Goal: Contribute content: Contribute content

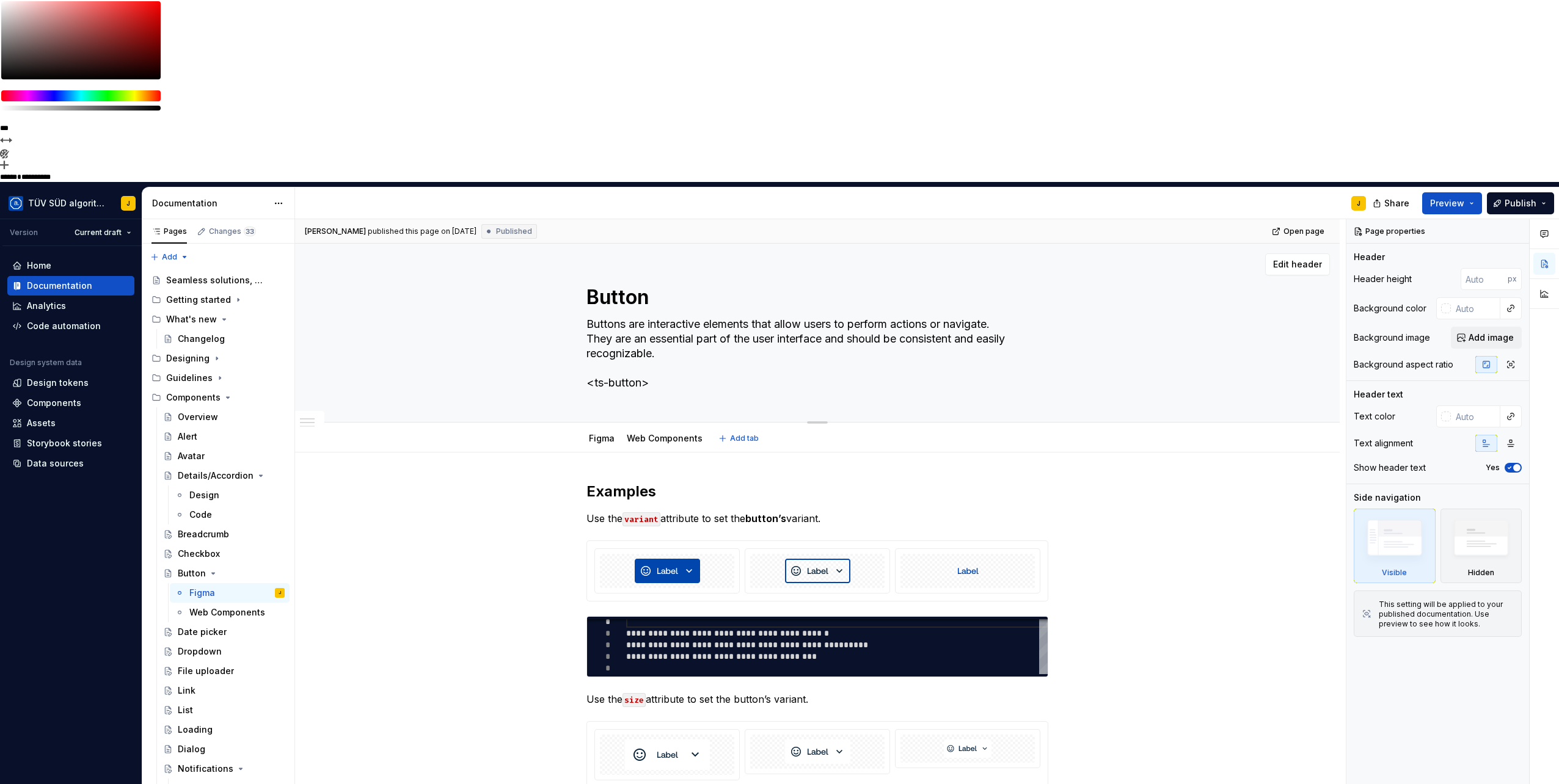
click at [550, 243] on div "Button Buttons are interactive elements that allow users to perform actions or …" at bounding box center [817, 333] width 947 height 178
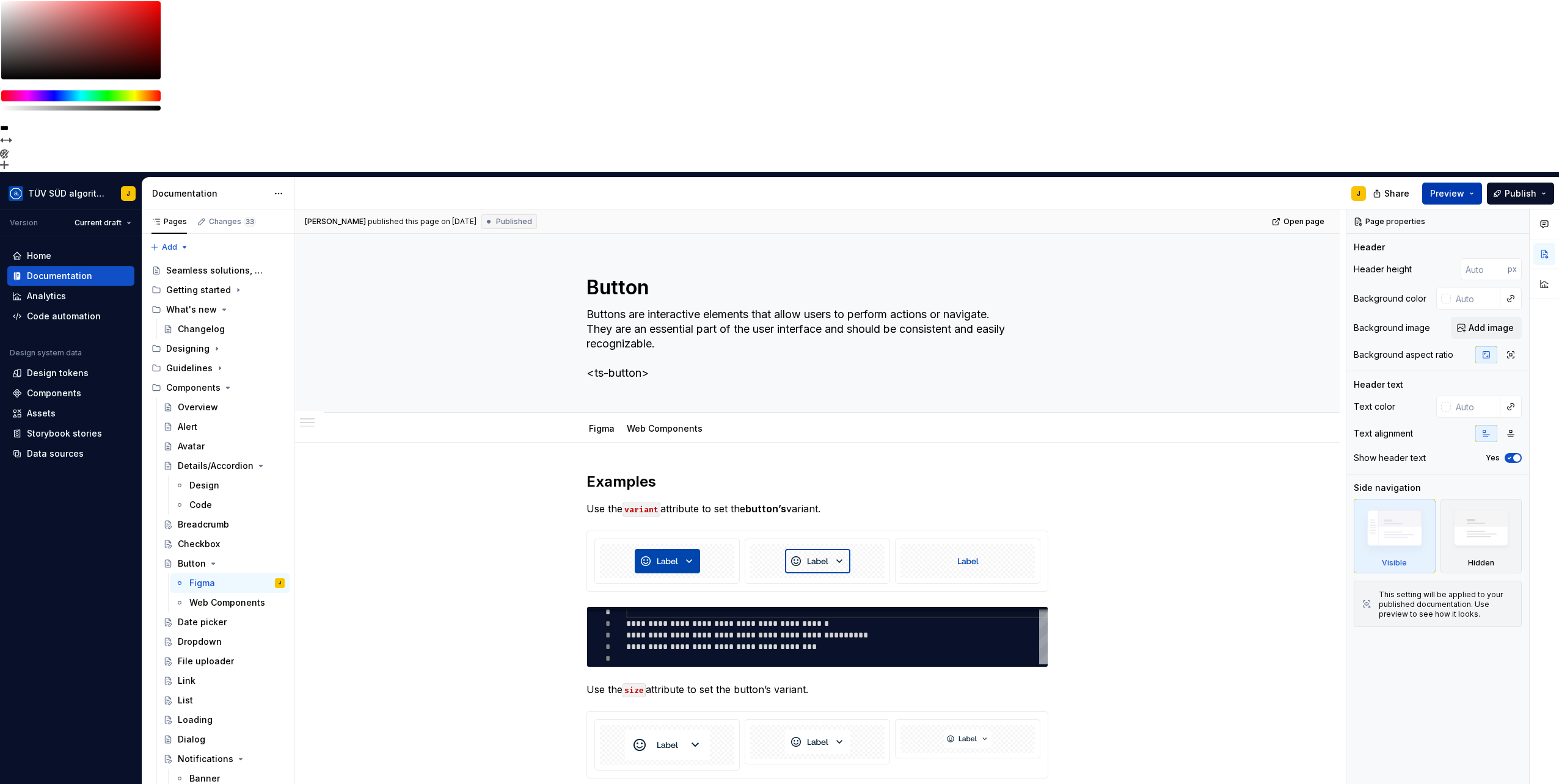
click at [1475, 182] on button "Preview" at bounding box center [1452, 193] width 60 height 22
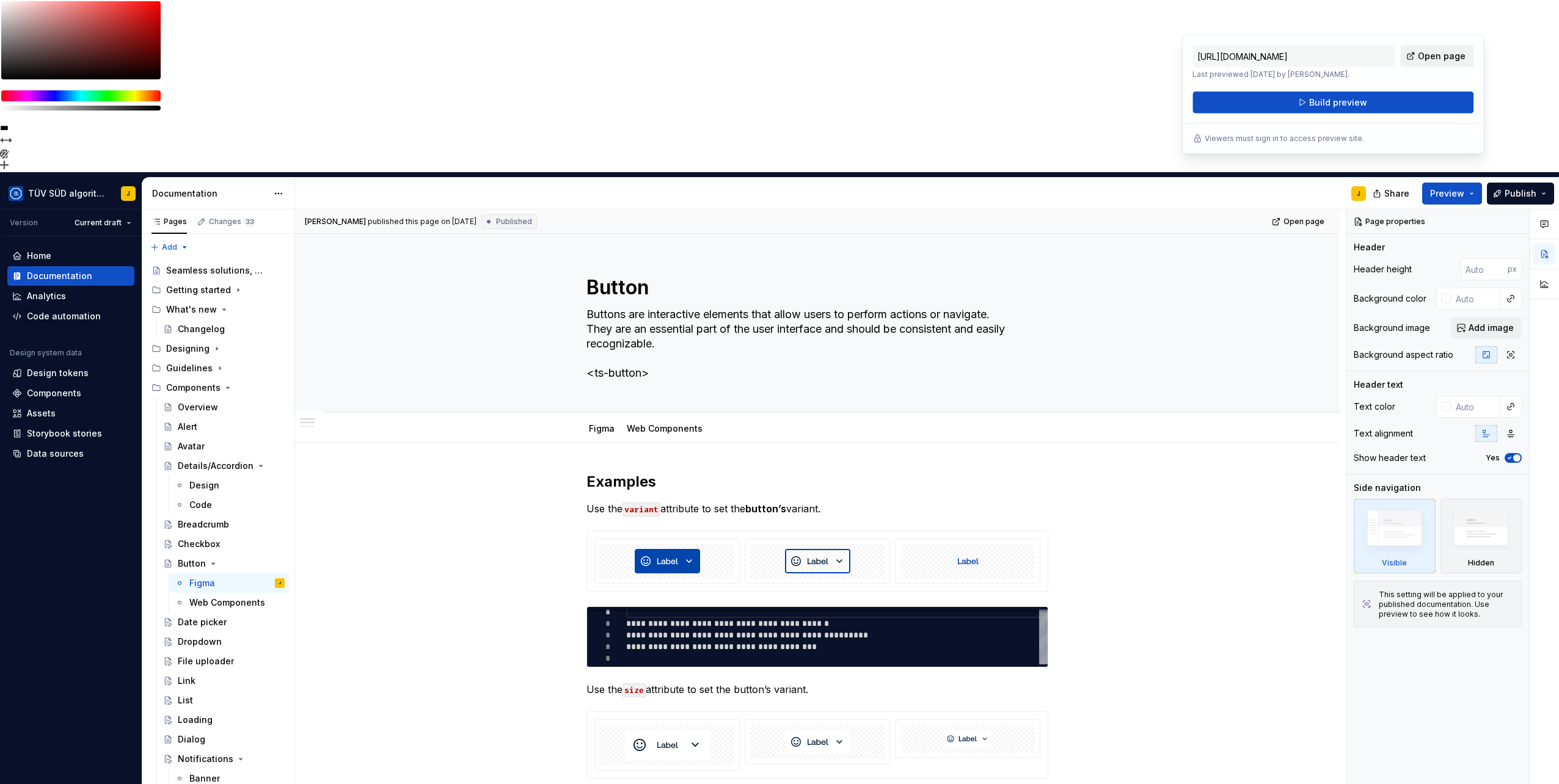
drag, startPoint x: 1475, startPoint y: 21, endPoint x: 1438, endPoint y: 55, distance: 50.2
click at [1438, 55] on span "Open page" at bounding box center [1441, 56] width 48 height 12
click at [689, 549] on img at bounding box center [667, 561] width 66 height 24
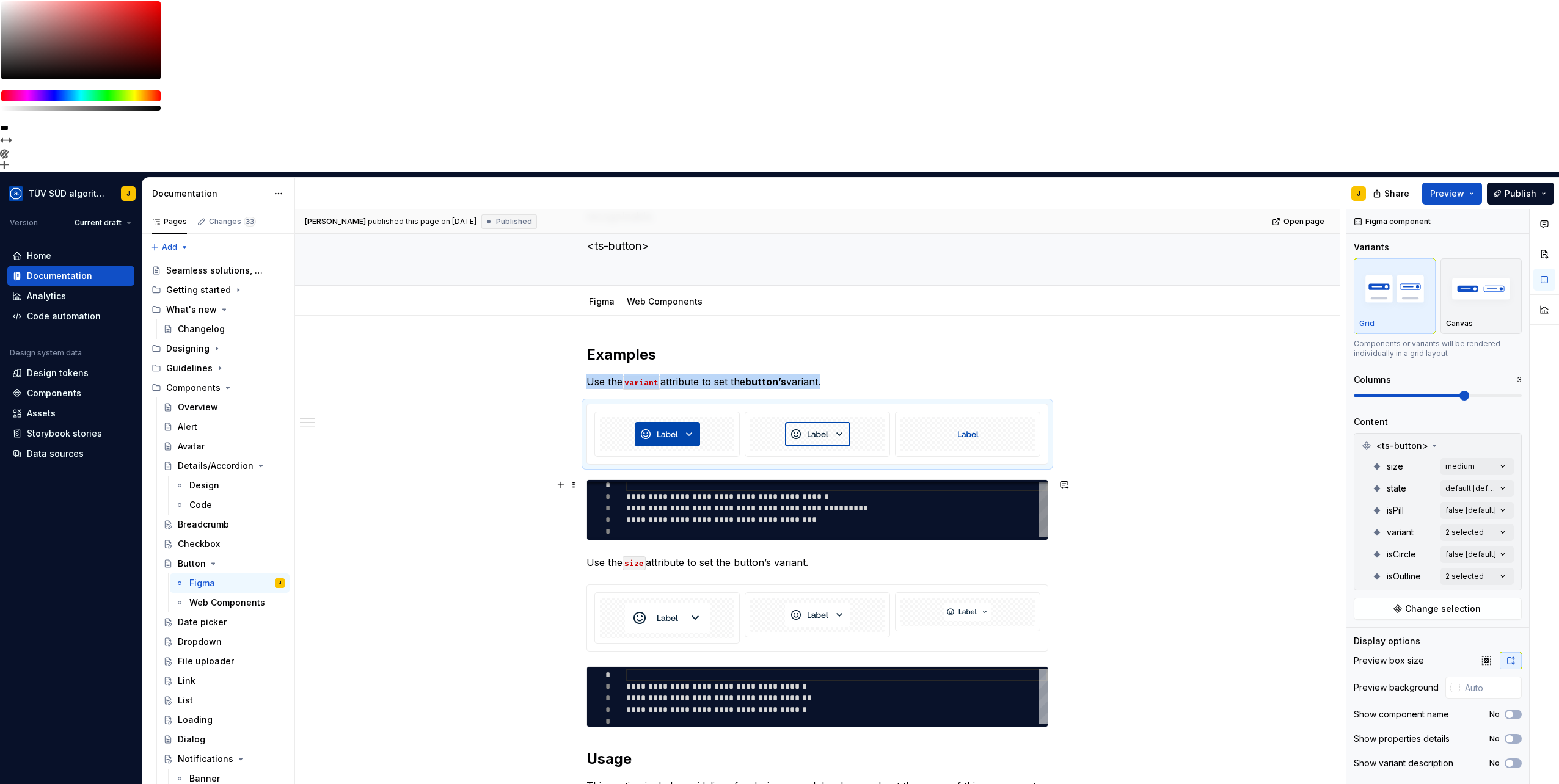
scroll to position [203, 0]
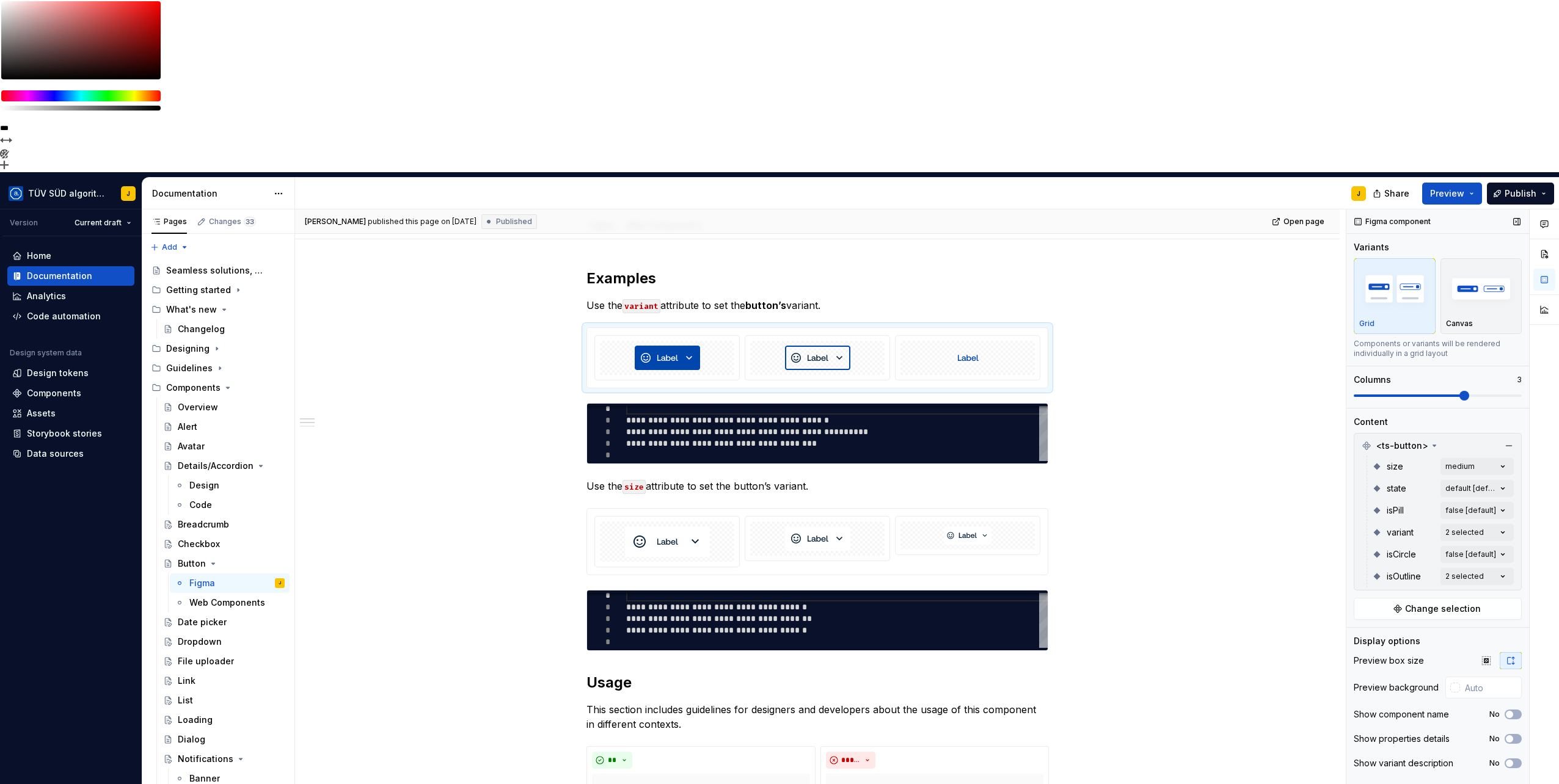
click at [1517, 706] on div "Show component name No" at bounding box center [1437, 714] width 168 height 17
click at [1516, 709] on button "No" at bounding box center [1512, 714] width 17 height 10
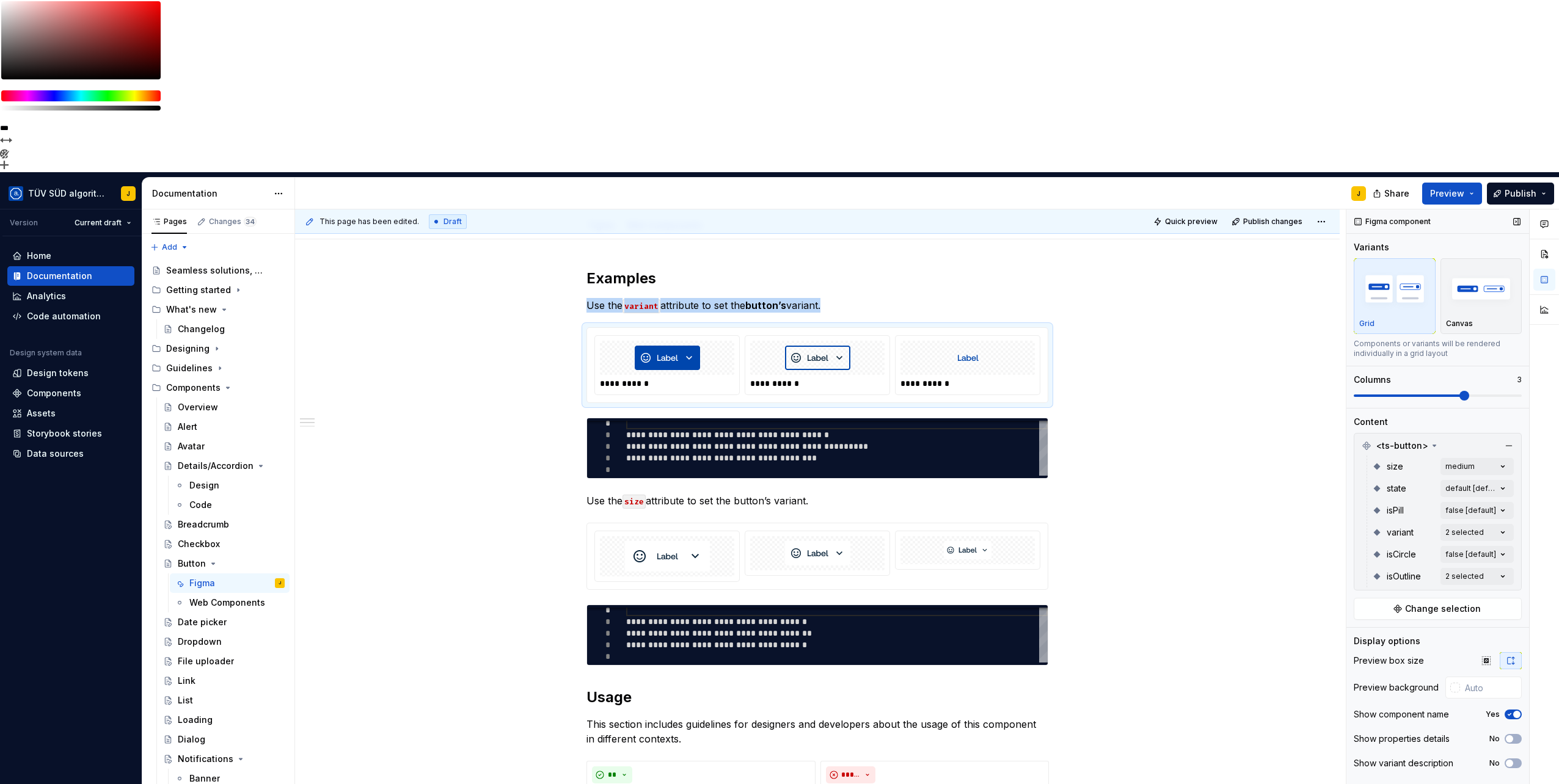
click at [1516, 711] on span "button" at bounding box center [1516, 714] width 7 height 7
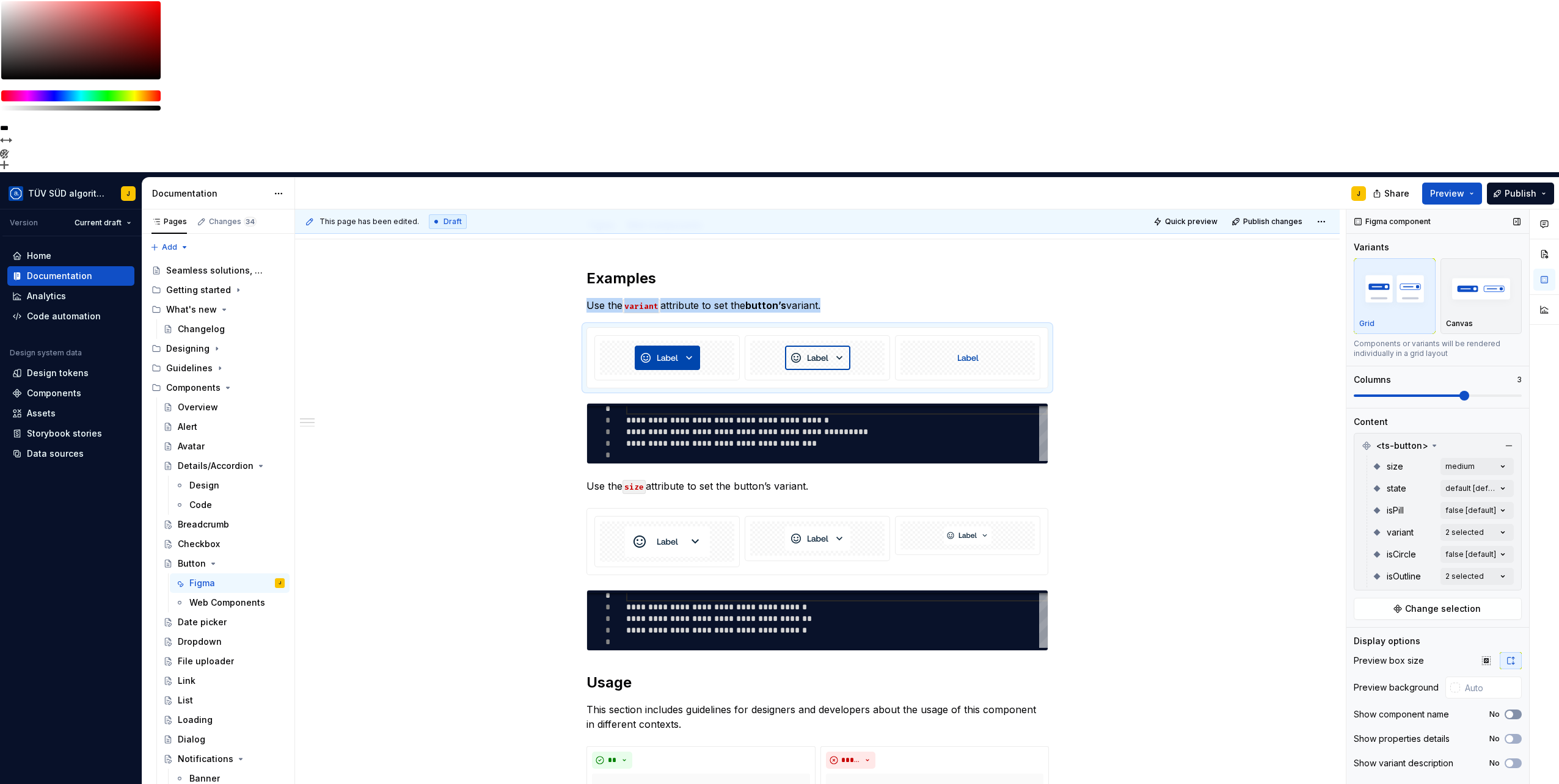
click at [1516, 709] on button "No" at bounding box center [1512, 714] width 17 height 10
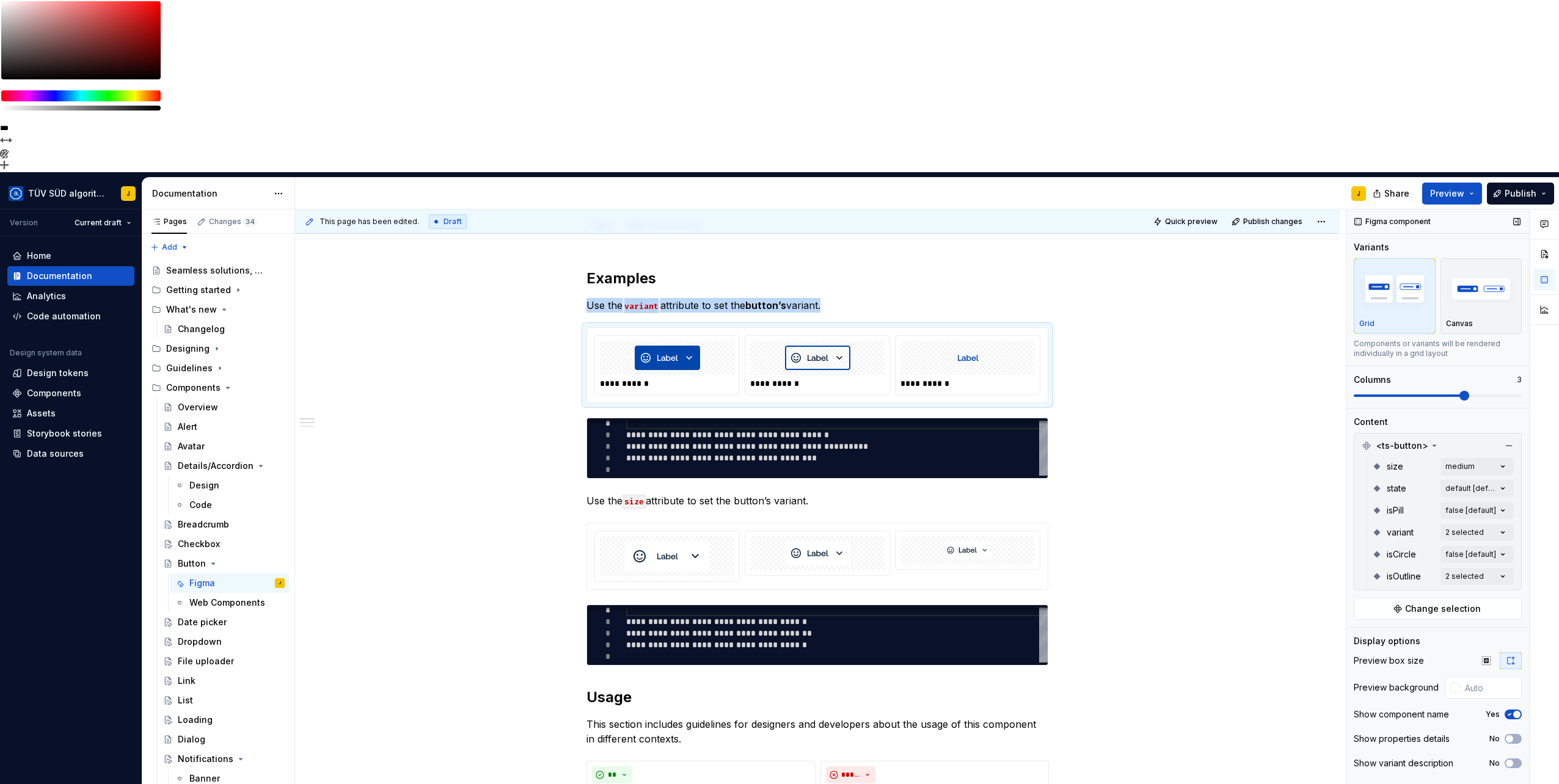
click at [1516, 711] on span "button" at bounding box center [1516, 714] width 7 height 7
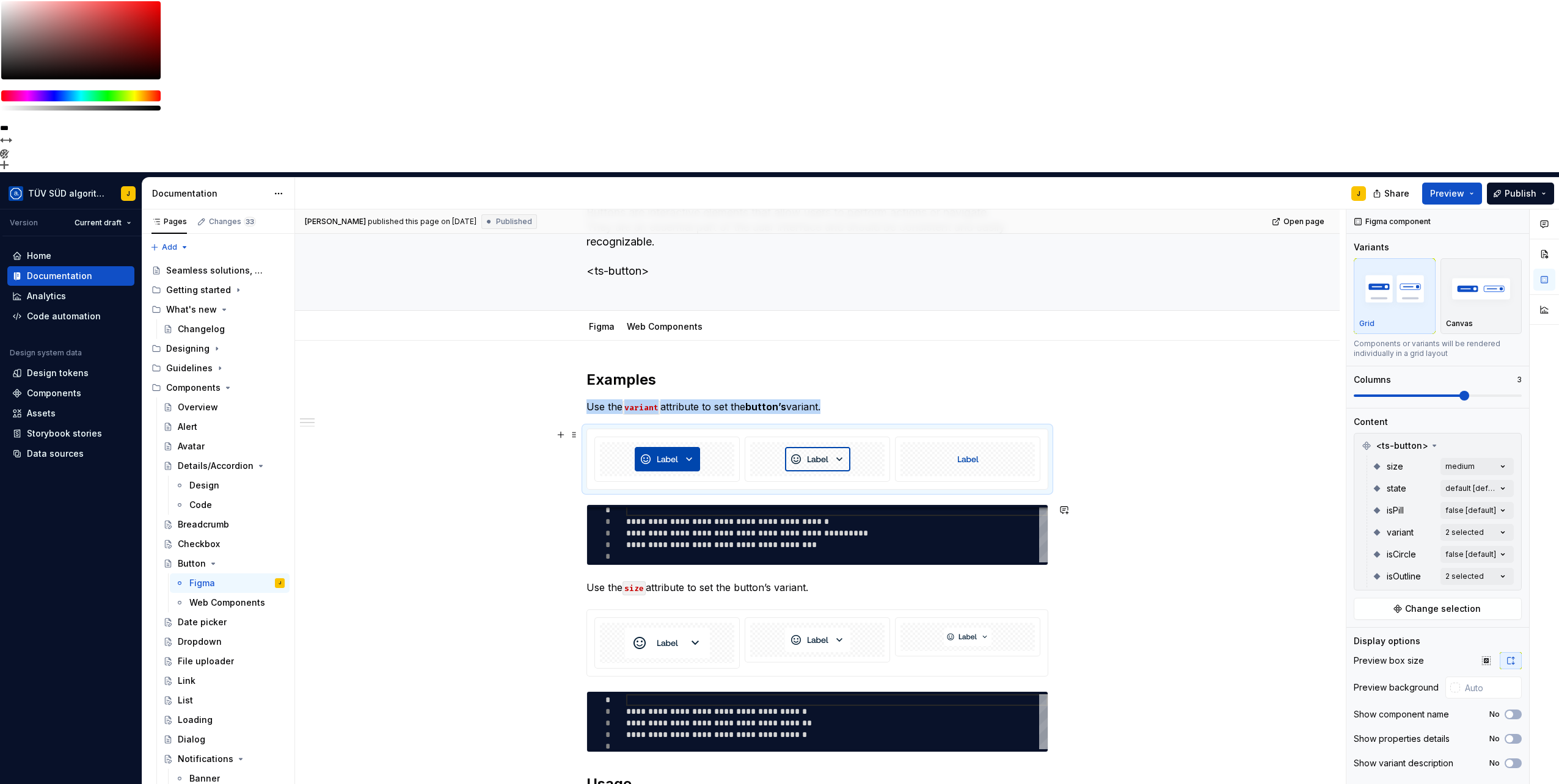
scroll to position [101, 0]
click at [560, 372] on button "button" at bounding box center [560, 380] width 17 height 17
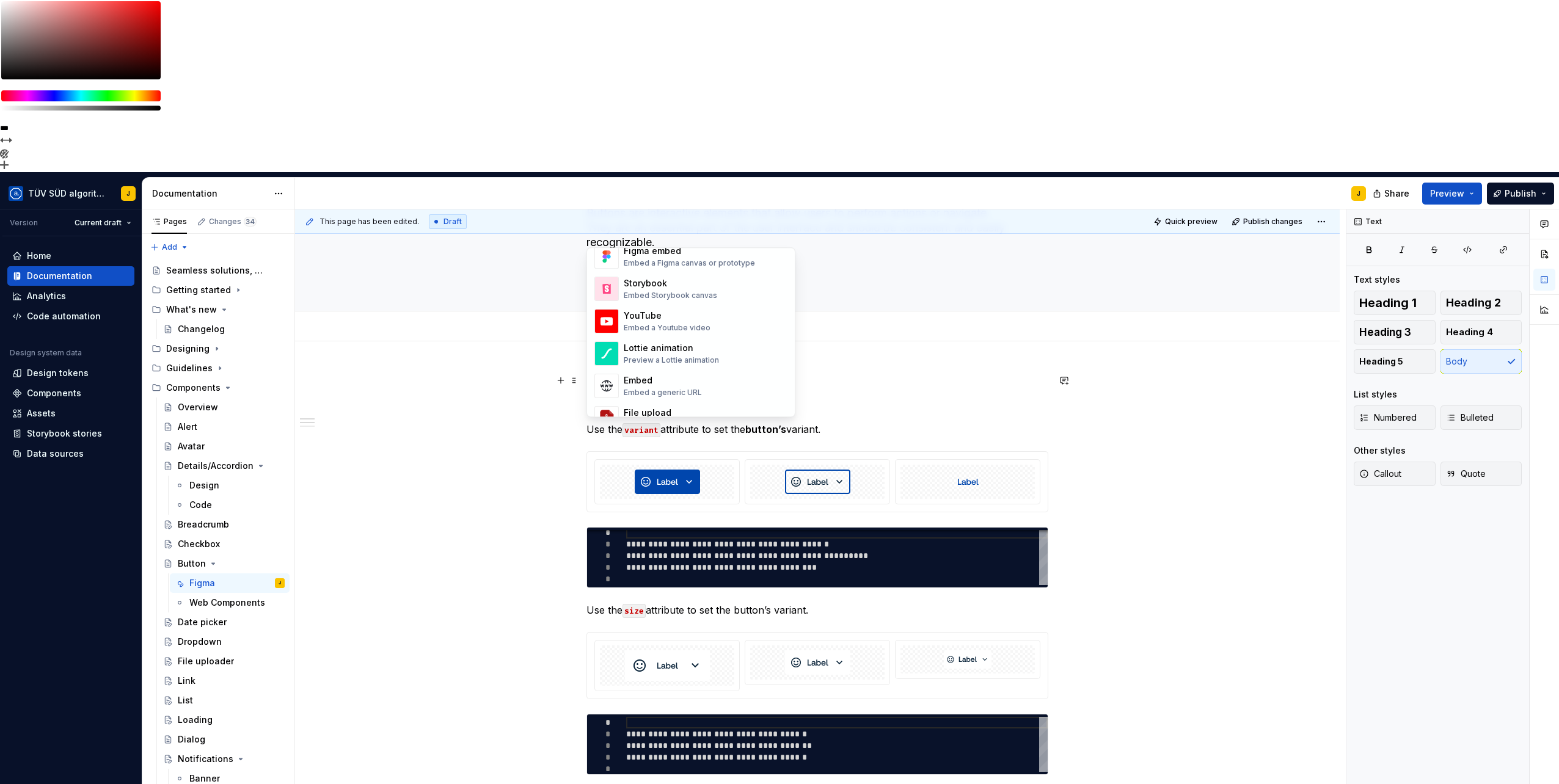
scroll to position [509, 0]
click at [665, 389] on div "Storybook" at bounding box center [670, 385] width 94 height 12
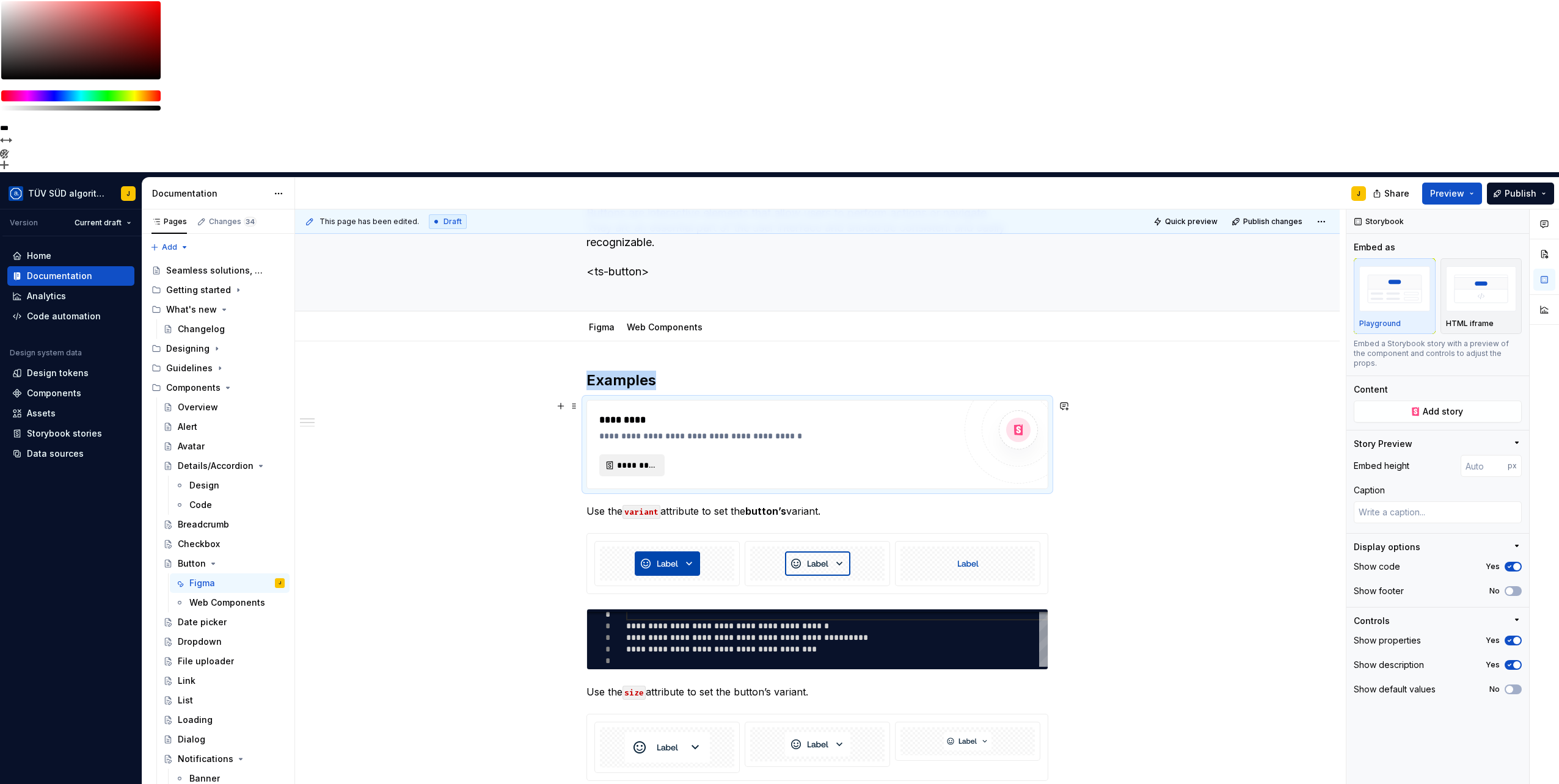
click at [632, 459] on span "*********" at bounding box center [637, 465] width 40 height 12
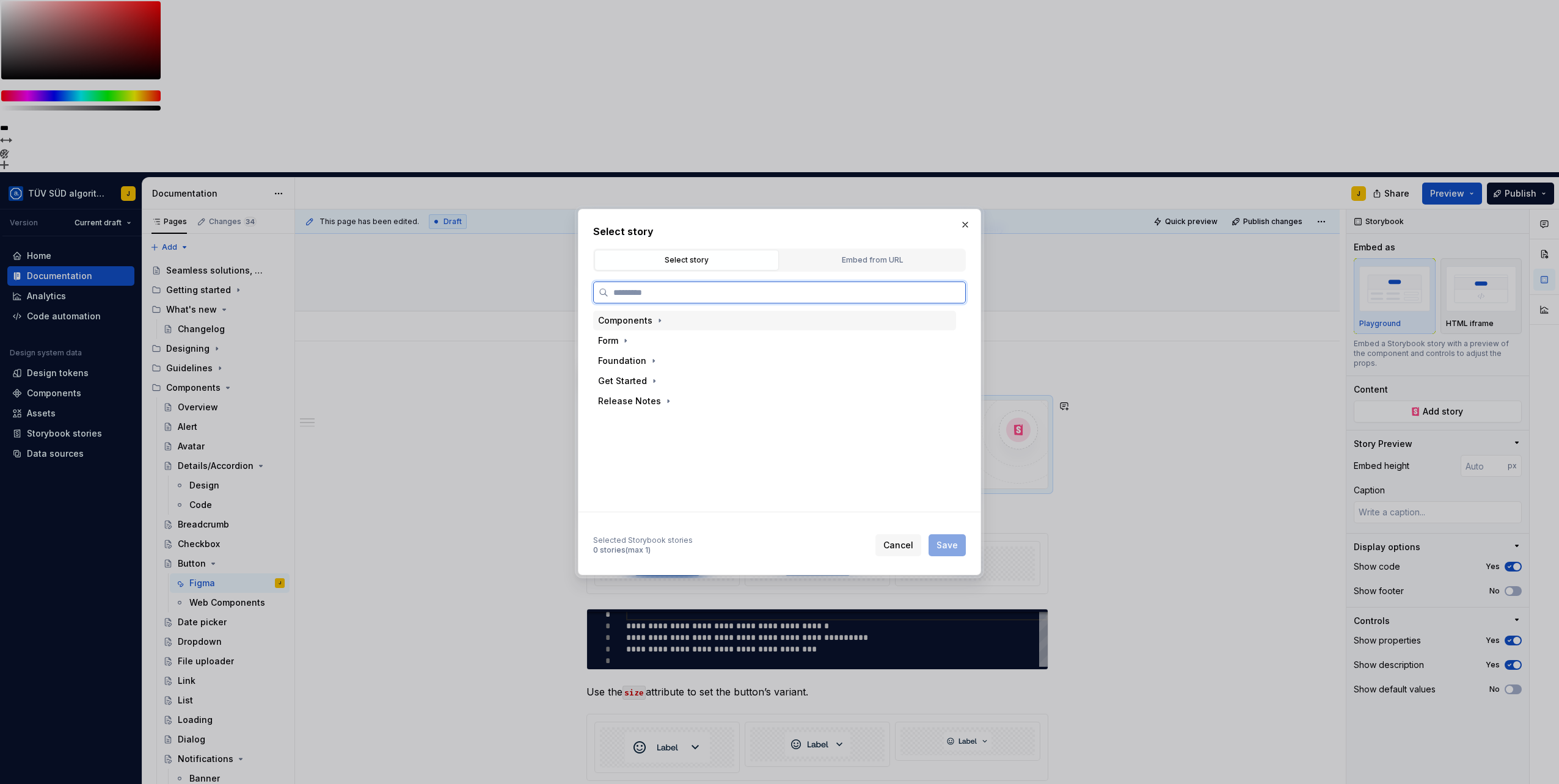
click at [639, 323] on div "Components" at bounding box center [625, 320] width 54 height 12
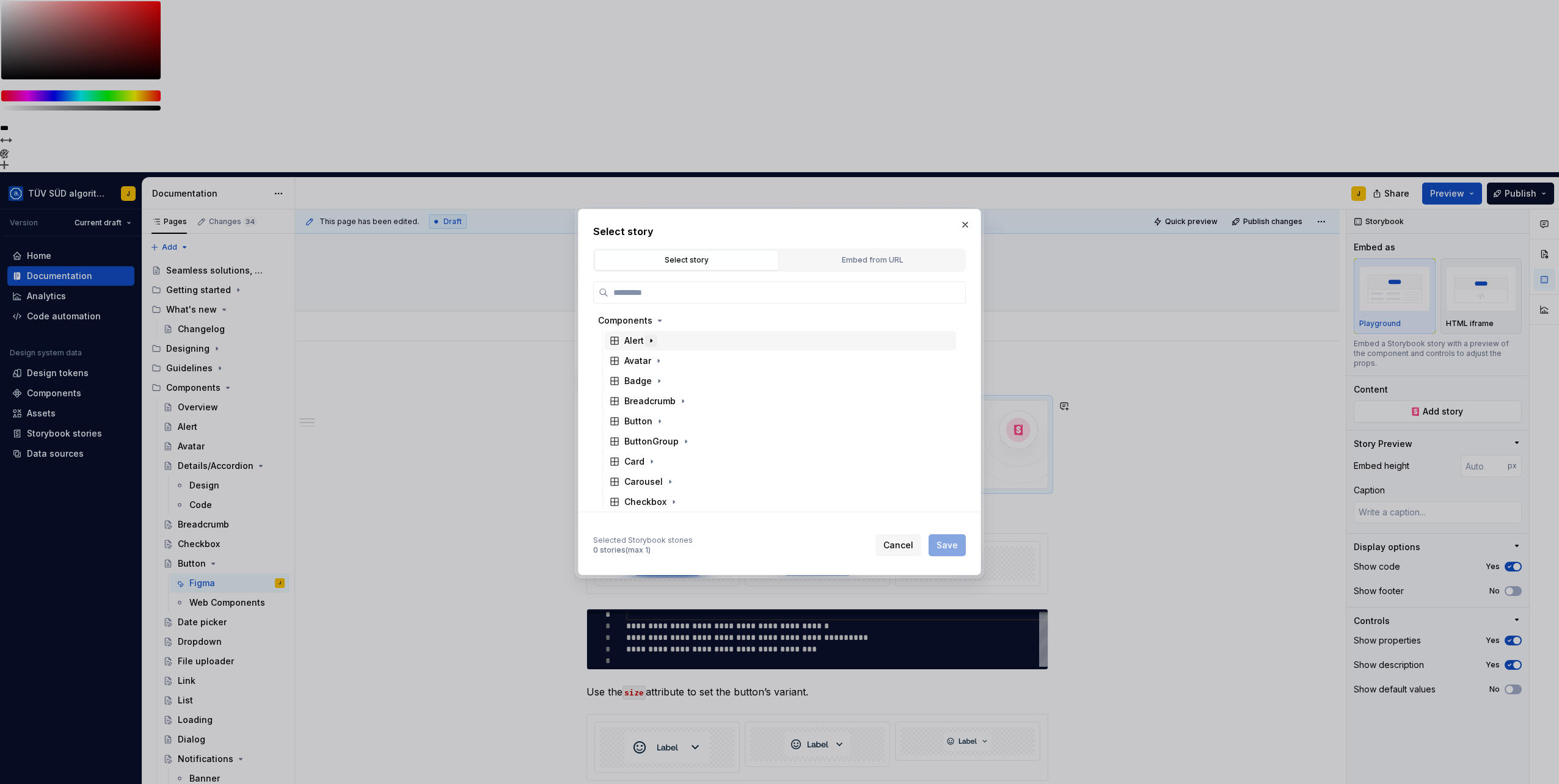
click at [647, 336] on icon "button" at bounding box center [651, 340] width 10 height 10
click at [648, 383] on div "Default" at bounding box center [652, 381] width 32 height 12
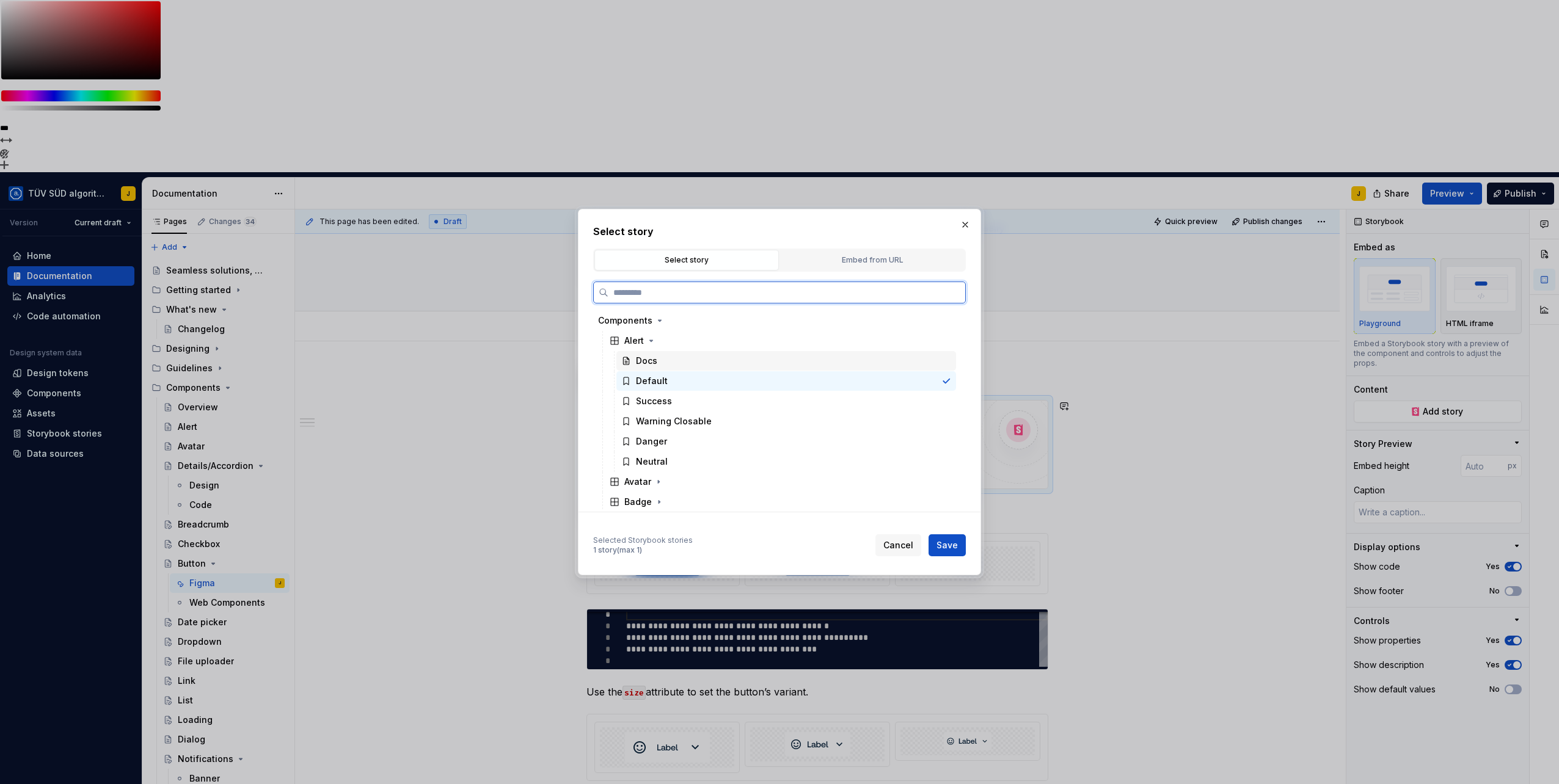
click at [648, 365] on div "Docs" at bounding box center [647, 361] width 22 height 12
click at [648, 386] on div "Default" at bounding box center [652, 381] width 32 height 12
click at [967, 224] on button "button" at bounding box center [965, 224] width 17 height 17
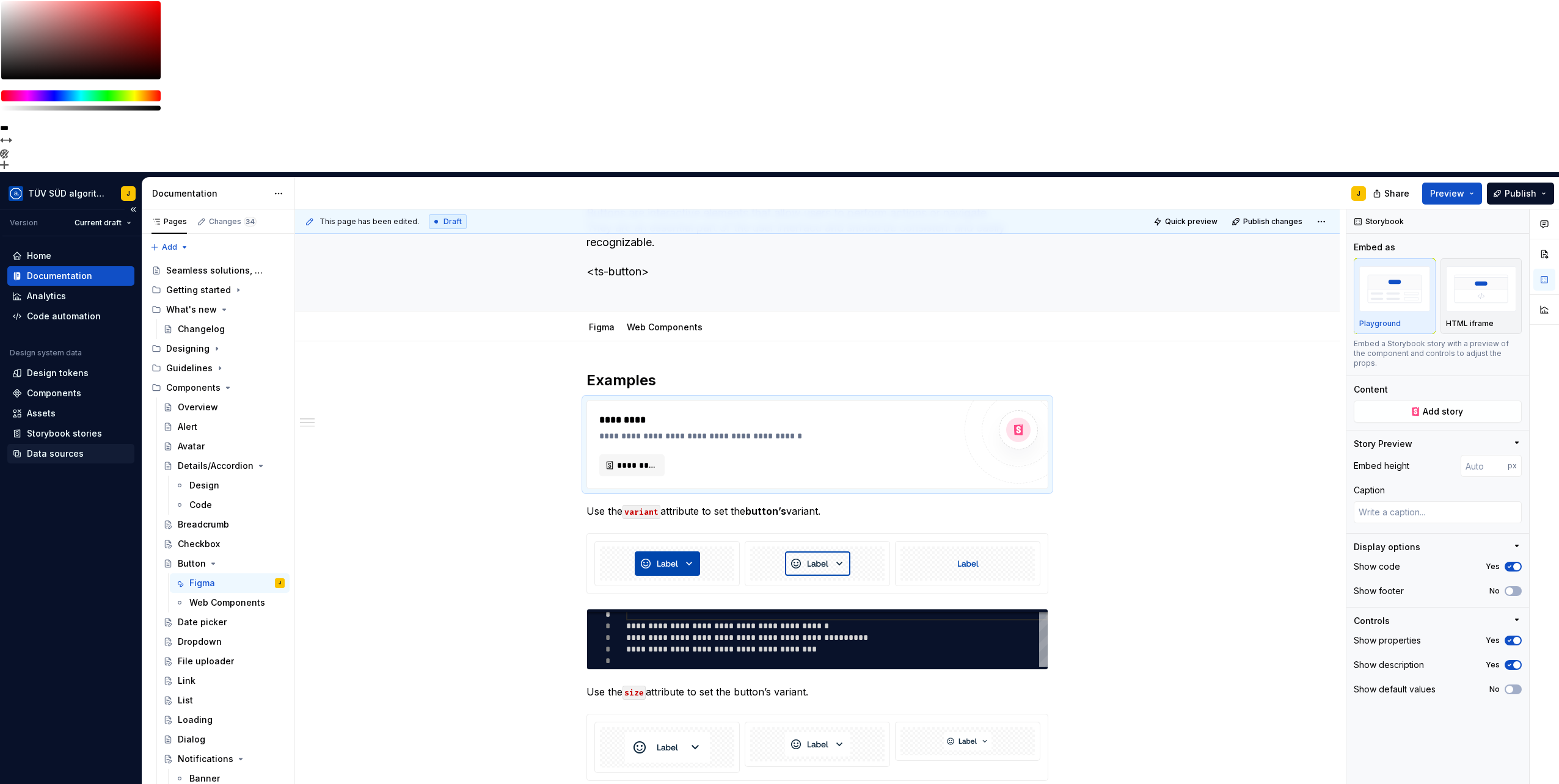
click at [48, 444] on div "Data sources" at bounding box center [70, 453] width 127 height 20
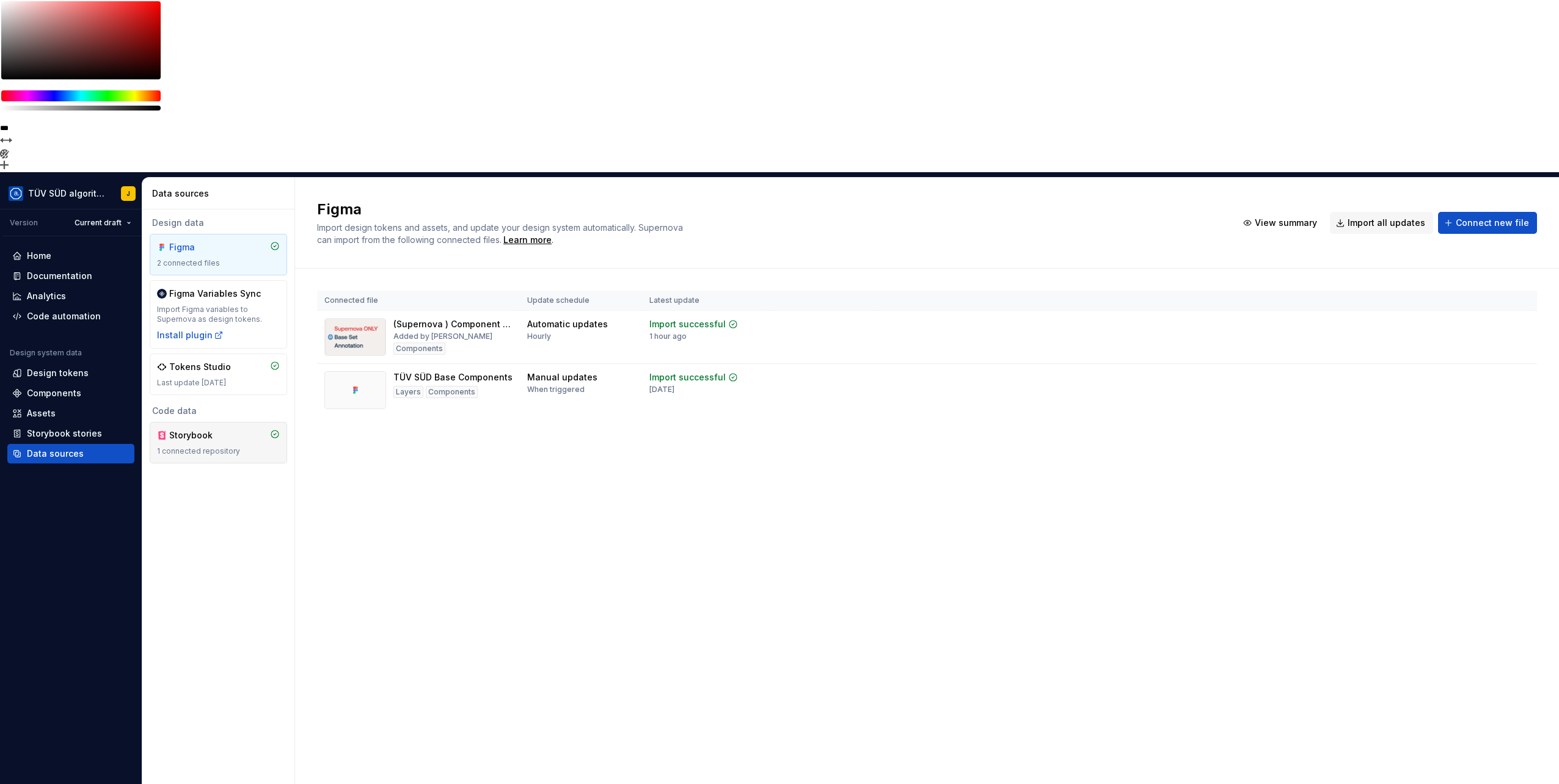
click at [205, 429] on div "Storybook" at bounding box center [198, 435] width 59 height 12
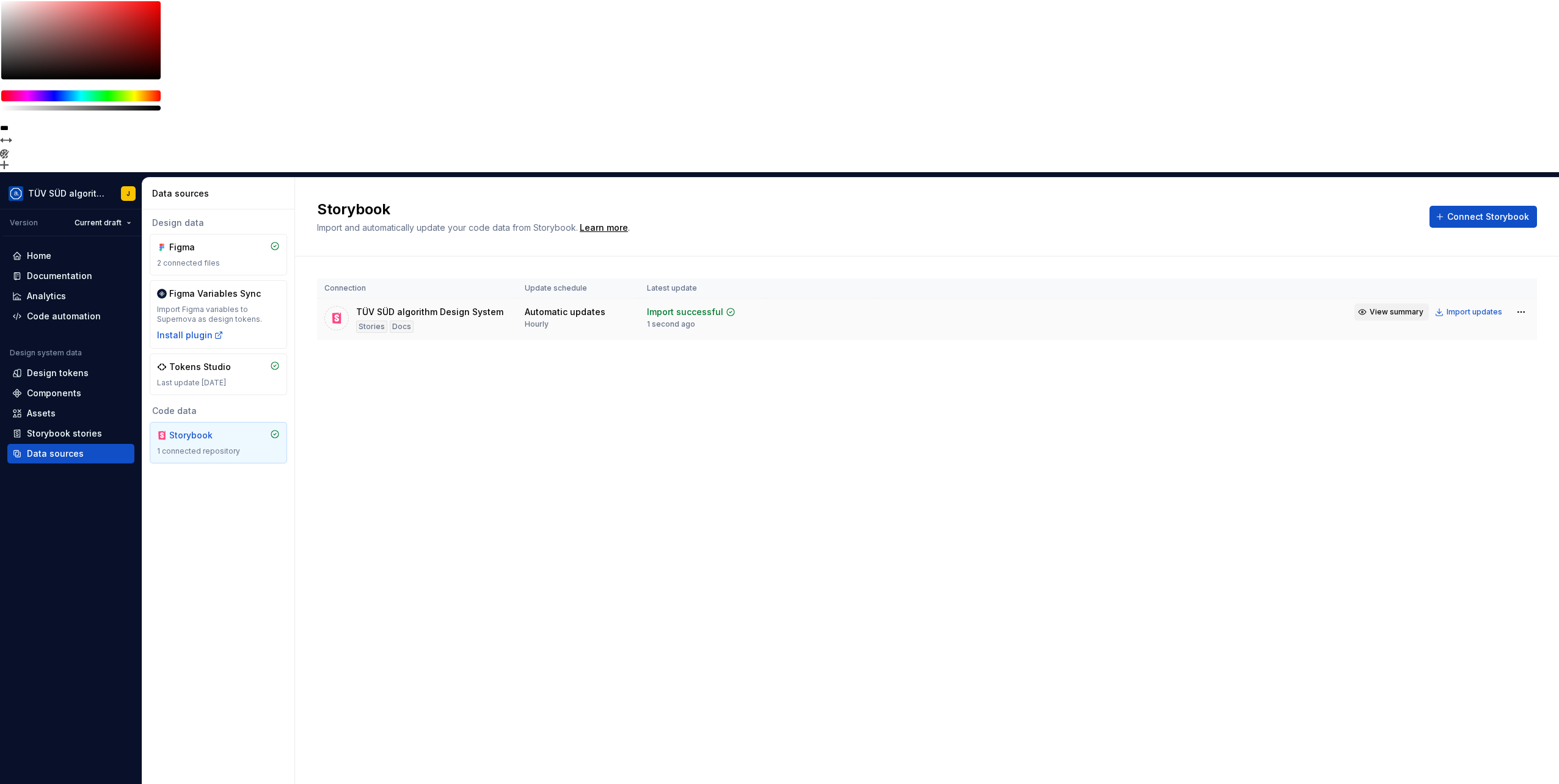
click at [1370, 303] on button "View summary" at bounding box center [1391, 312] width 75 height 17
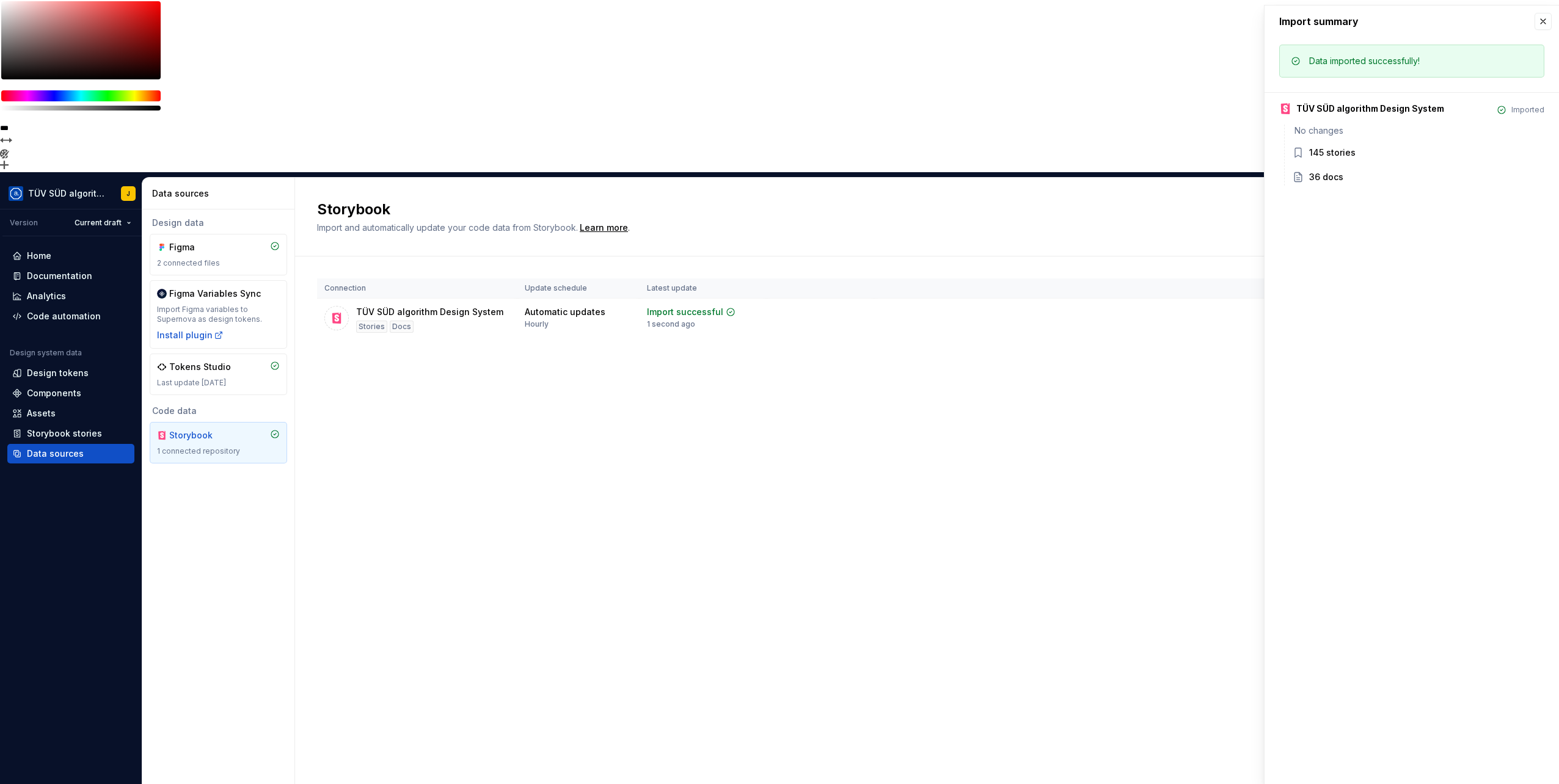
click at [1307, 173] on div "36 docs" at bounding box center [1418, 178] width 253 height 15
click at [805, 247] on div "Storybook Import and automatically update your code data from Storybook. Learn …" at bounding box center [927, 567] width 1264 height 778
drag, startPoint x: 596, startPoint y: 170, endPoint x: 590, endPoint y: 163, distance: 9.2
click at [596, 256] on div "Connection Update schedule Latest update TÜV SÜD algorithm Design System Storie…" at bounding box center [926, 321] width 1220 height 130
drag, startPoint x: 525, startPoint y: 150, endPoint x: 561, endPoint y: 152, distance: 36.1
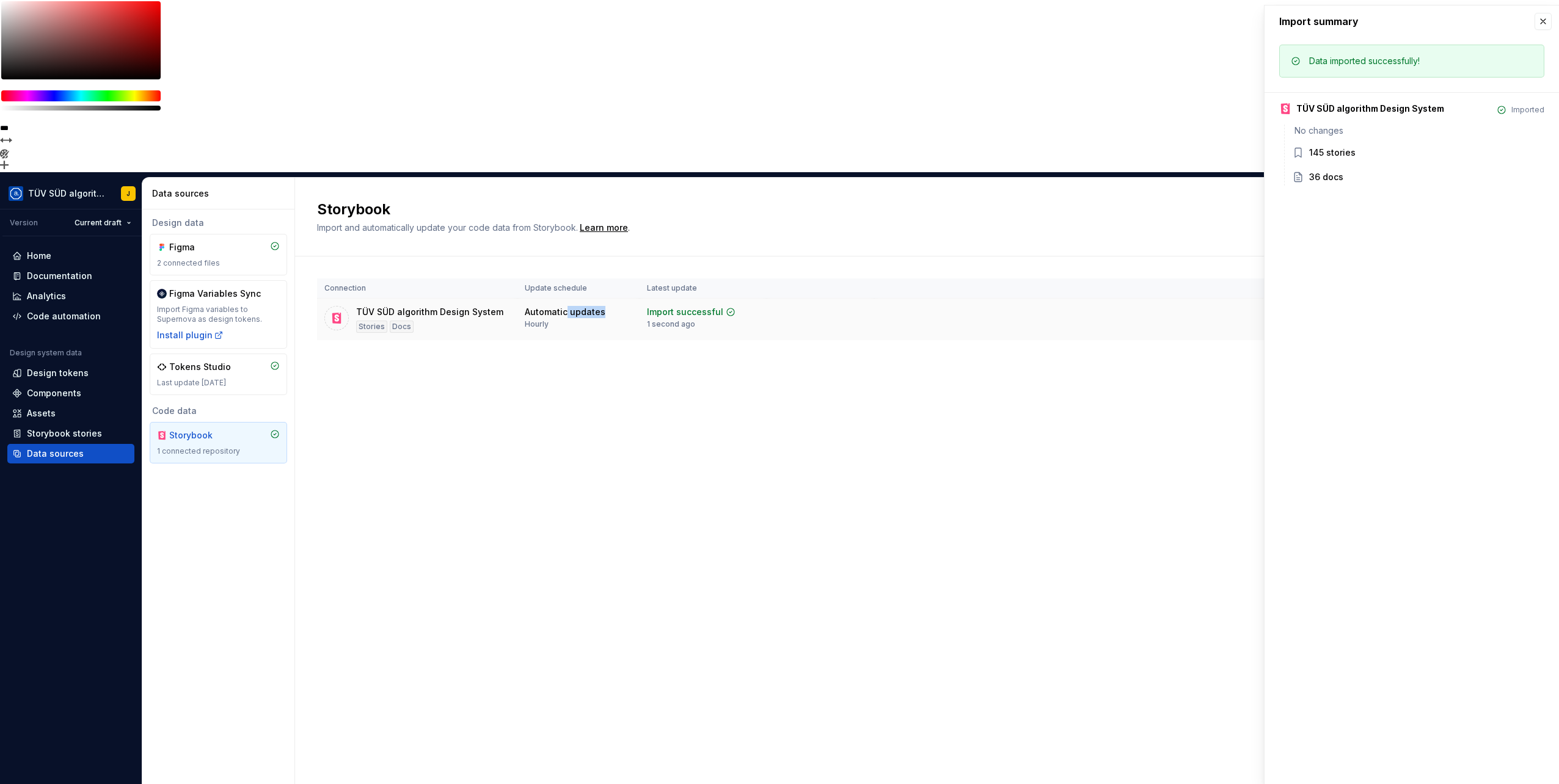
click at [561, 306] on div "Automatic updates Hourly" at bounding box center [565, 317] width 80 height 23
drag, startPoint x: 561, startPoint y: 152, endPoint x: 557, endPoint y: 175, distance: 23.3
click at [557, 256] on div "Connection Update schedule Latest update TÜV SÜD algorithm Design System Storie…" at bounding box center [926, 321] width 1220 height 130
click at [579, 256] on div "Connection Update schedule Latest update TÜV SÜD algorithm Design System Storie…" at bounding box center [926, 321] width 1220 height 130
click at [1544, 22] on button "button" at bounding box center [1542, 21] width 17 height 17
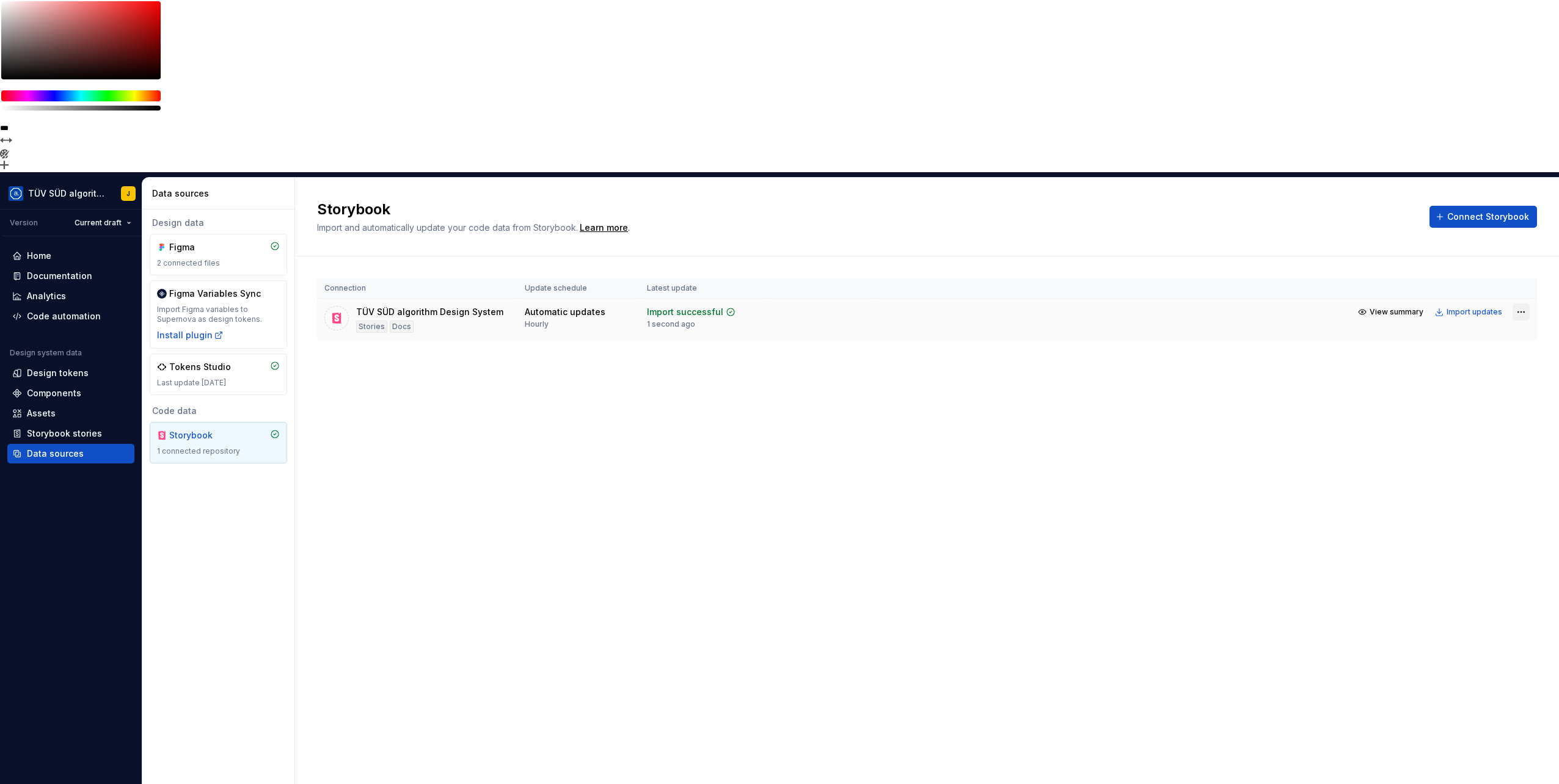
click at [1518, 138] on html "**********" at bounding box center [779, 392] width 1559 height 784
click at [1505, 165] on div "View import summary" at bounding box center [1478, 163] width 92 height 12
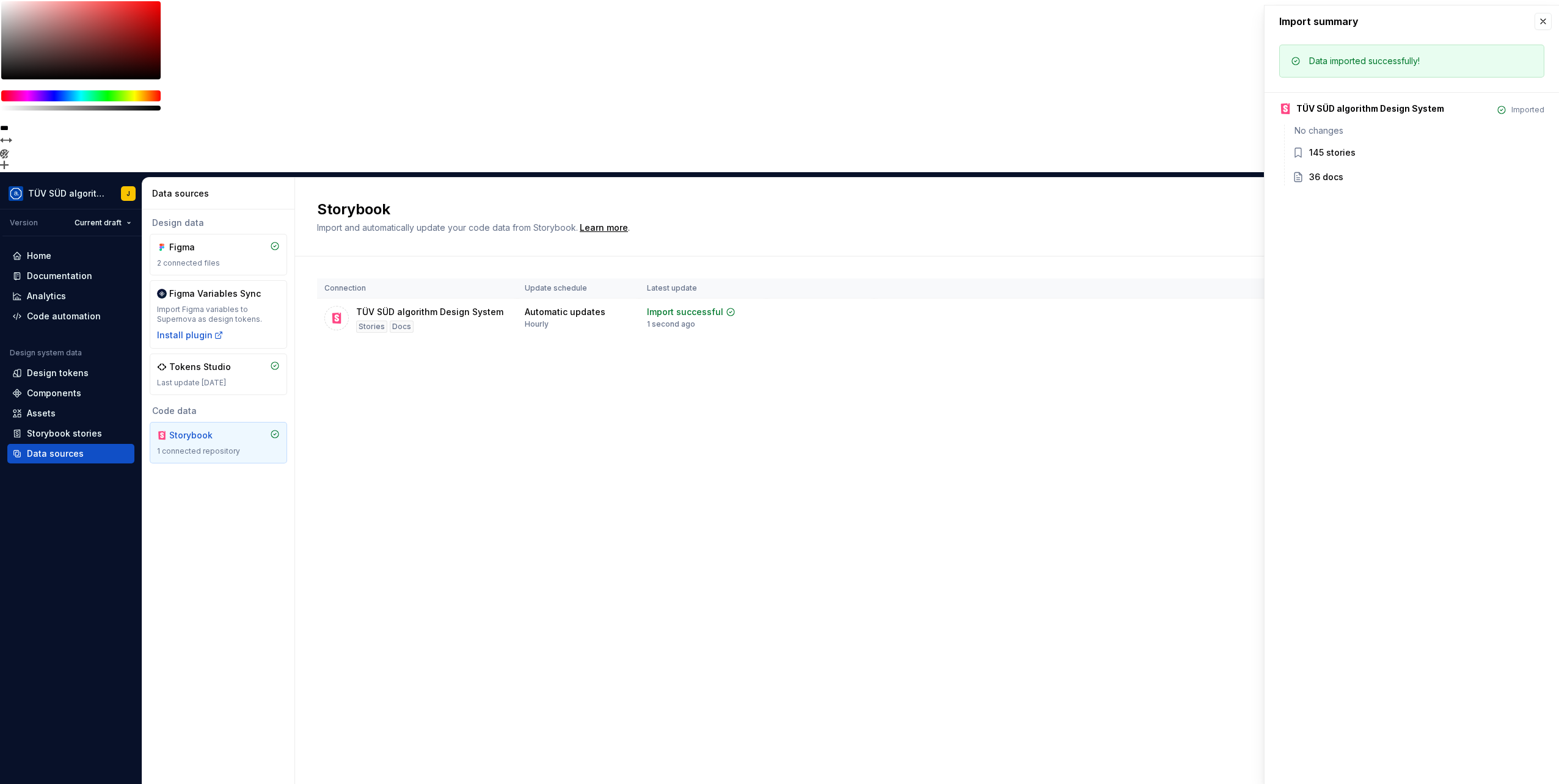
click at [1329, 147] on div "145 stories" at bounding box center [1332, 152] width 47 height 12
click at [1322, 160] on div "145 stories" at bounding box center [1426, 154] width 235 height 15
click at [1542, 18] on button "button" at bounding box center [1542, 21] width 17 height 17
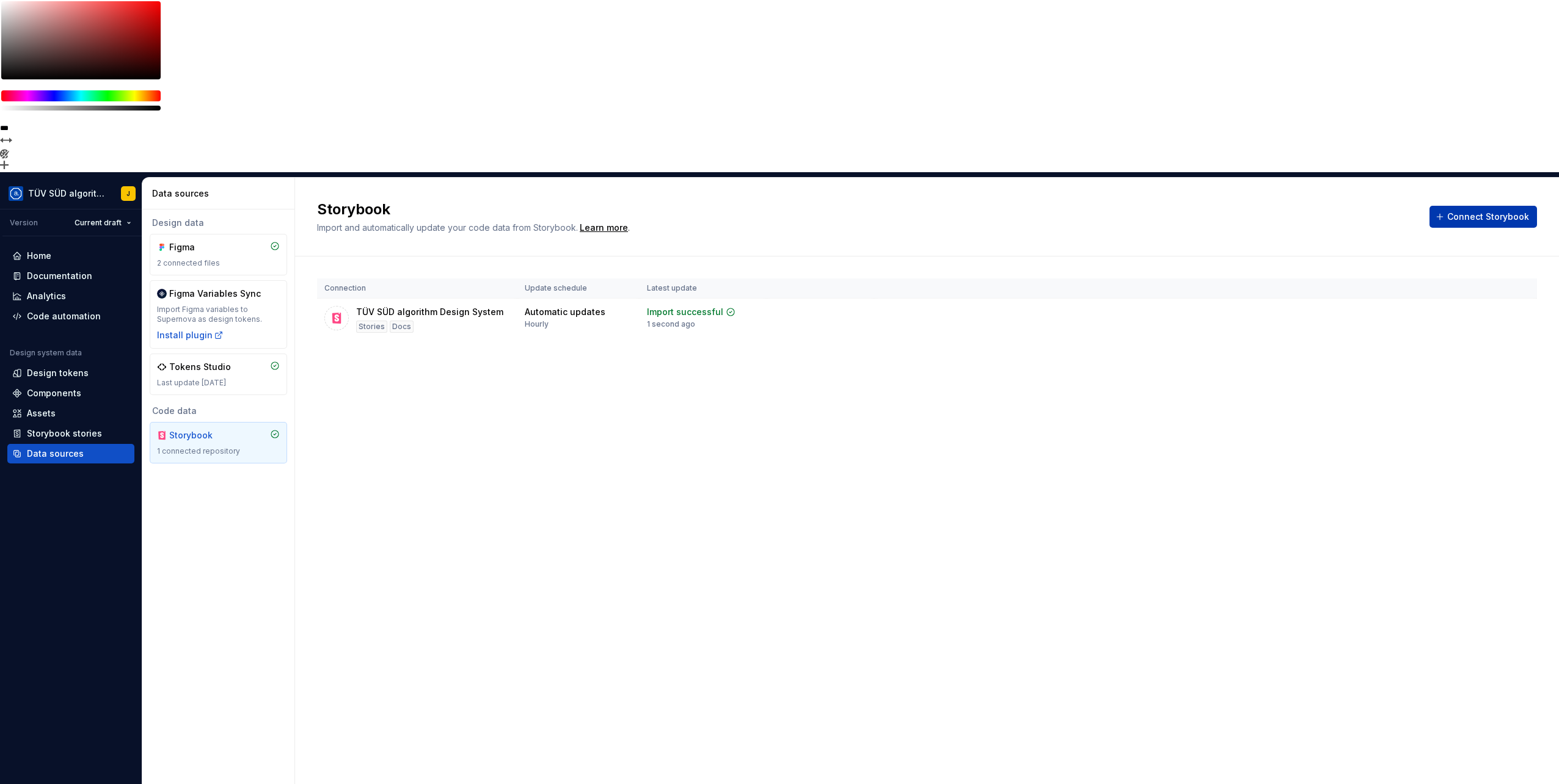
click at [1457, 206] on button "Connect Storybook" at bounding box center [1483, 217] width 108 height 22
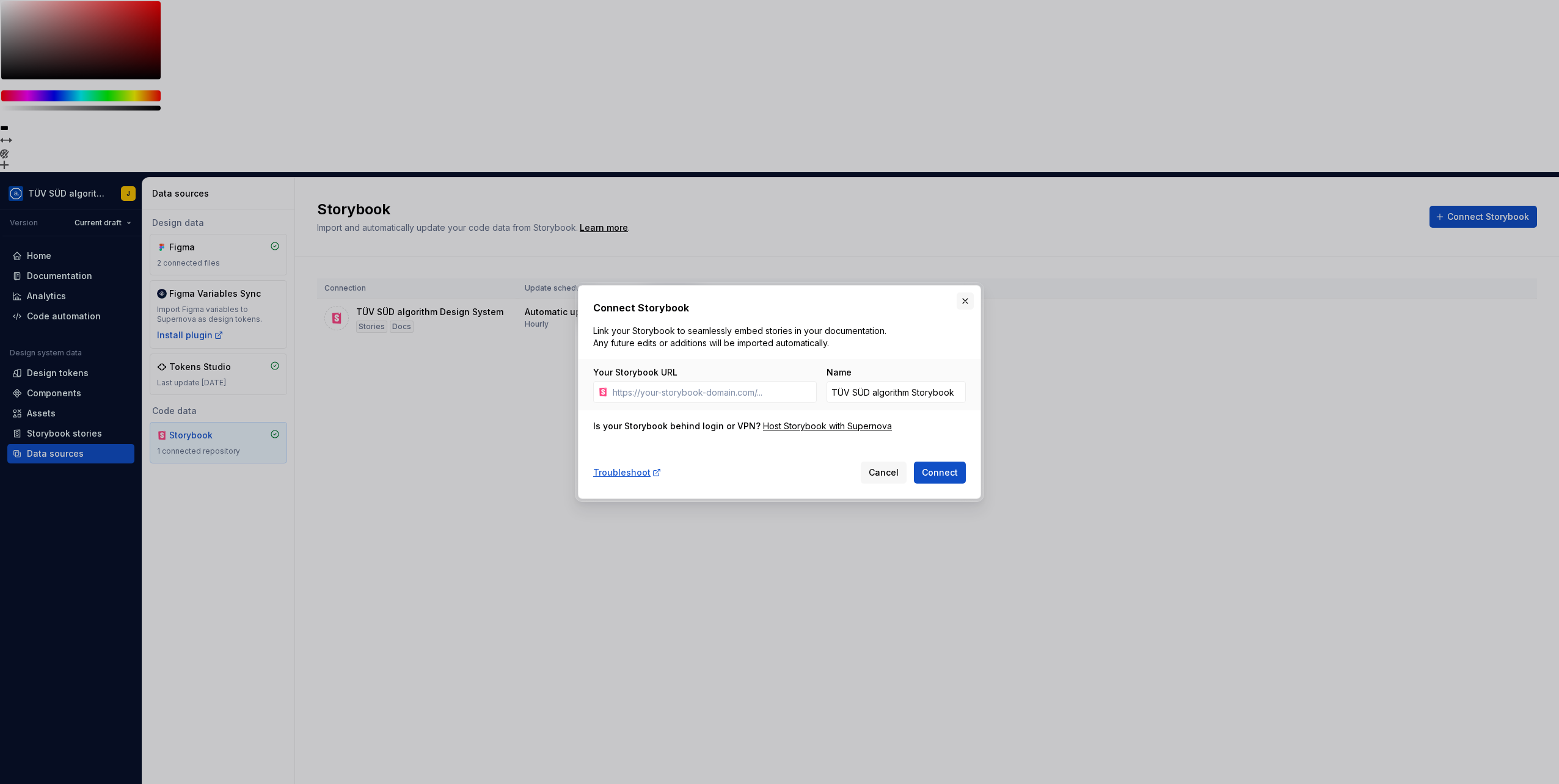
click at [965, 300] on button "button" at bounding box center [965, 301] width 17 height 17
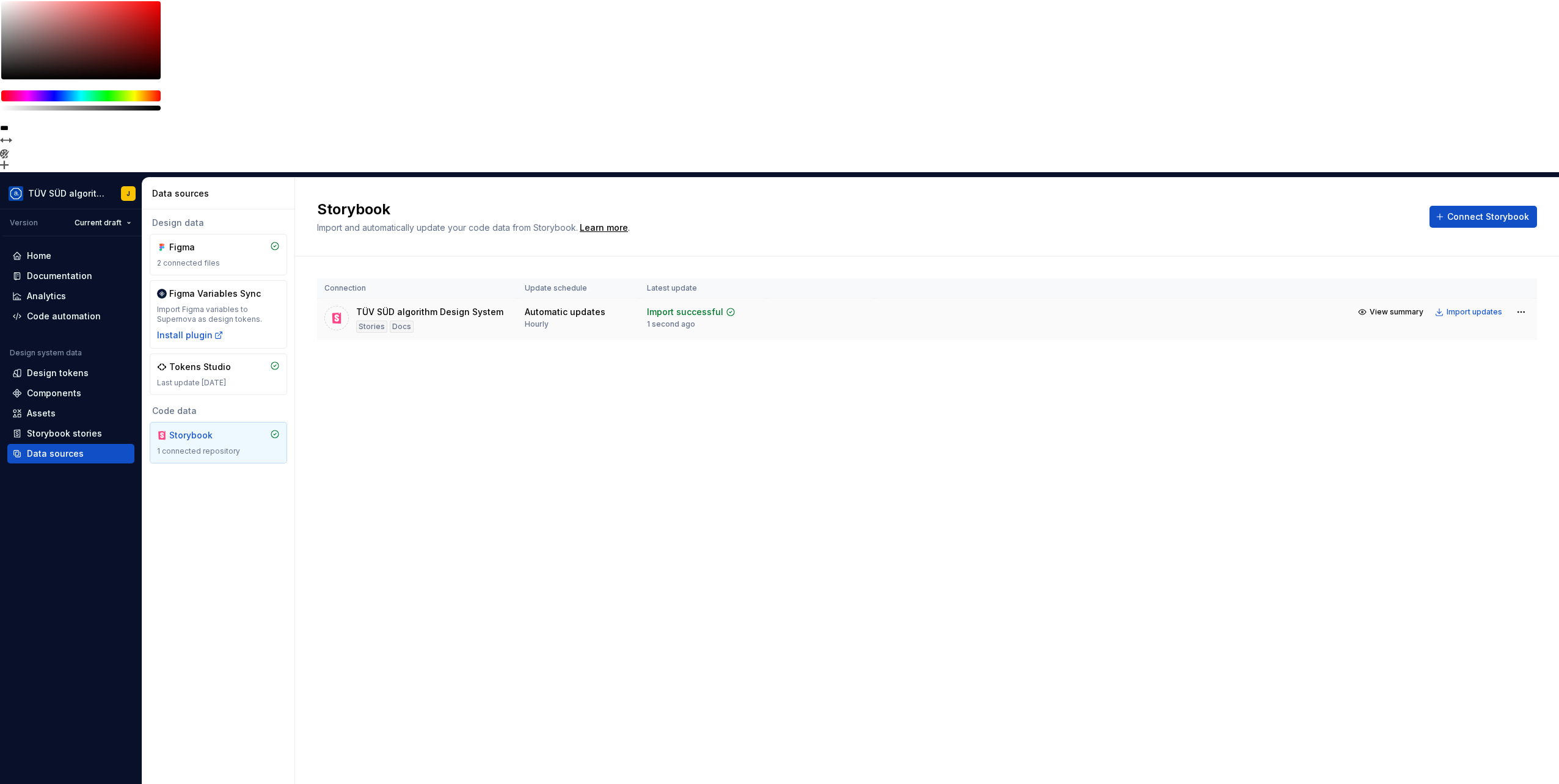
click at [338, 312] on icon at bounding box center [337, 317] width 6 height 9
click at [1523, 138] on html "**********" at bounding box center [779, 392] width 1559 height 784
click at [1479, 178] on link "Open Storybook" at bounding box center [1478, 182] width 92 height 12
click at [47, 387] on div "Components" at bounding box center [54, 393] width 54 height 12
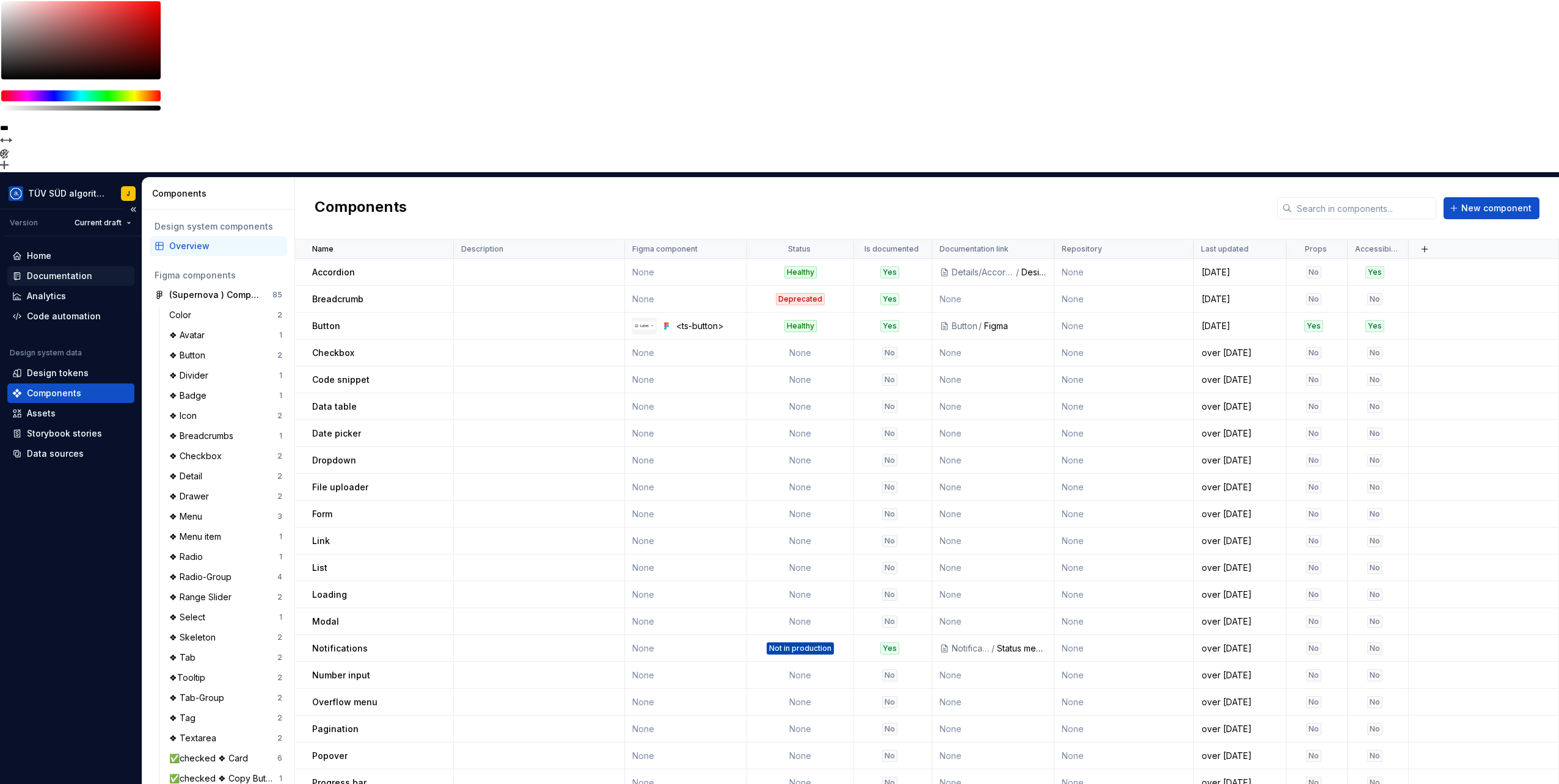
click at [54, 270] on div "Documentation" at bounding box center [59, 275] width 66 height 12
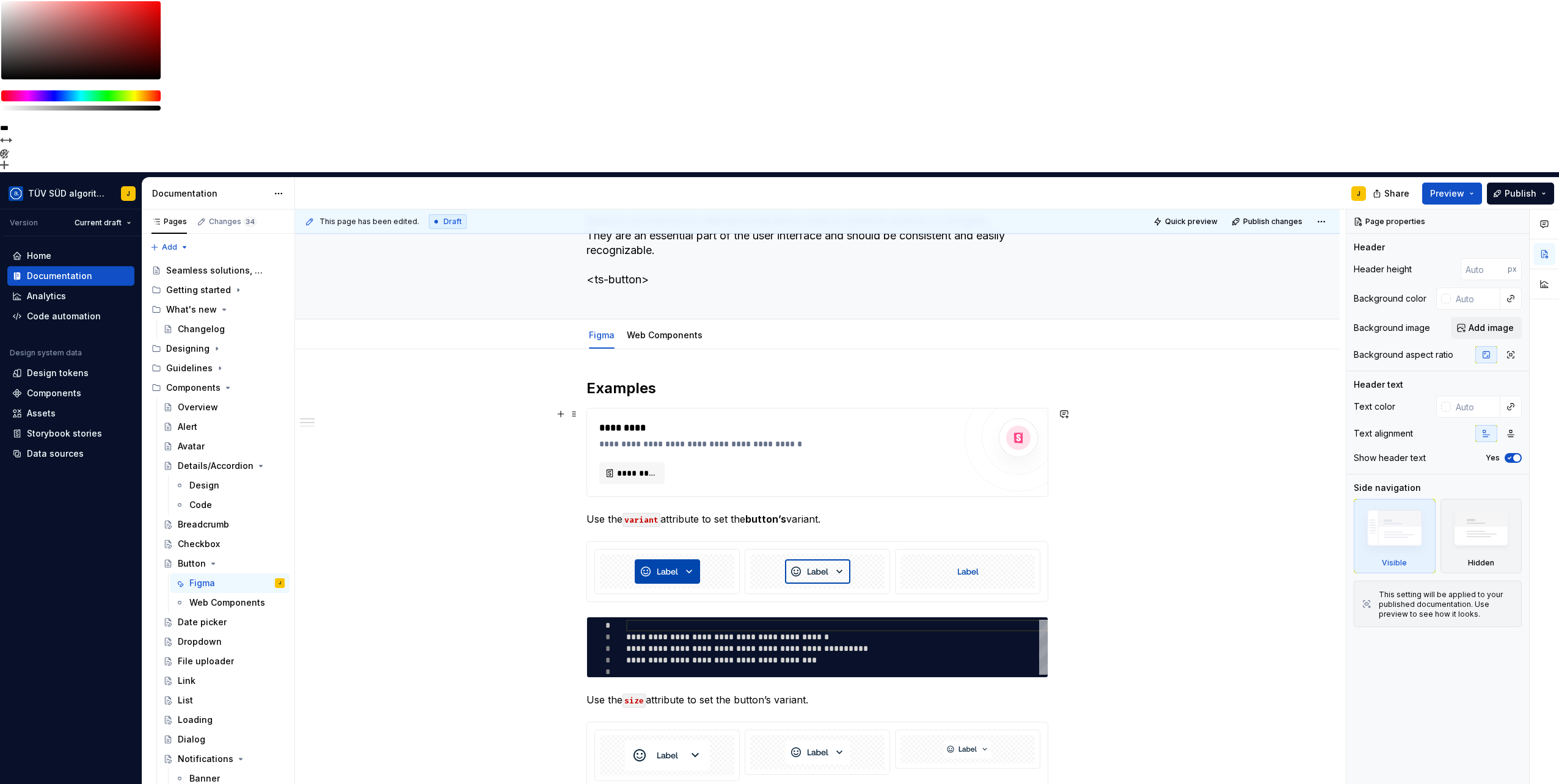
scroll to position [101, 0]
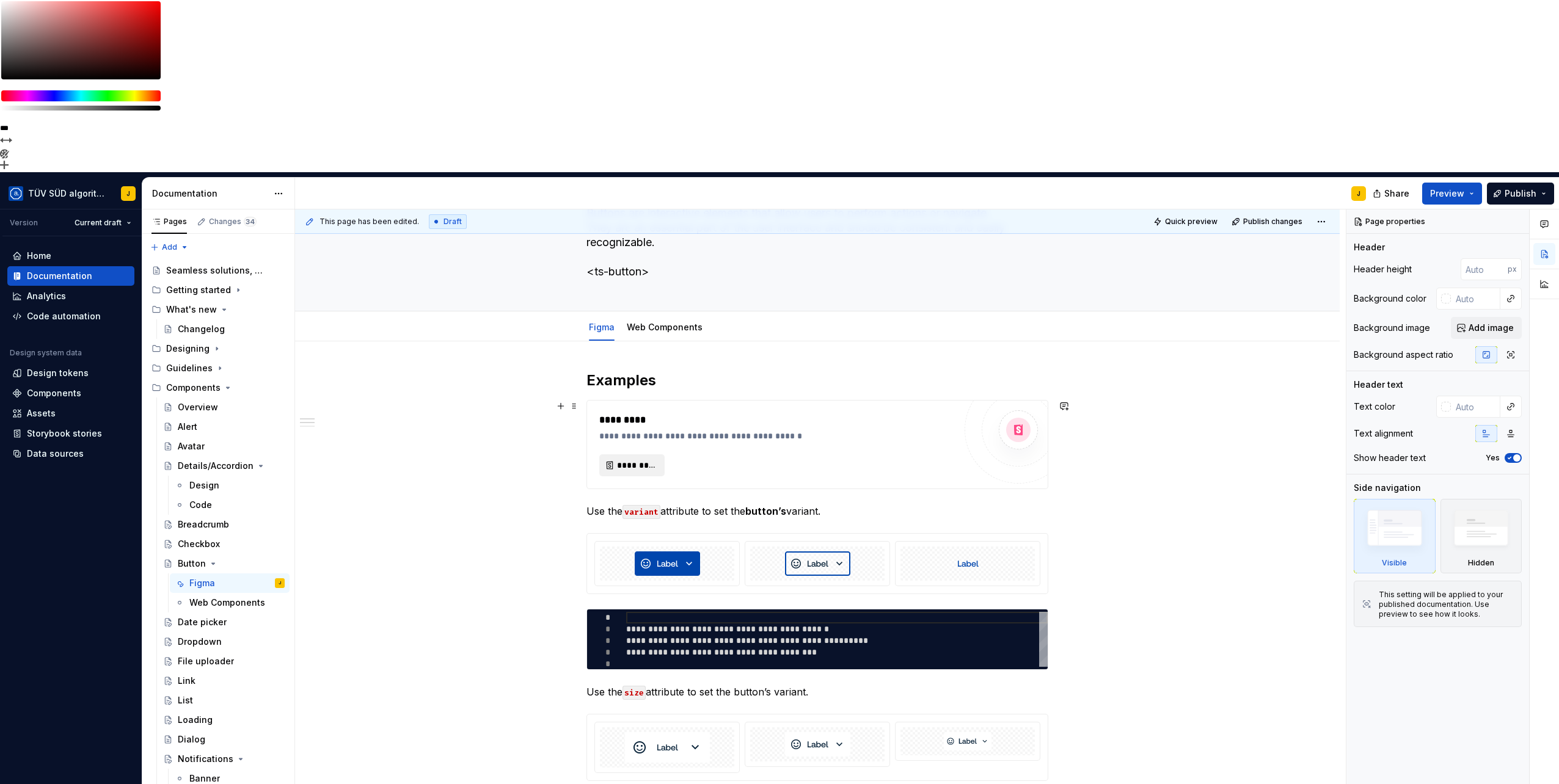
click at [623, 459] on span "*********" at bounding box center [637, 465] width 40 height 12
type textarea "*"
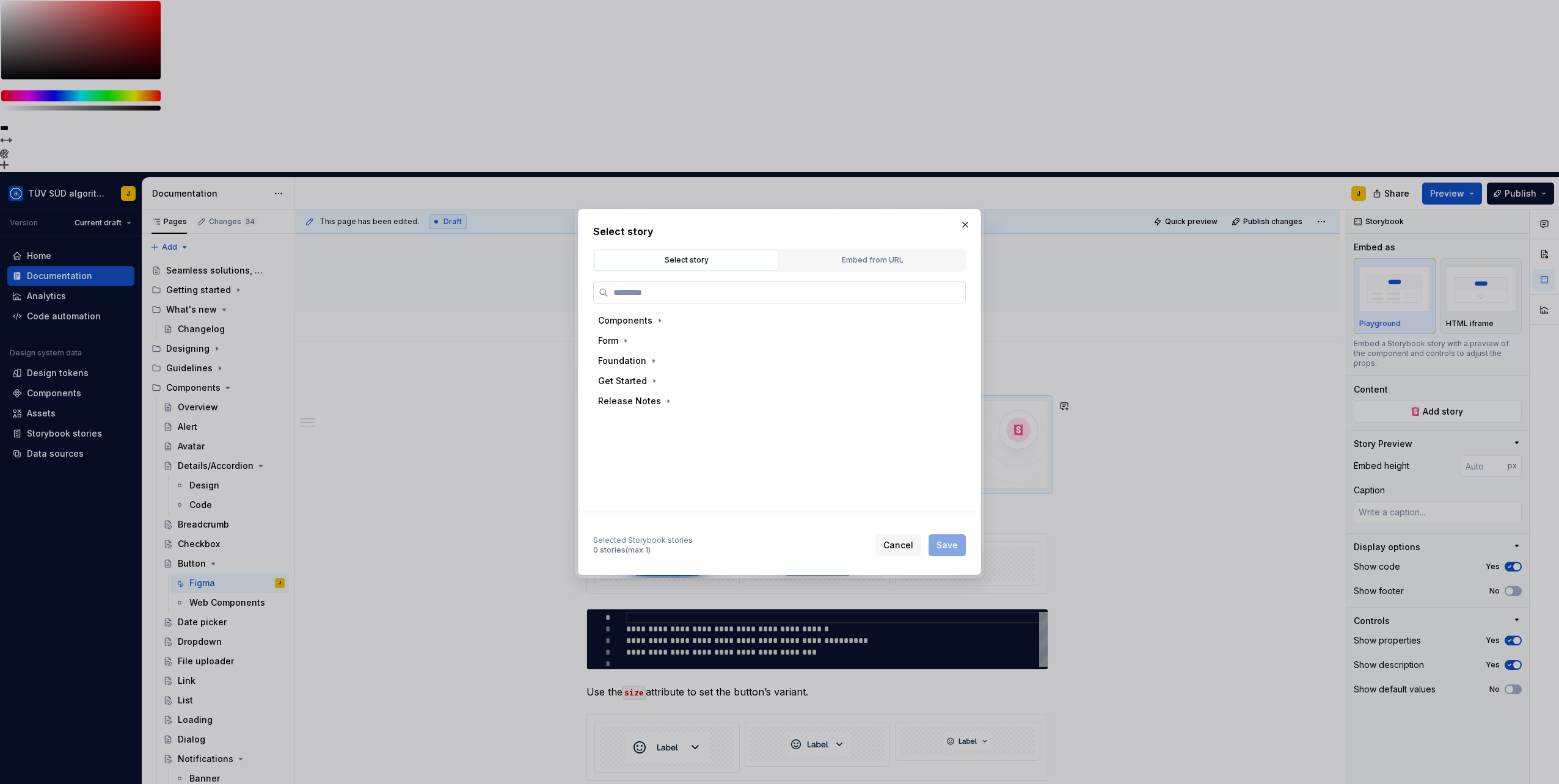
click at [671, 292] on input "search" at bounding box center [786, 292] width 356 height 12
type input "*****"
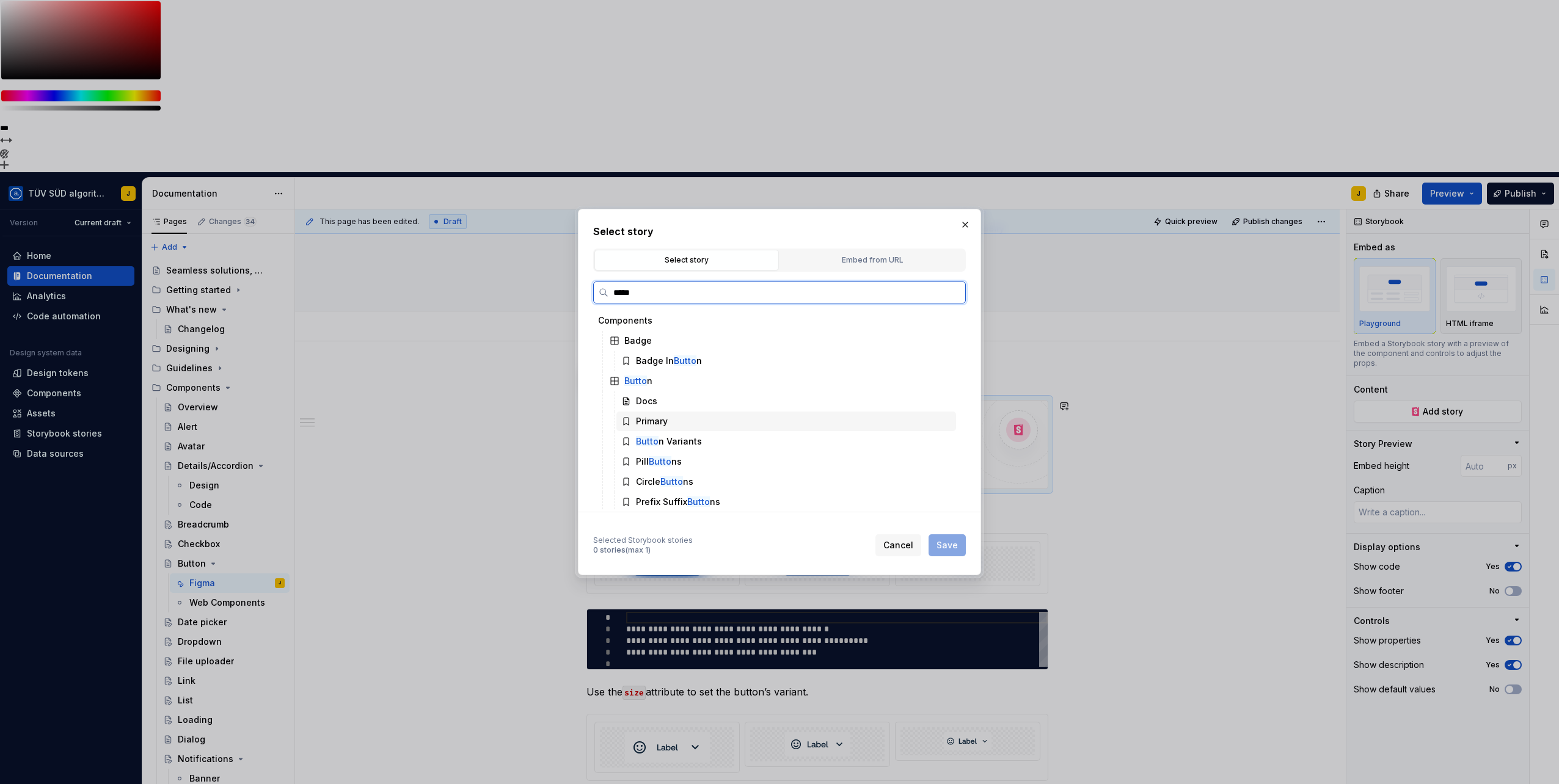
click at [652, 424] on div "Primary" at bounding box center [652, 421] width 32 height 12
click at [946, 547] on span "Save" at bounding box center [948, 545] width 22 height 12
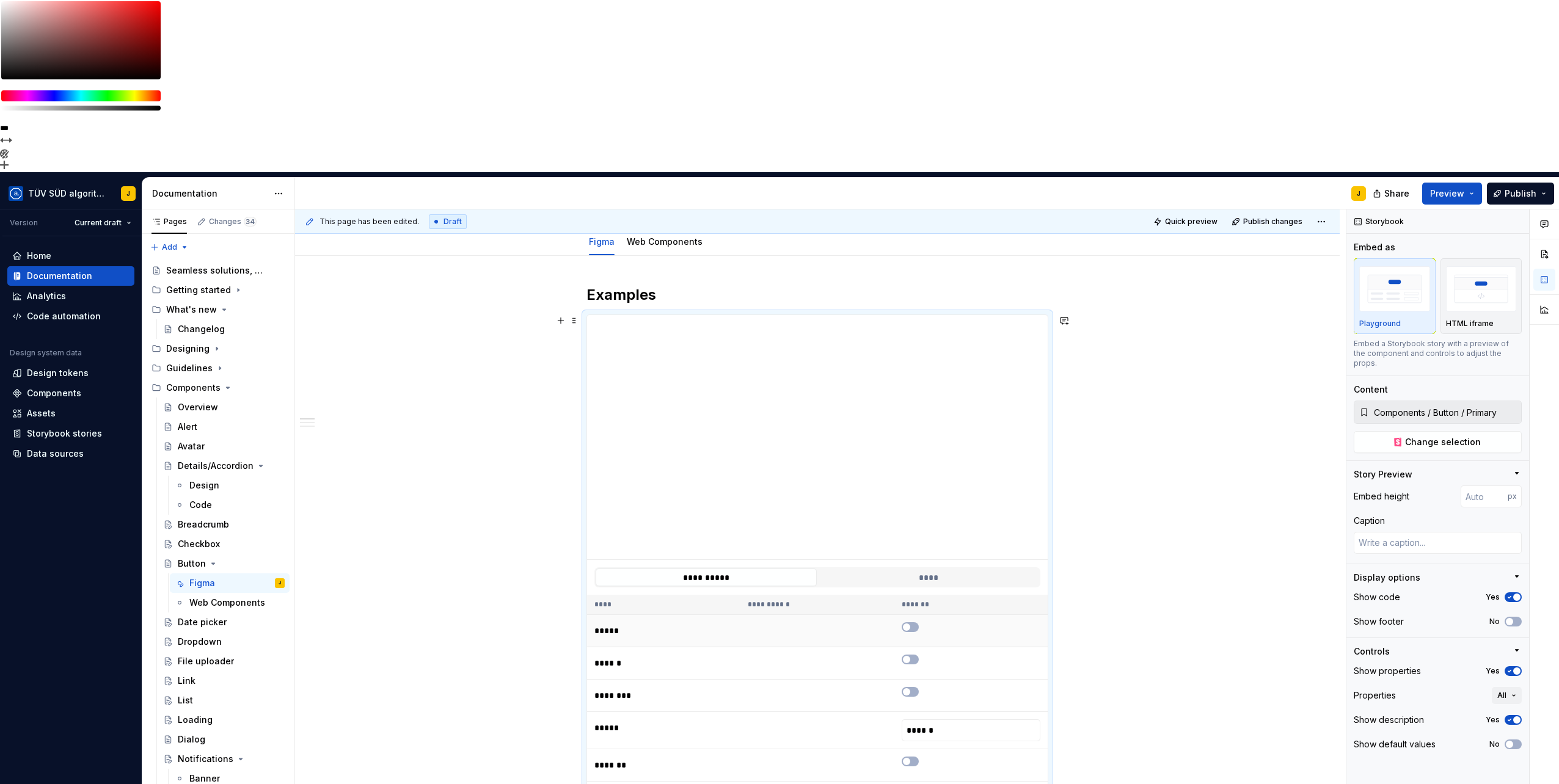
scroll to position [203, 0]
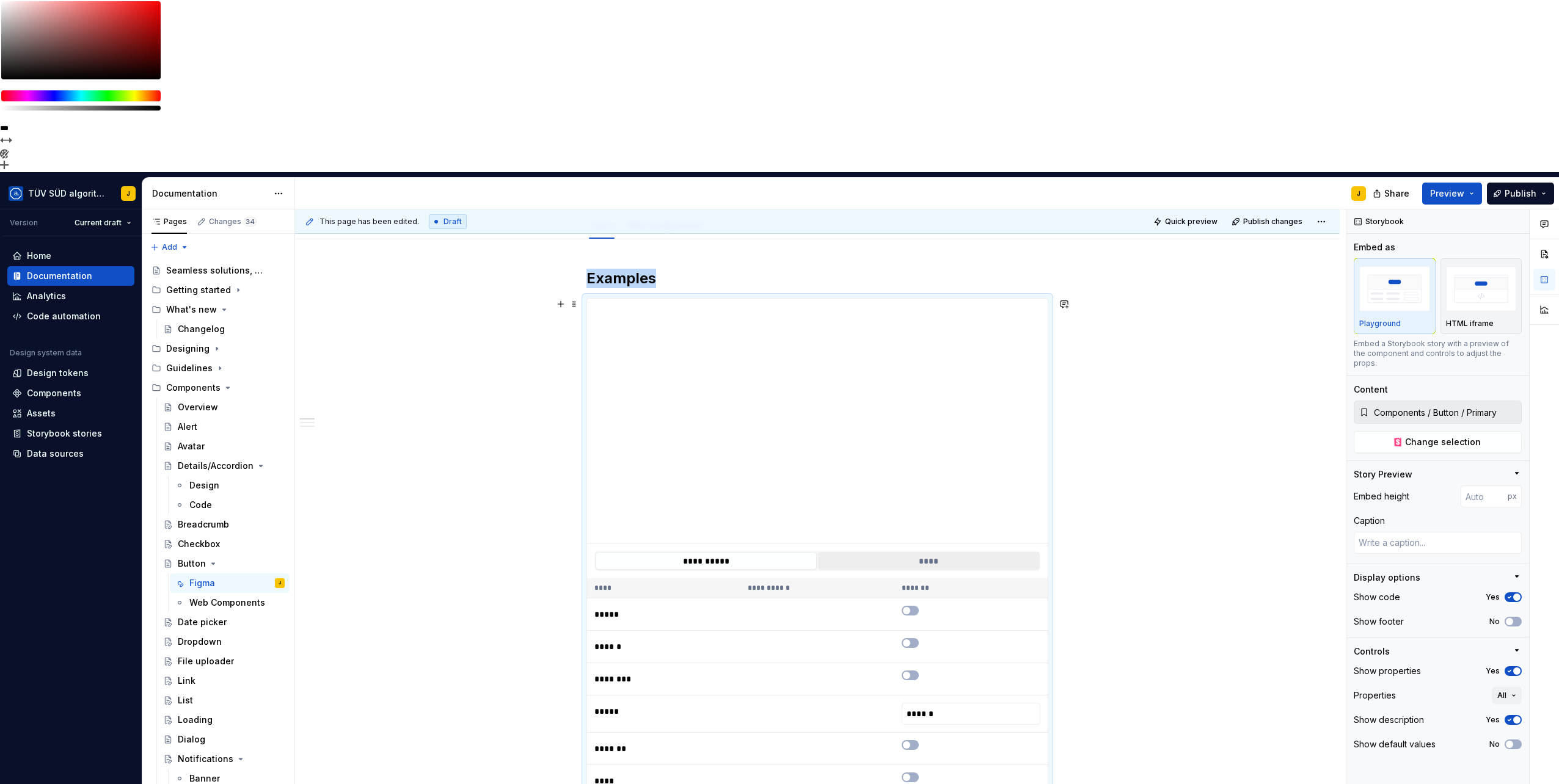
click at [920, 552] on button "****" at bounding box center [928, 561] width 221 height 18
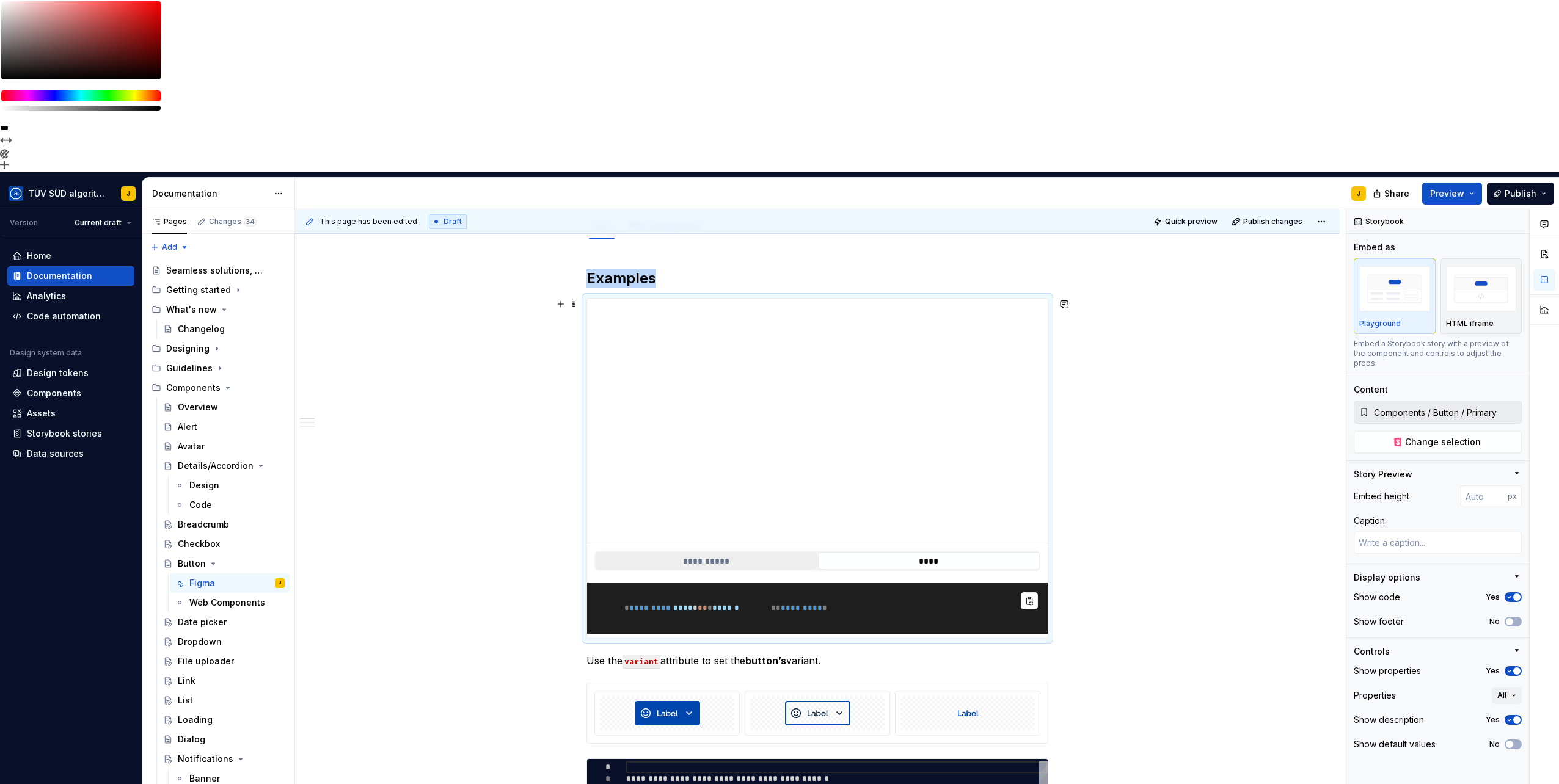
click at [760, 552] on button "**********" at bounding box center [706, 561] width 221 height 18
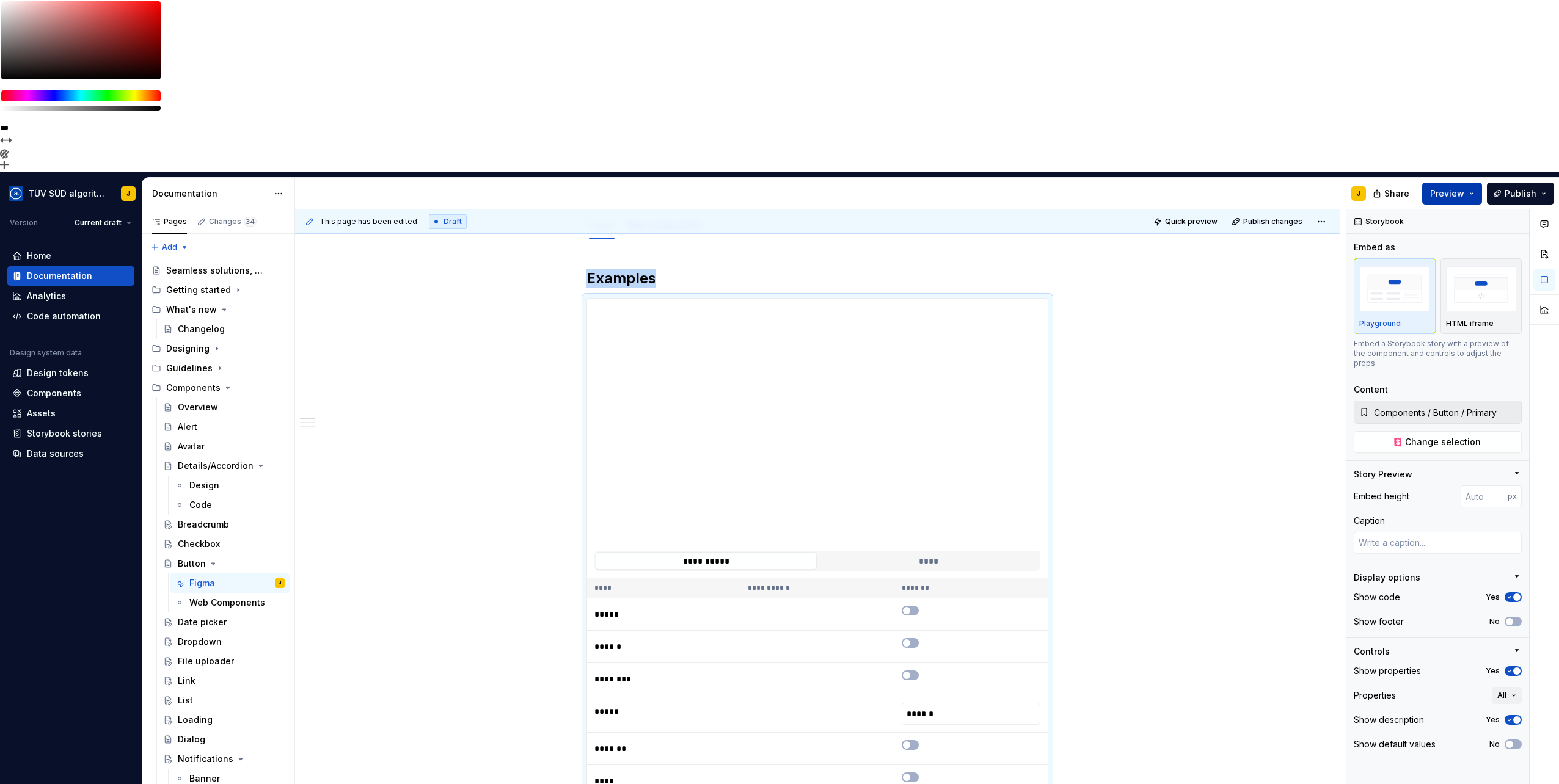
click at [1468, 182] on button "Preview" at bounding box center [1452, 193] width 60 height 22
click at [911, 606] on button "button" at bounding box center [910, 610] width 17 height 10
click at [911, 606] on td at bounding box center [970, 621] width 153 height 33
click at [909, 638] on td at bounding box center [970, 654] width 153 height 33
click at [914, 638] on td at bounding box center [970, 654] width 153 height 33
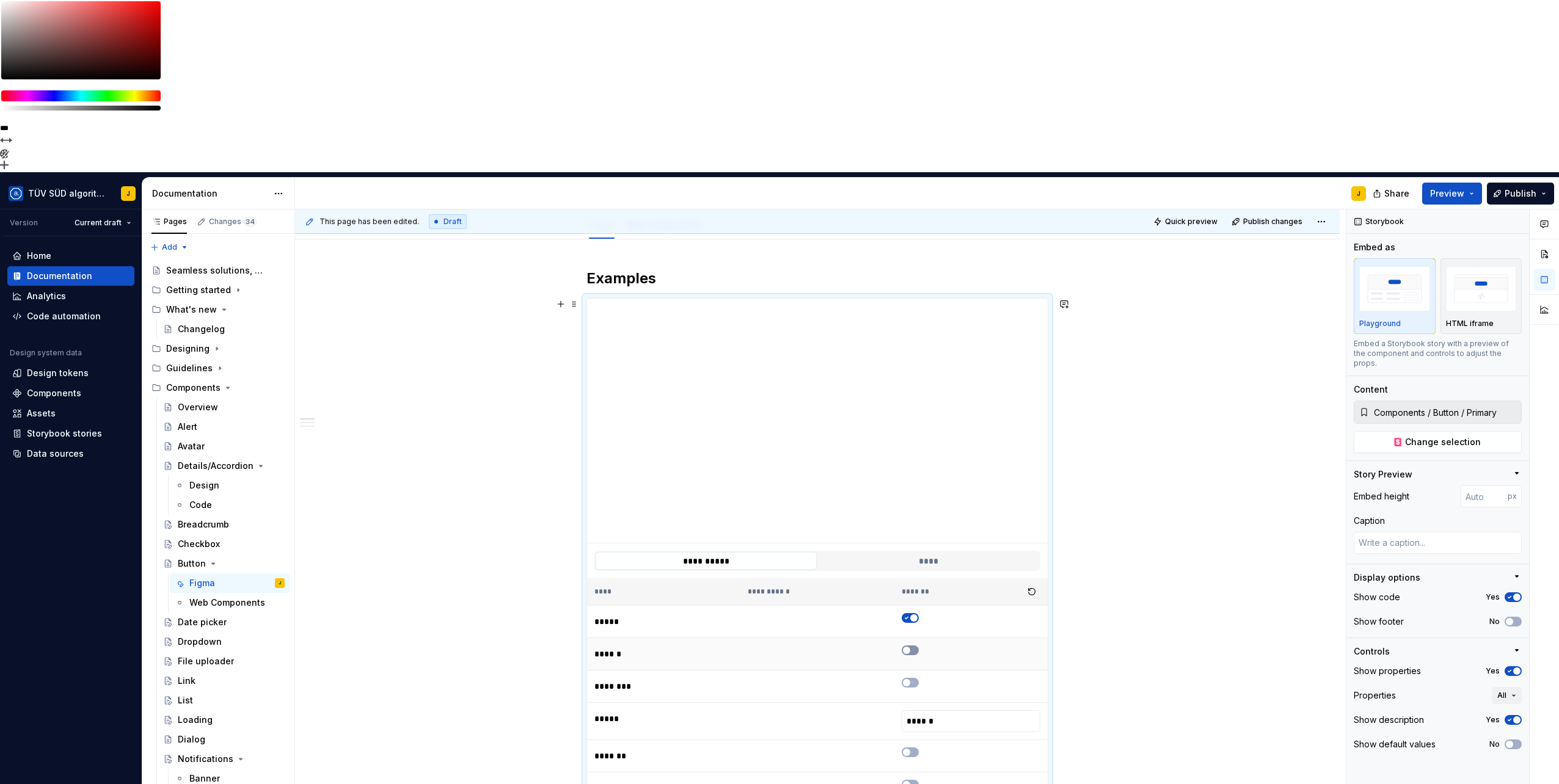
click at [912, 646] on button "button" at bounding box center [910, 650] width 17 height 10
click at [911, 646] on span "button" at bounding box center [913, 650] width 7 height 7
click at [911, 646] on button "button" at bounding box center [910, 650] width 17 height 10
click at [911, 613] on button "button" at bounding box center [910, 618] width 17 height 10
click at [910, 614] on icon "button" at bounding box center [906, 618] width 10 height 7
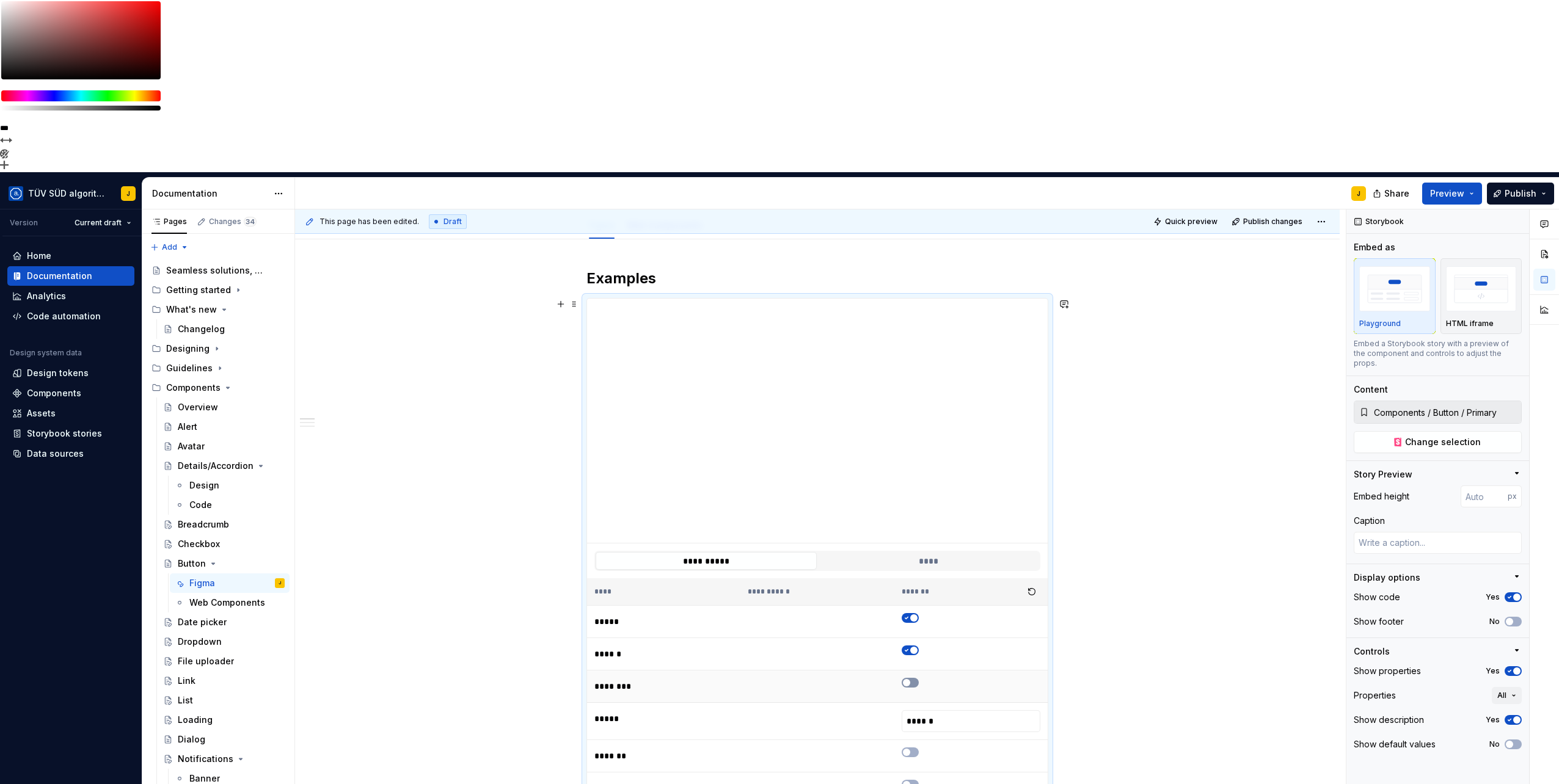
click at [916, 678] on button "button" at bounding box center [910, 682] width 17 height 10
click at [916, 679] on span "button" at bounding box center [913, 682] width 7 height 7
click at [911, 646] on span "button" at bounding box center [913, 650] width 7 height 7
click at [912, 646] on button "button" at bounding box center [910, 650] width 17 height 10
click at [912, 646] on span "button" at bounding box center [913, 650] width 7 height 7
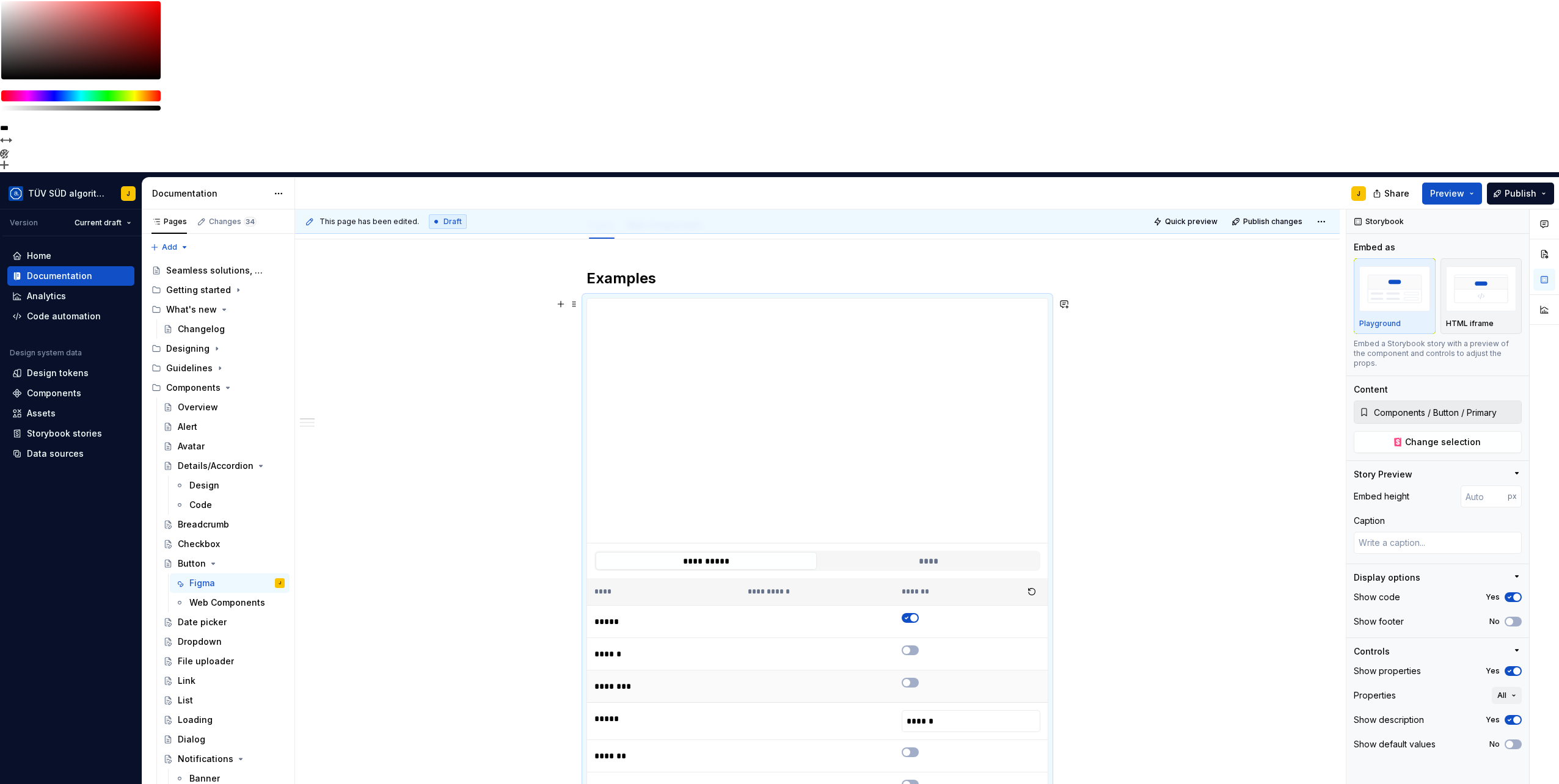
scroll to position [305, 0]
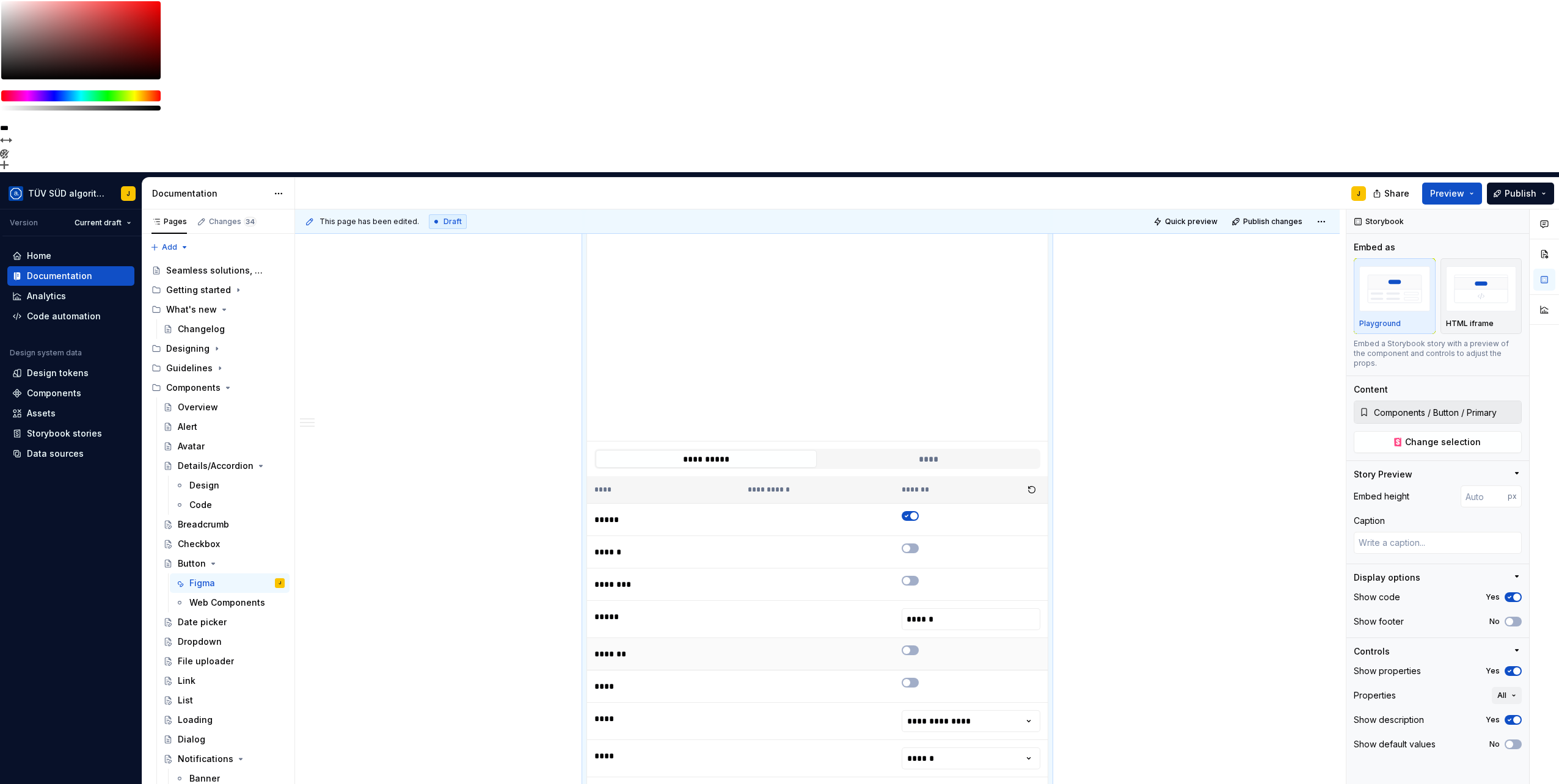
click at [902, 646] on div at bounding box center [910, 650] width 17 height 10
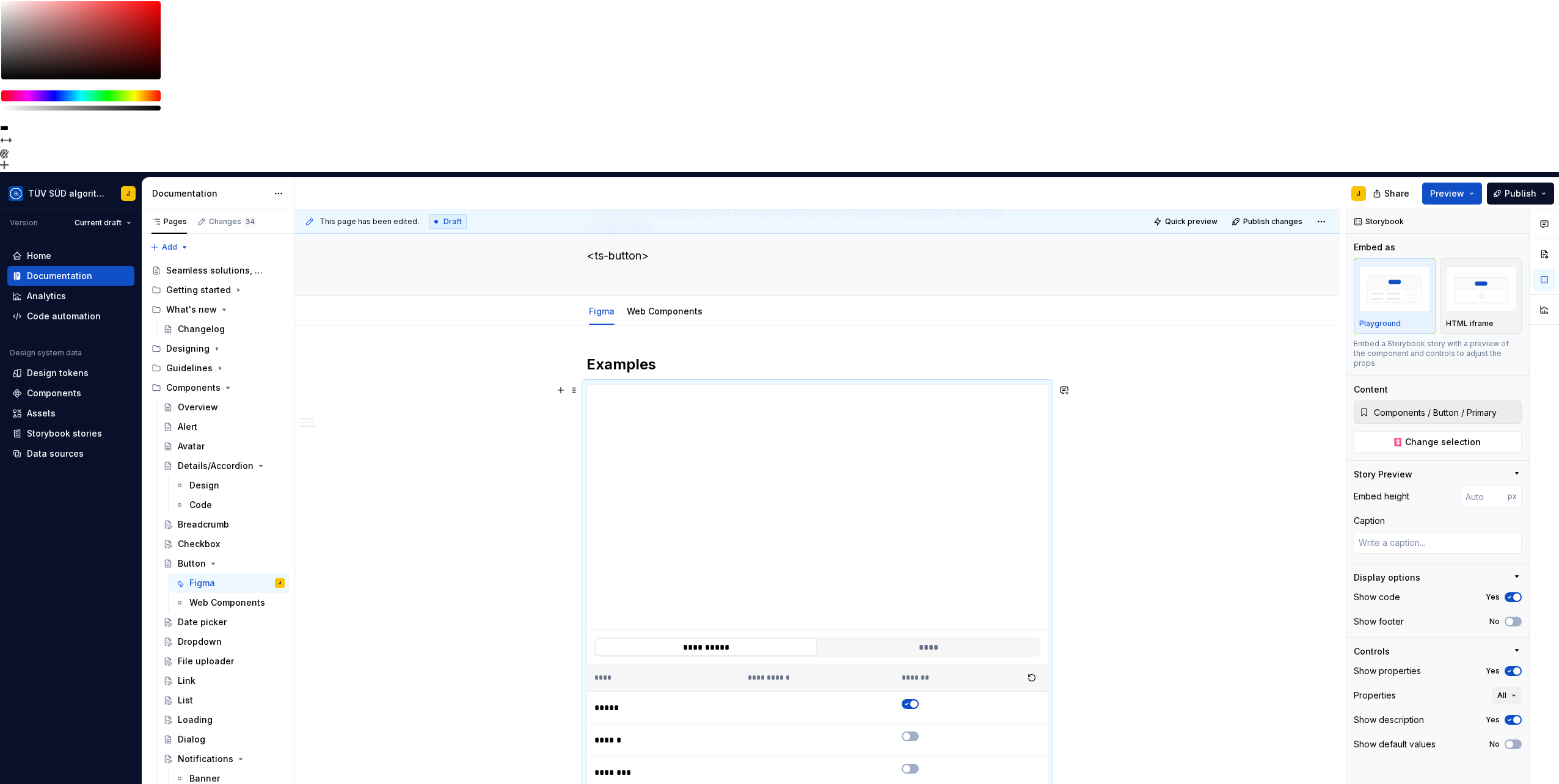
scroll to position [101, 0]
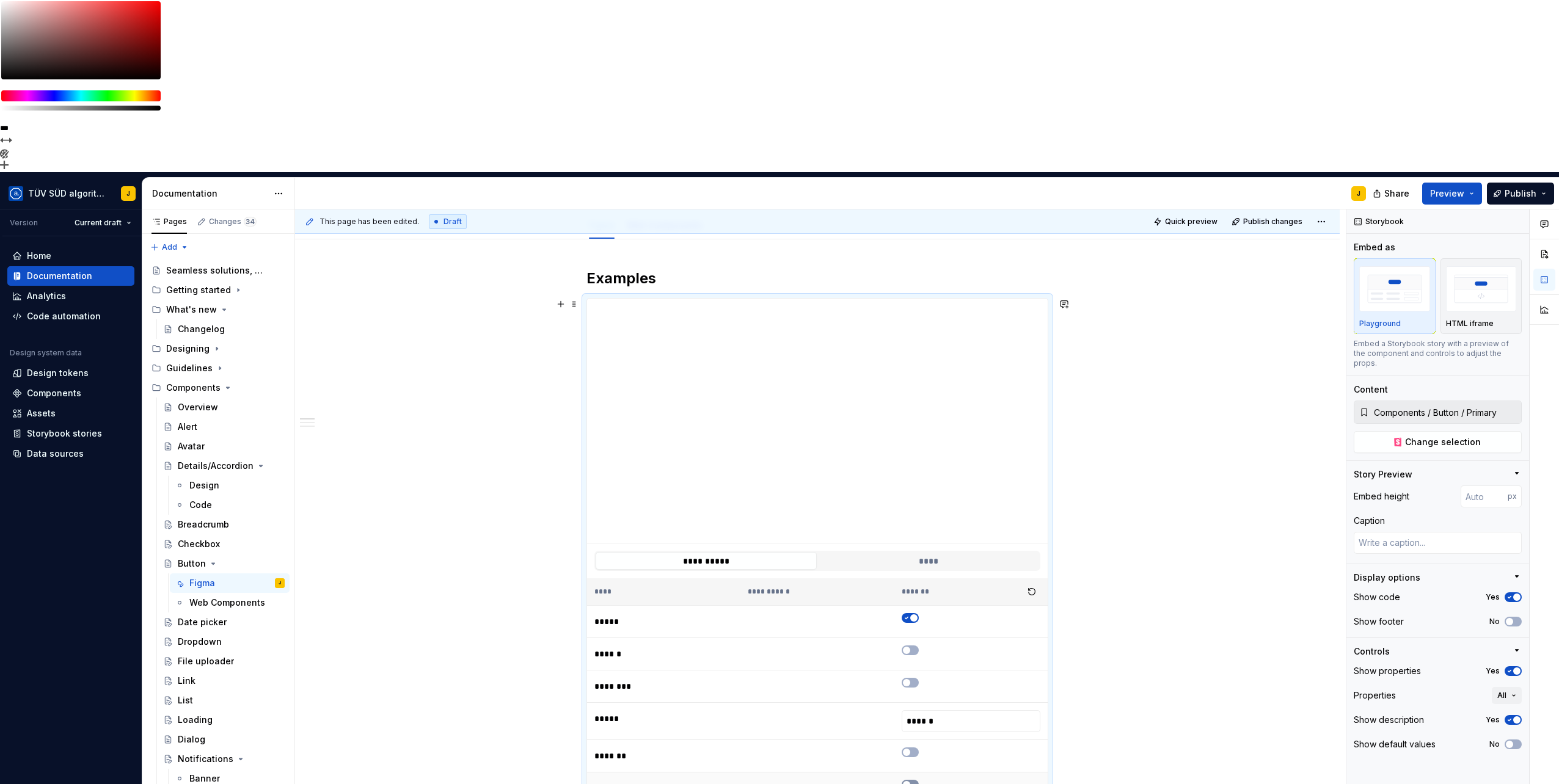
click at [909, 781] on span "button" at bounding box center [906, 784] width 7 height 7
click at [909, 781] on icon "button" at bounding box center [906, 784] width 10 height 7
click at [1464, 187] on span "Preview" at bounding box center [1447, 193] width 34 height 12
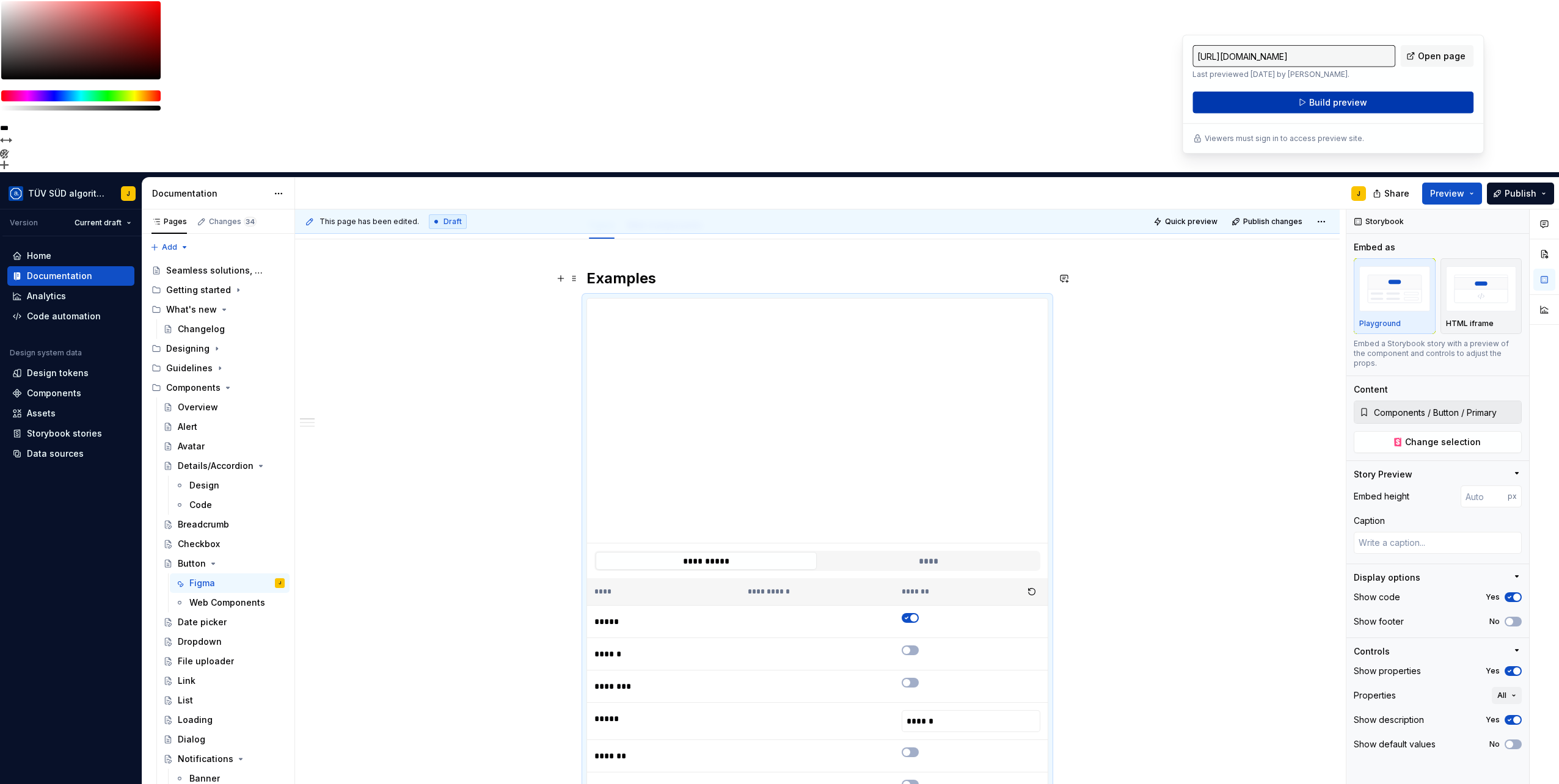
click at [1319, 104] on span "Build preview" at bounding box center [1338, 102] width 58 height 12
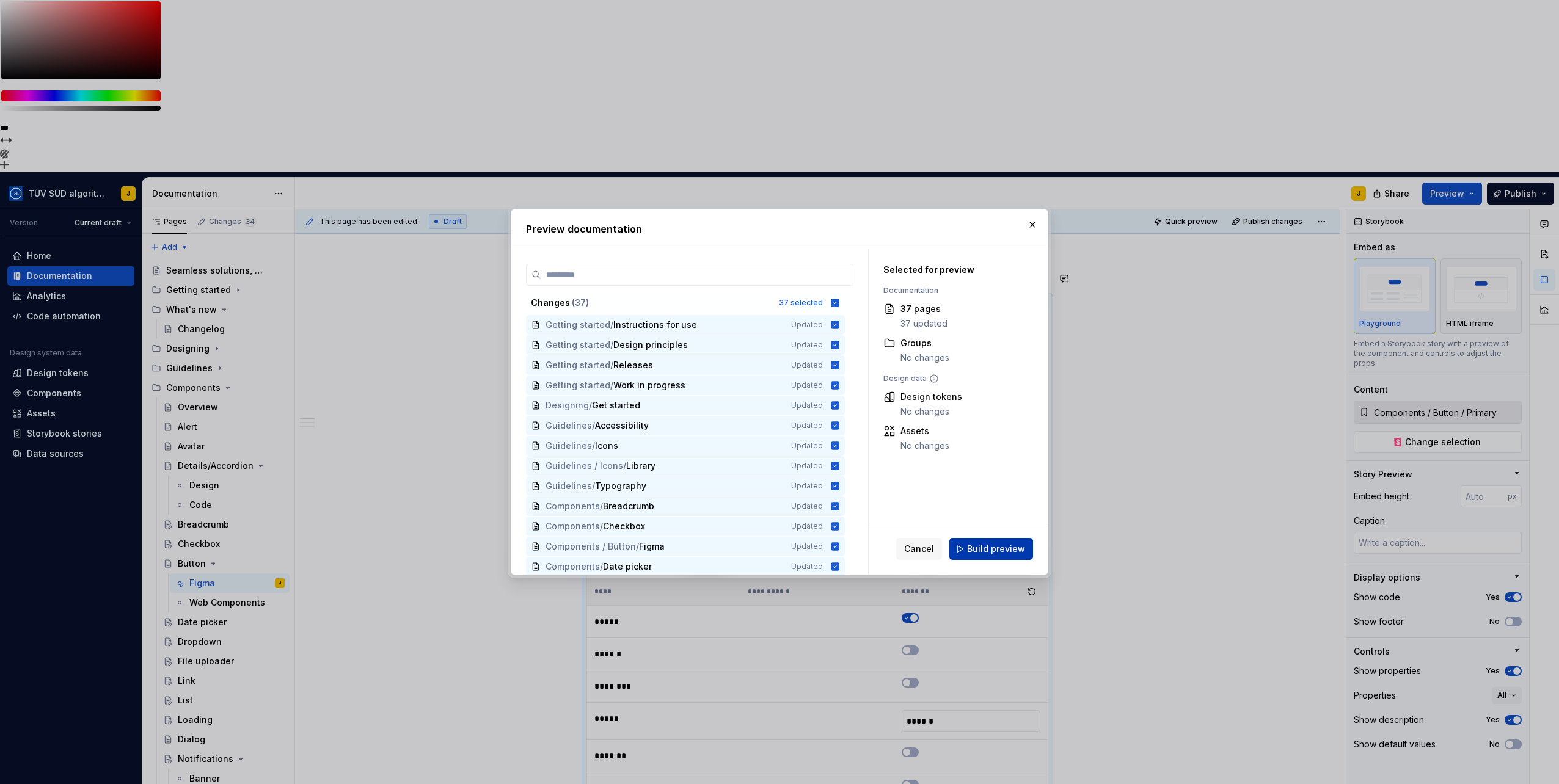
click at [986, 551] on span "Build preview" at bounding box center [995, 549] width 58 height 12
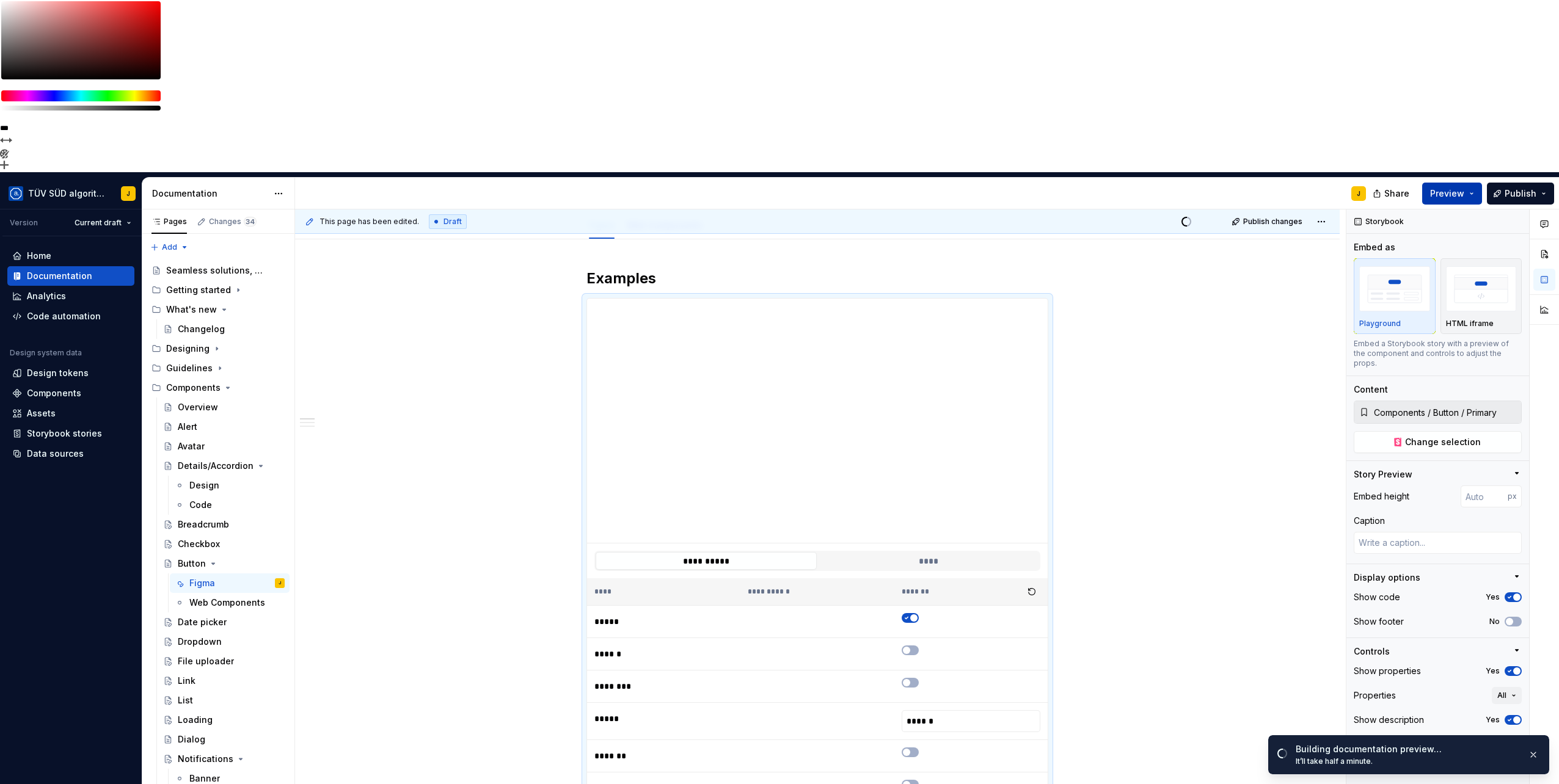
click at [1475, 182] on button "Preview" at bounding box center [1452, 193] width 60 height 22
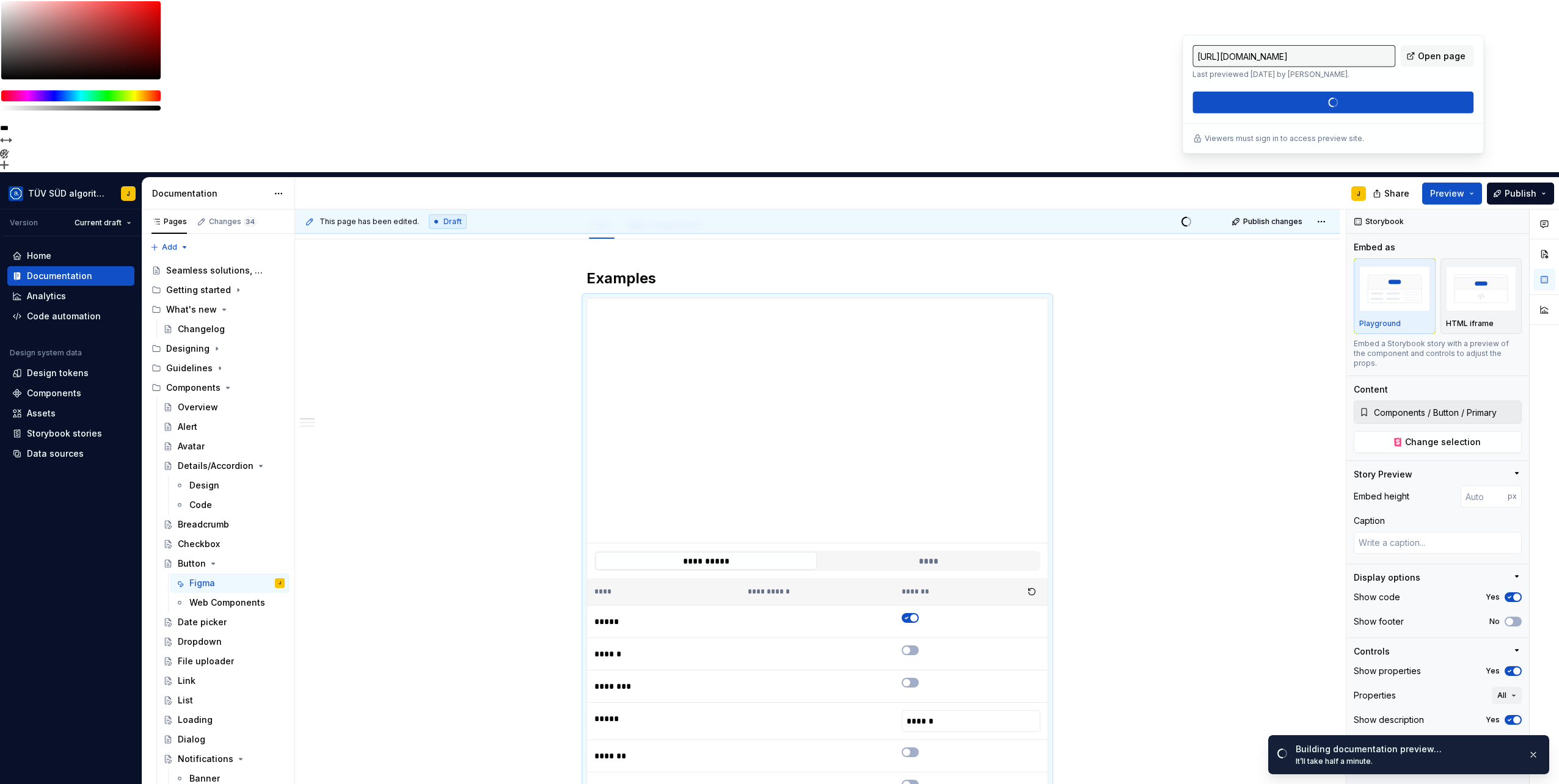
click at [1298, 178] on div "J" at bounding box center [835, 194] width 1081 height 32
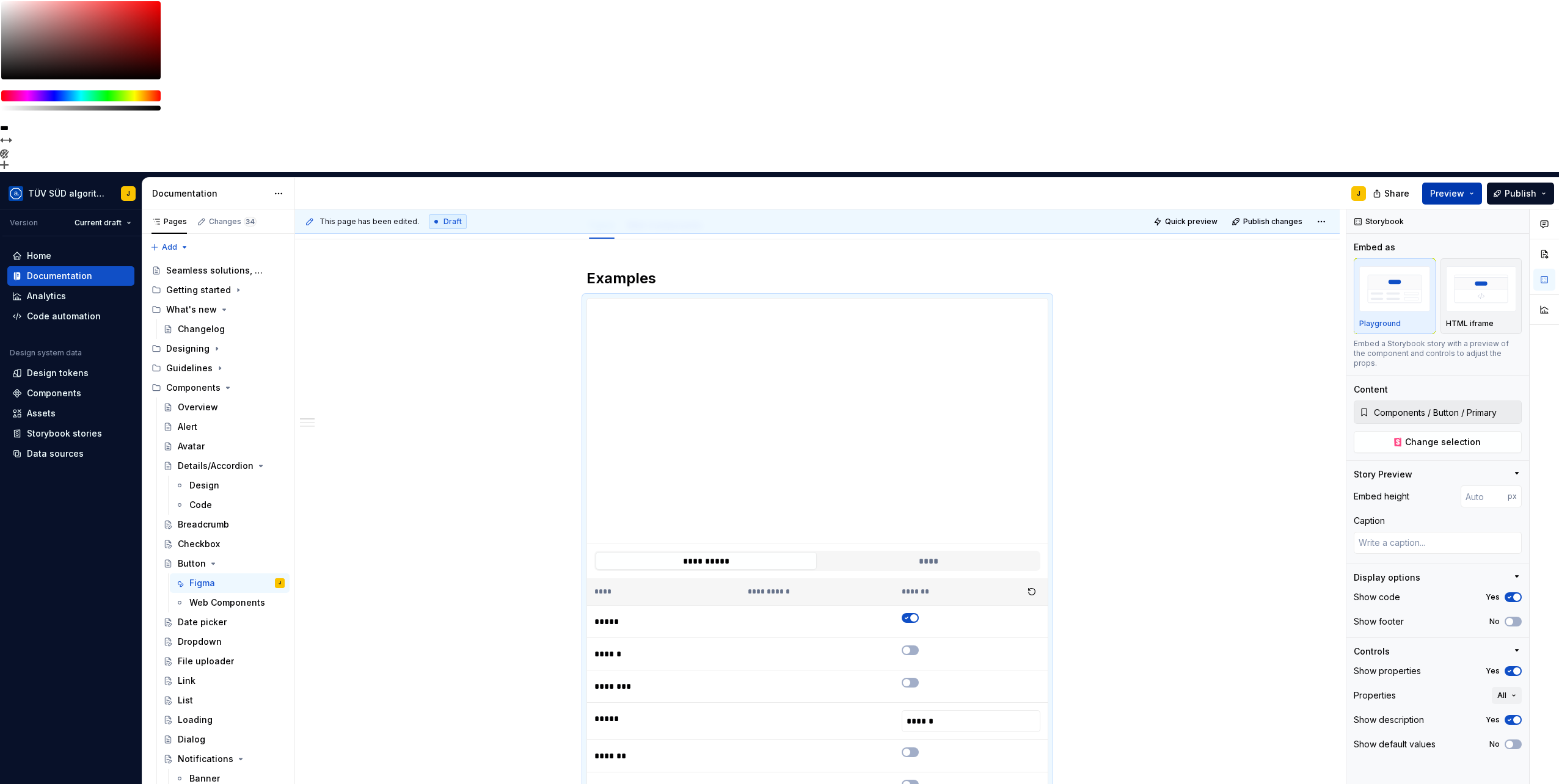
click at [1472, 182] on button "Preview" at bounding box center [1452, 193] width 60 height 22
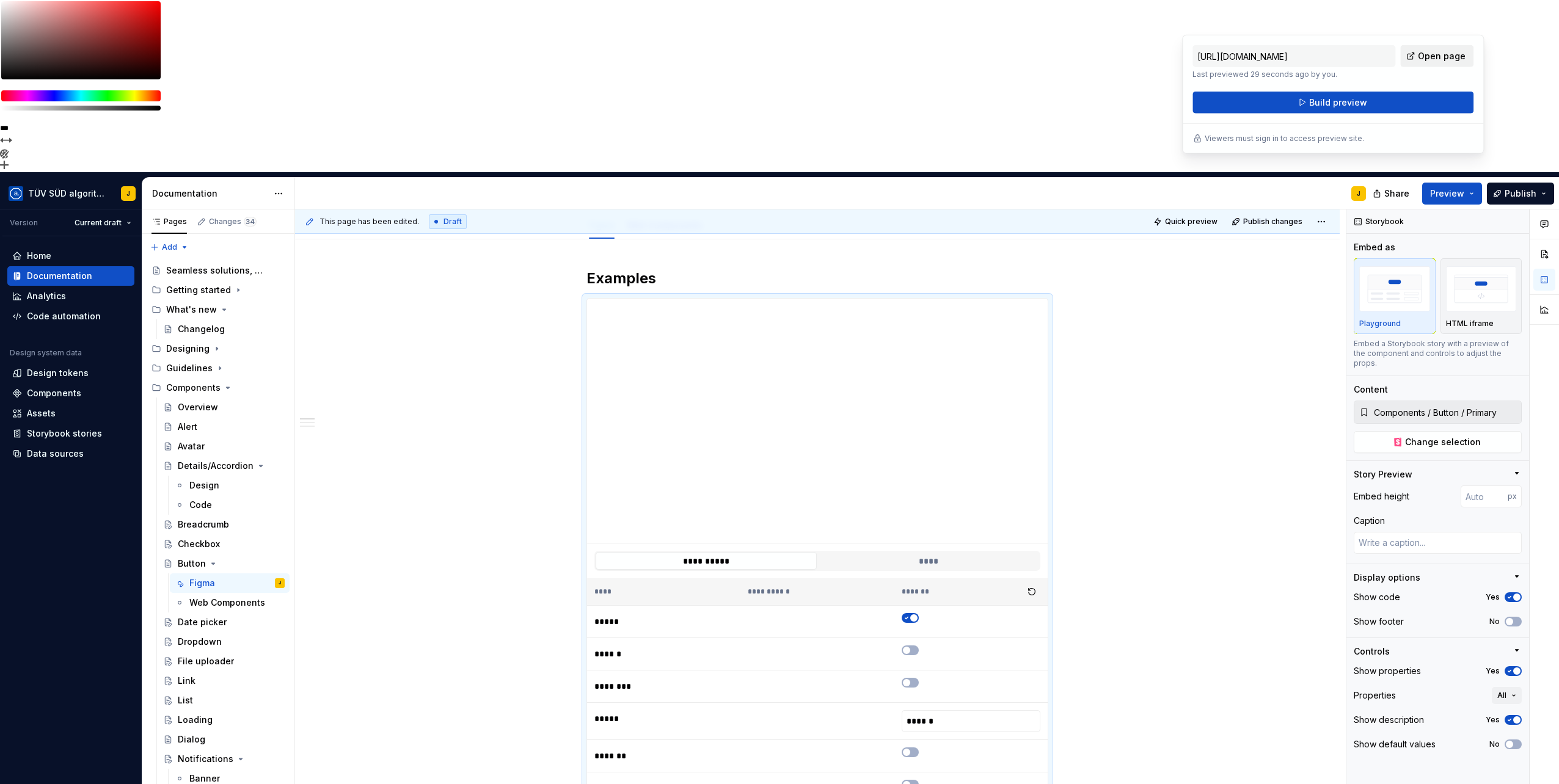
drag, startPoint x: 1472, startPoint y: 15, endPoint x: 1431, endPoint y: 57, distance: 58.7
click at [1431, 57] on span "Open page" at bounding box center [1441, 56] width 48 height 12
drag, startPoint x: 1359, startPoint y: 140, endPoint x: 1203, endPoint y: 142, distance: 156.0
click at [1203, 142] on div "Viewers must sign in to access preview site." at bounding box center [1333, 138] width 281 height 10
click at [1542, 182] on button "Publish" at bounding box center [1520, 193] width 67 height 22
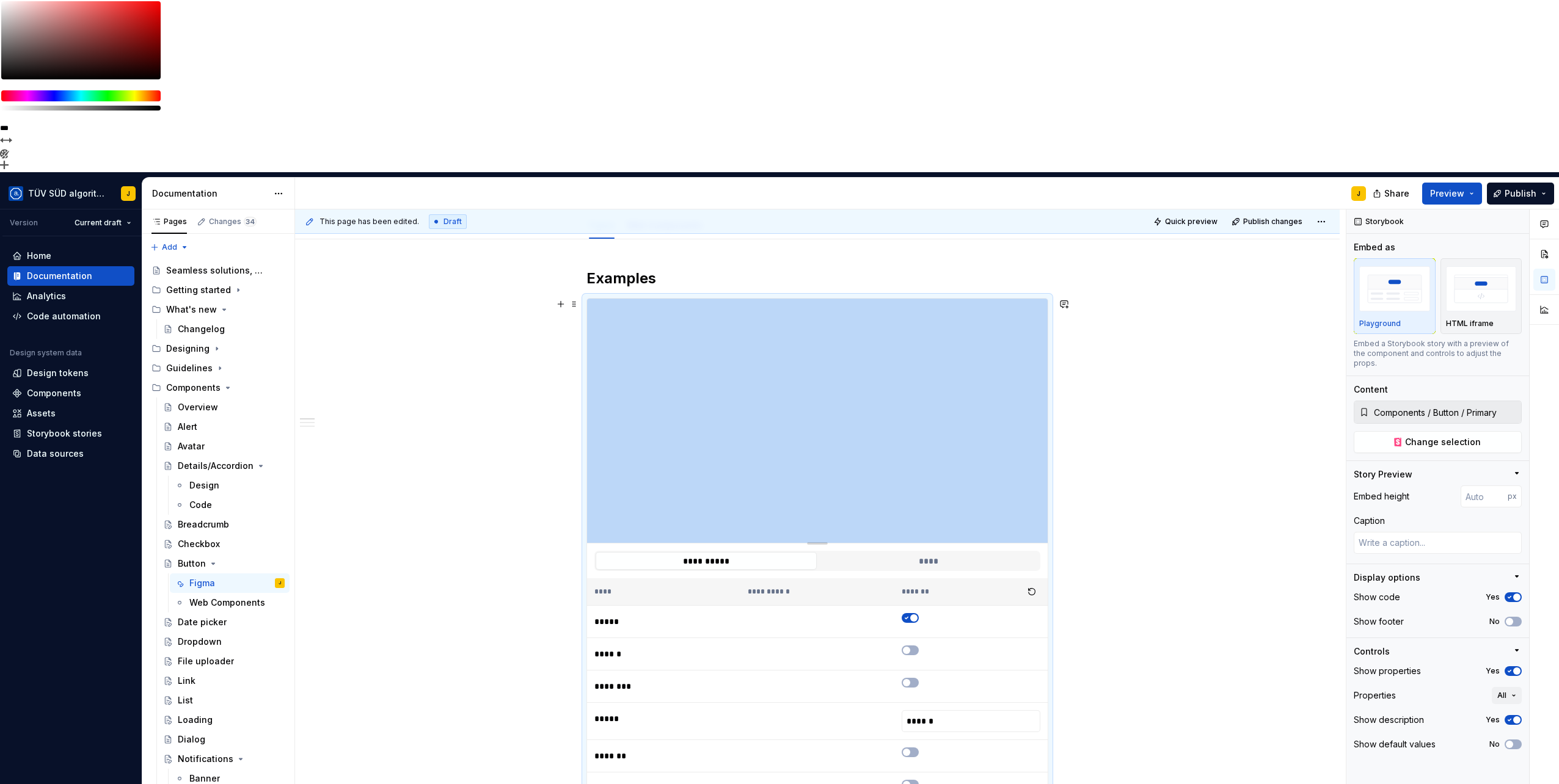
click at [253, 210] on div "Pages Changes 34 Add Accessibility guide for tree Page tree. Navigate the tree …" at bounding box center [851, 586] width 1417 height 752
type textarea "*"
type input "303"
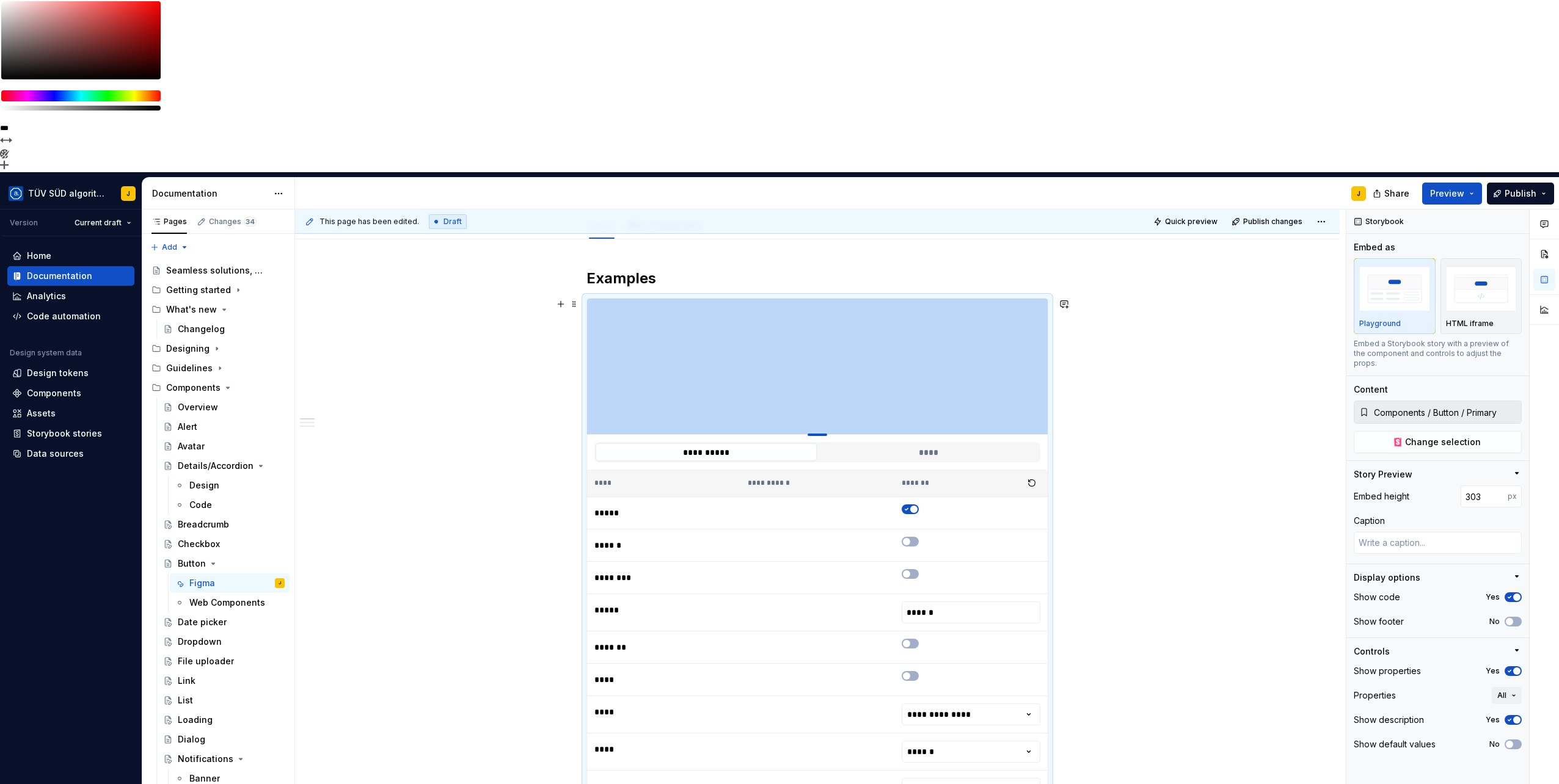
type textarea "*"
type input "222"
type textarea "*"
type input "204"
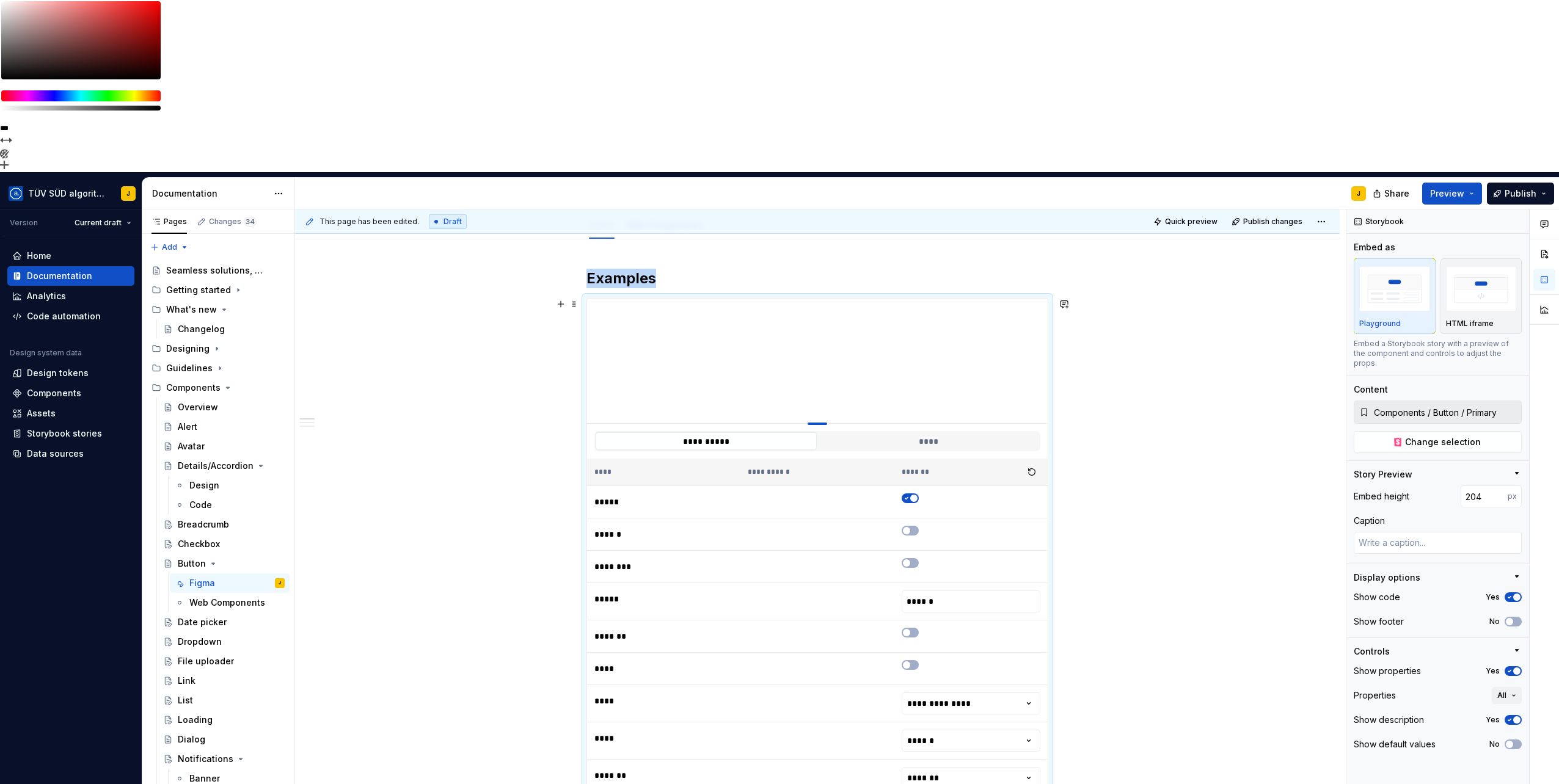
type textarea "*"
type input "114"
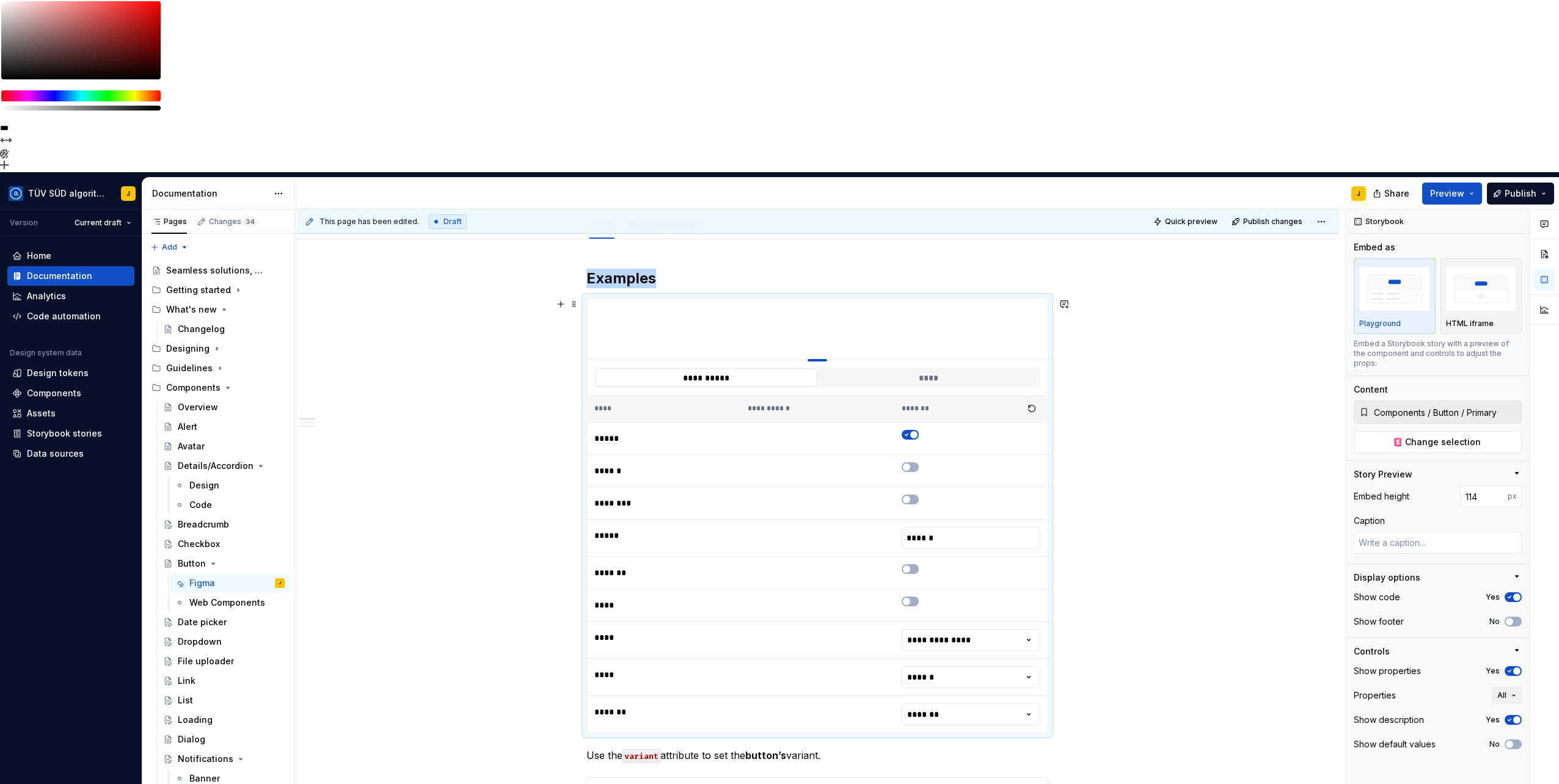
type textarea "*"
type input "100"
drag, startPoint x: 820, startPoint y: 369, endPoint x: 847, endPoint y: 140, distance: 230.6
click at [904, 369] on button "****" at bounding box center [928, 378] width 221 height 18
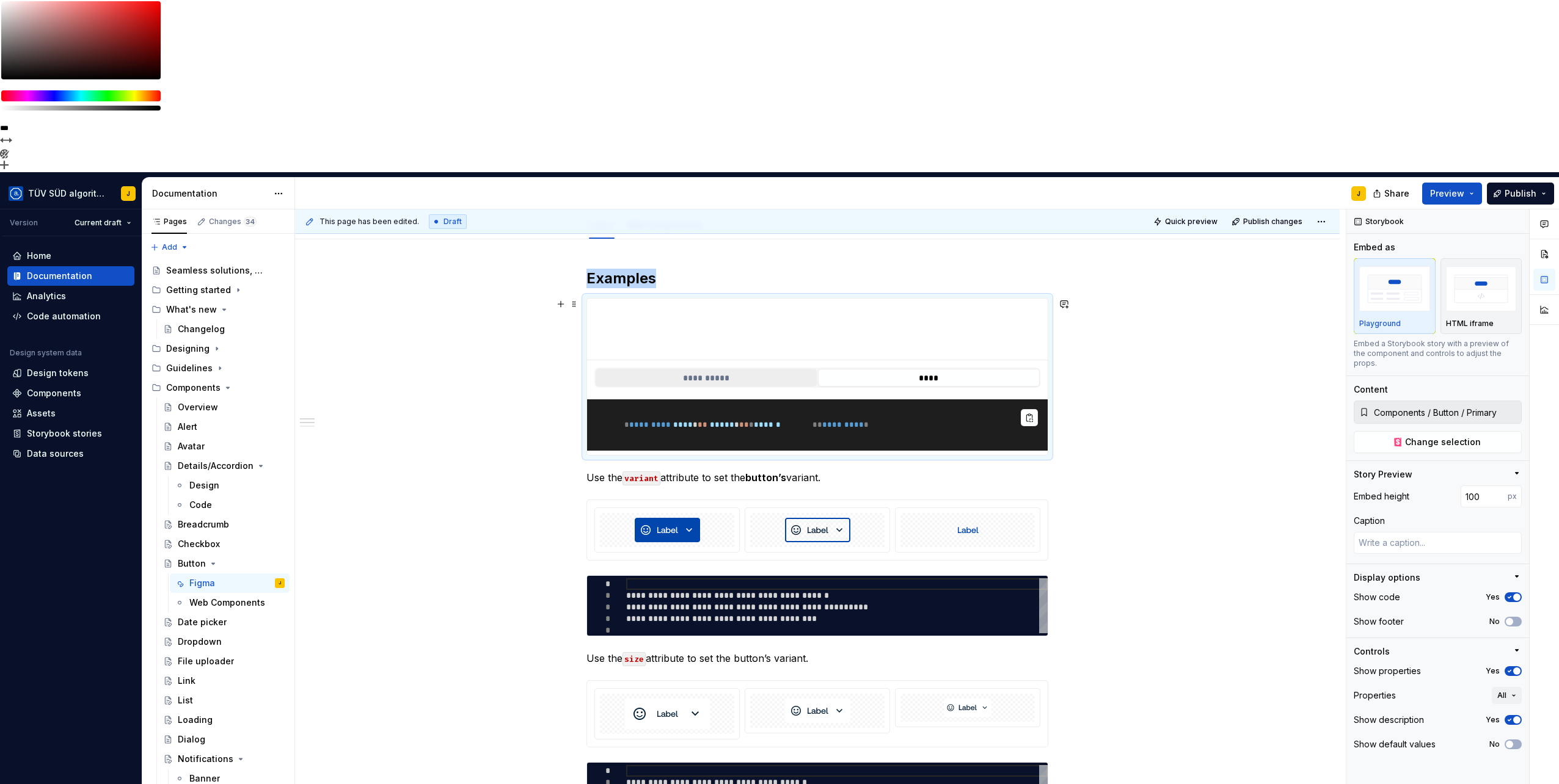
click at [759, 369] on button "**********" at bounding box center [706, 378] width 221 height 18
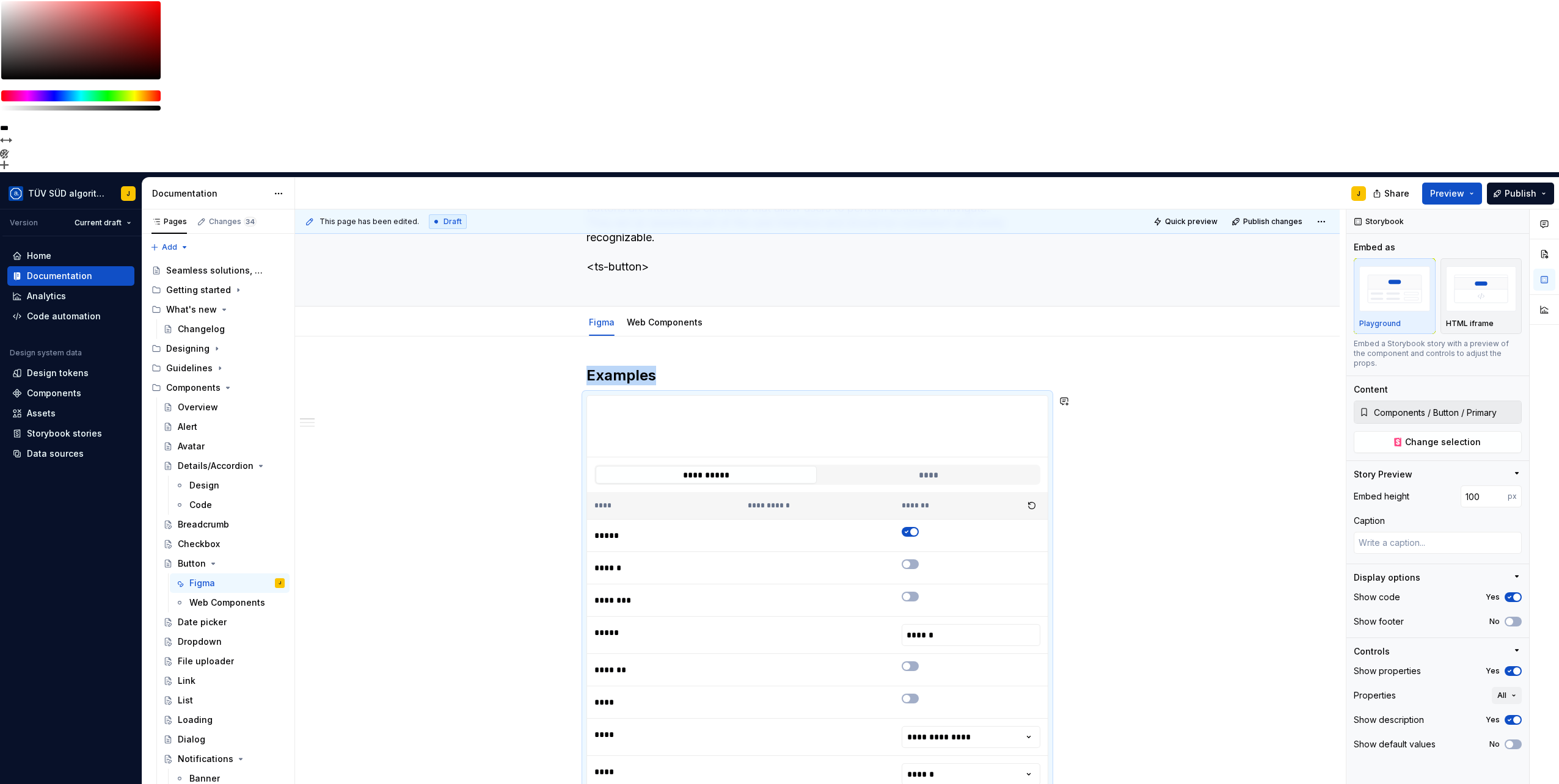
scroll to position [101, 0]
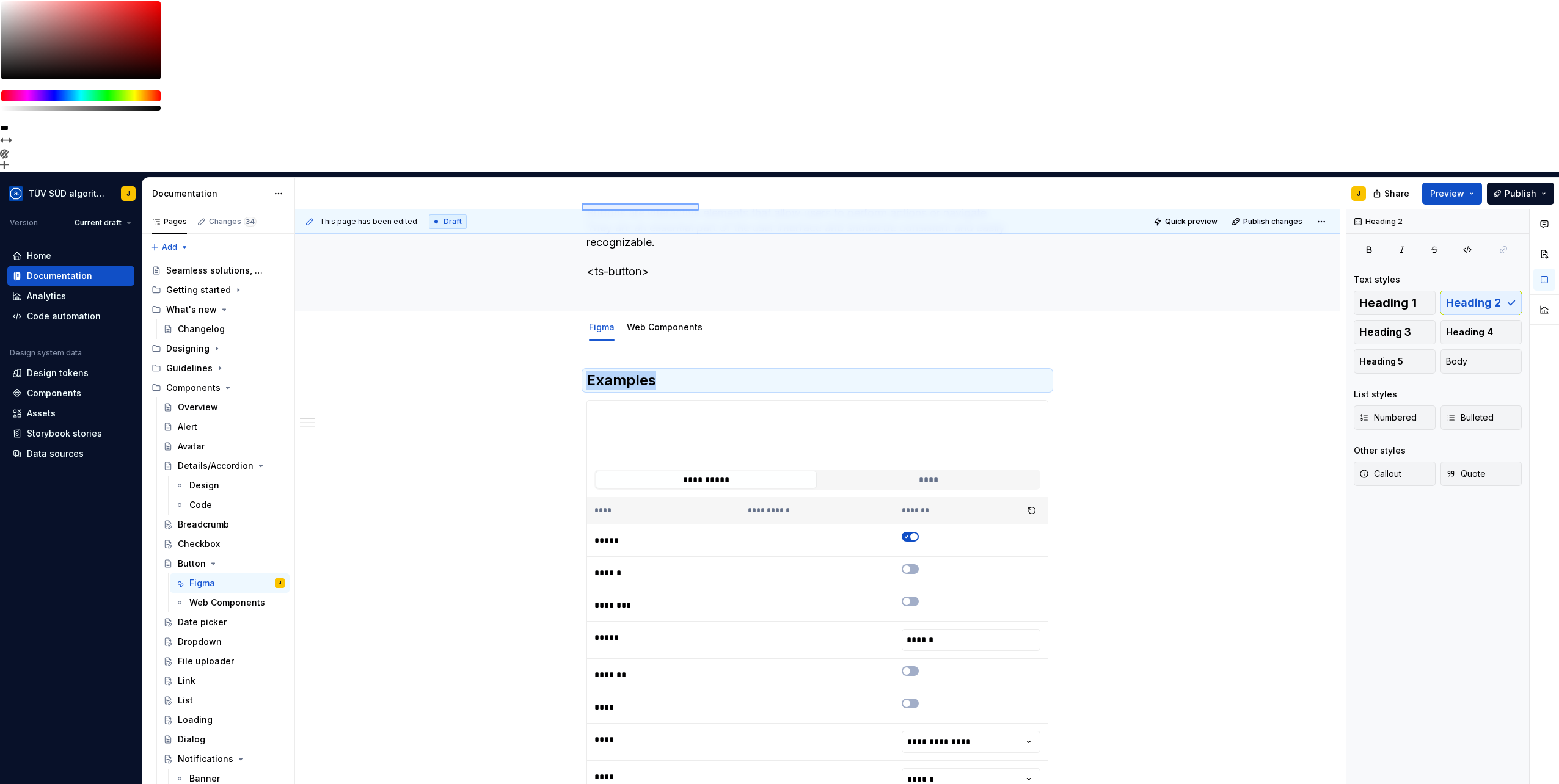
click at [700, 210] on div "**********" at bounding box center [821, 583] width 1051 height 748
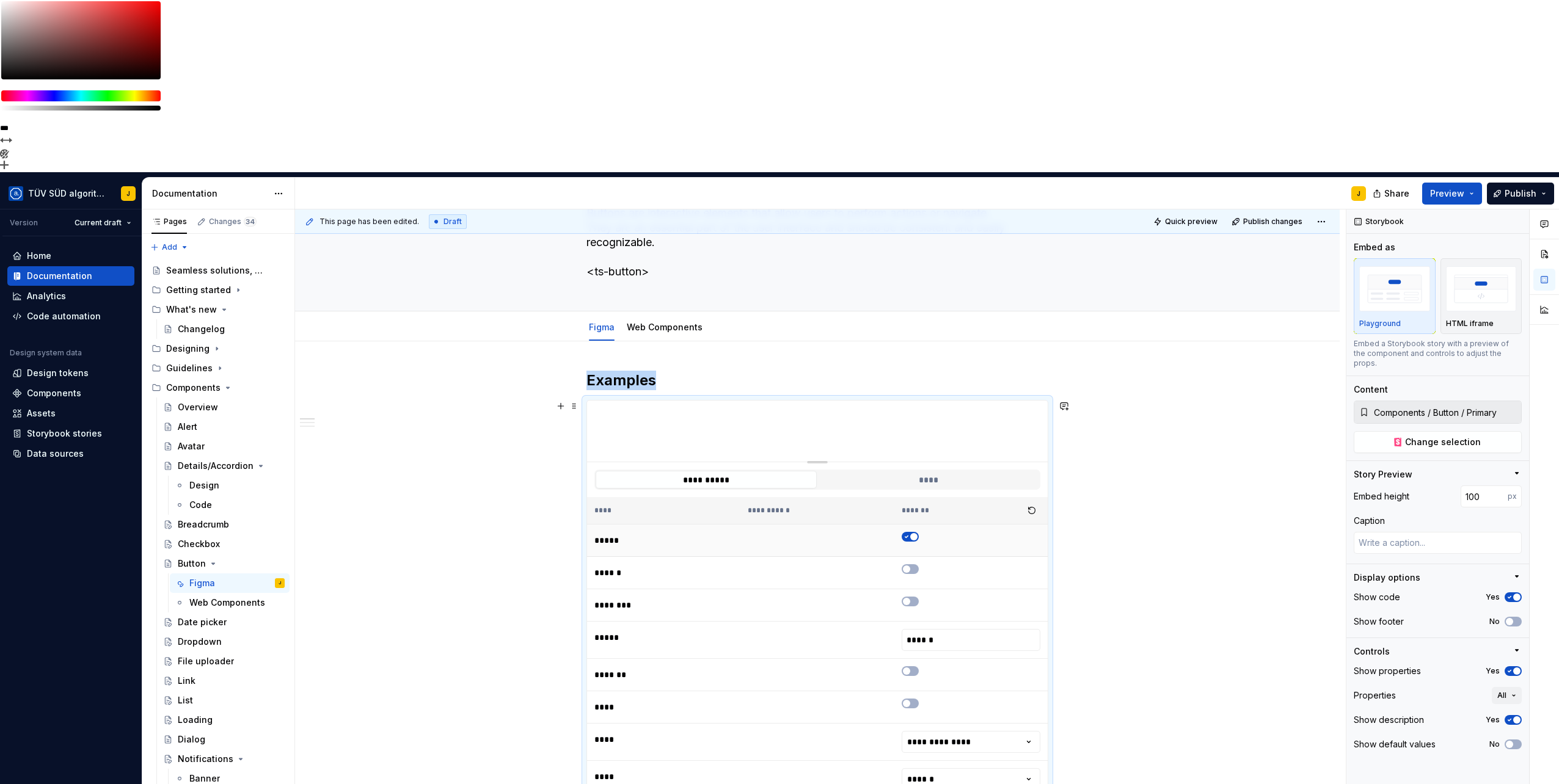
click at [910, 533] on span "button" at bounding box center [913, 536] width 7 height 7
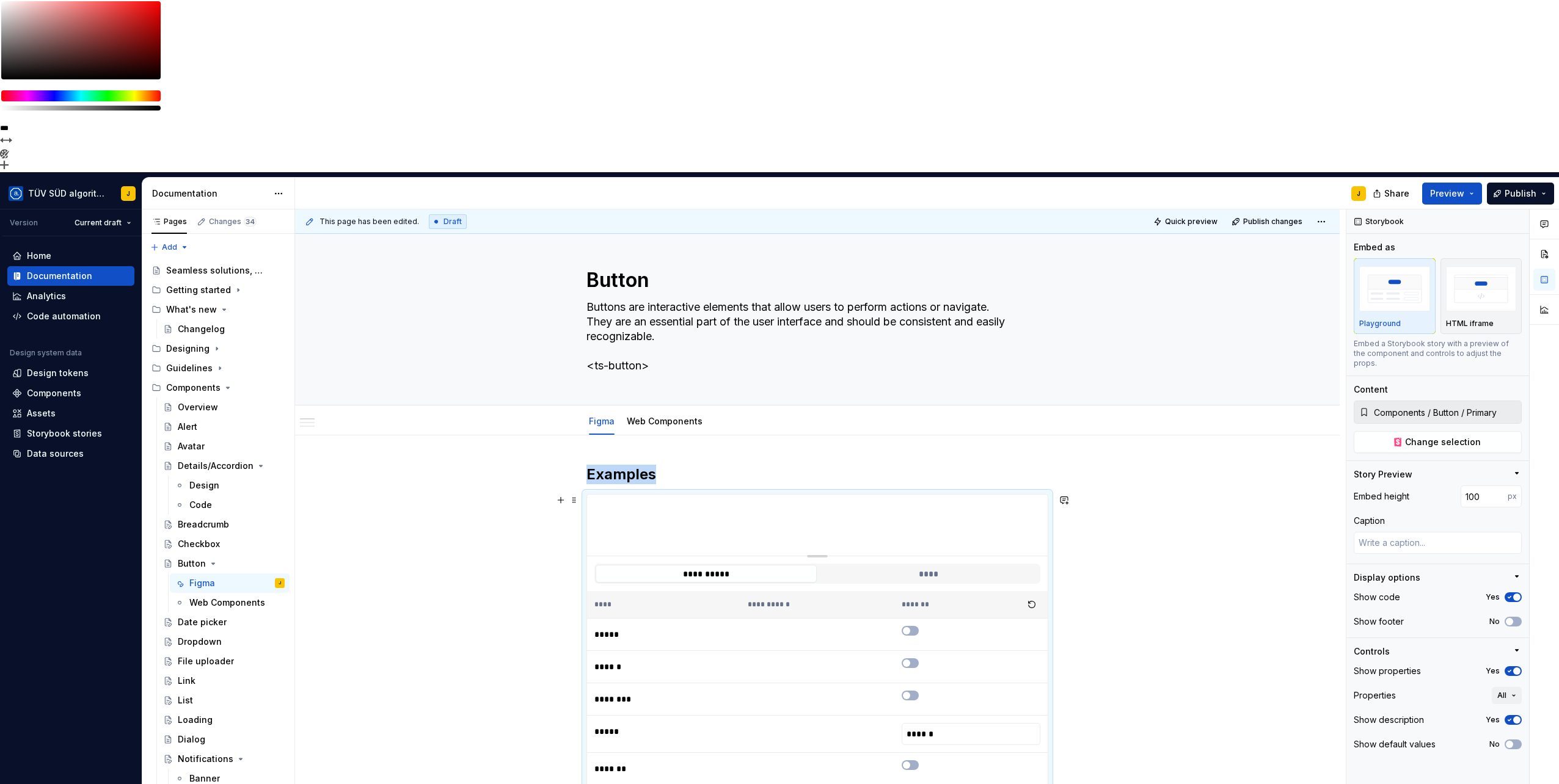
scroll to position [0, 0]
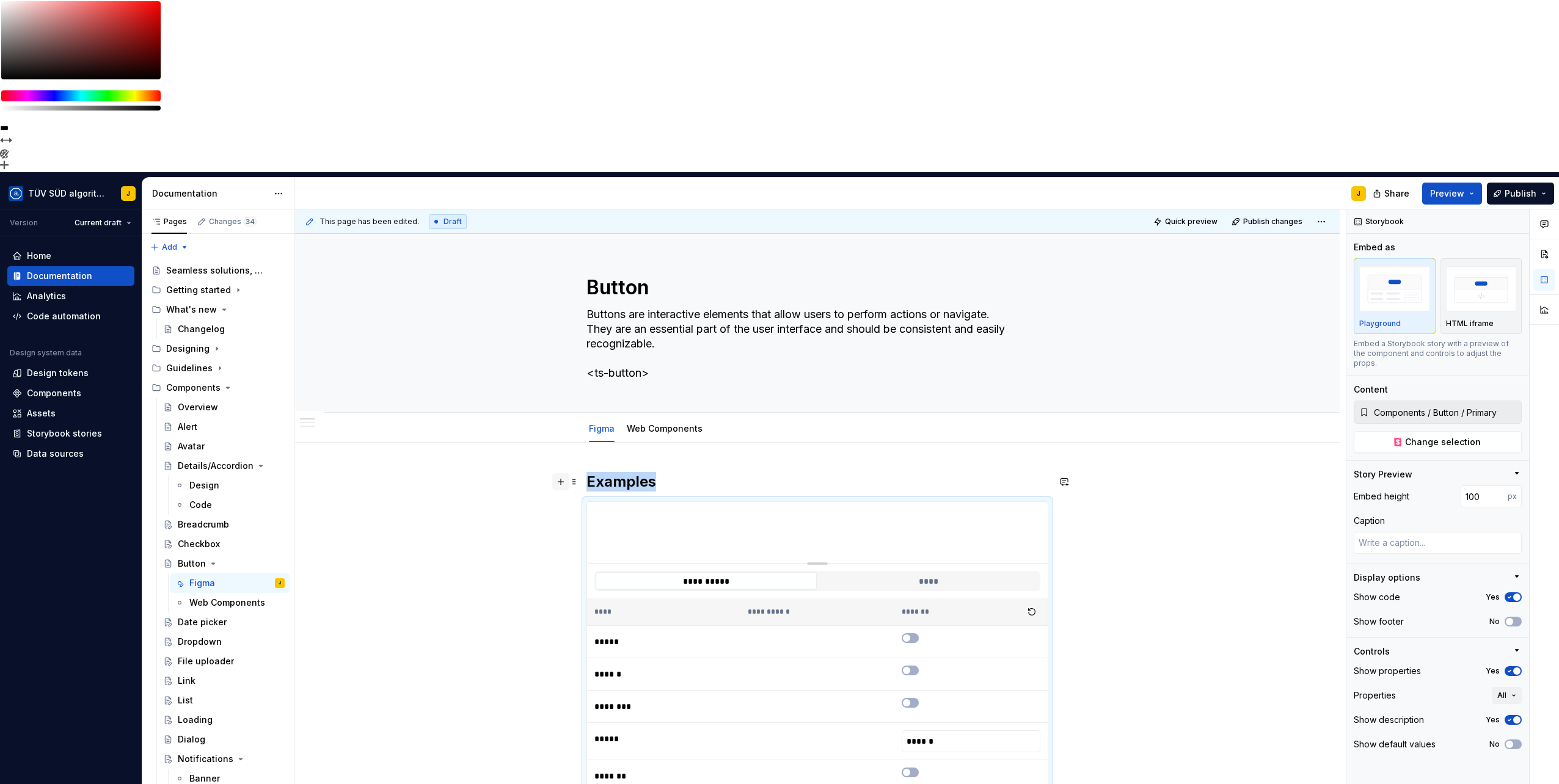
click at [559, 473] on button "button" at bounding box center [560, 481] width 17 height 17
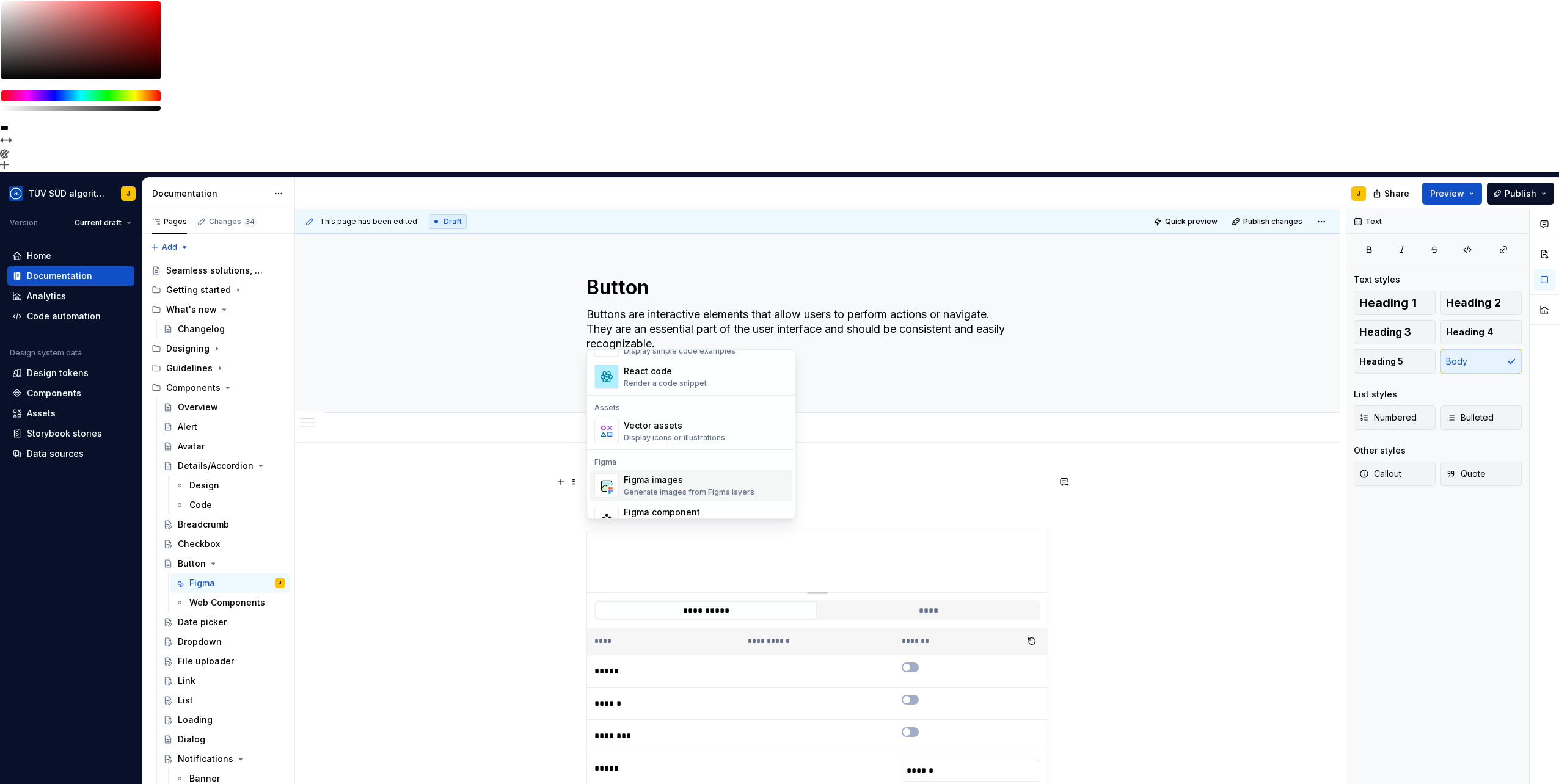
scroll to position [1017, 0]
click at [644, 400] on div "React code" at bounding box center [665, 400] width 83 height 12
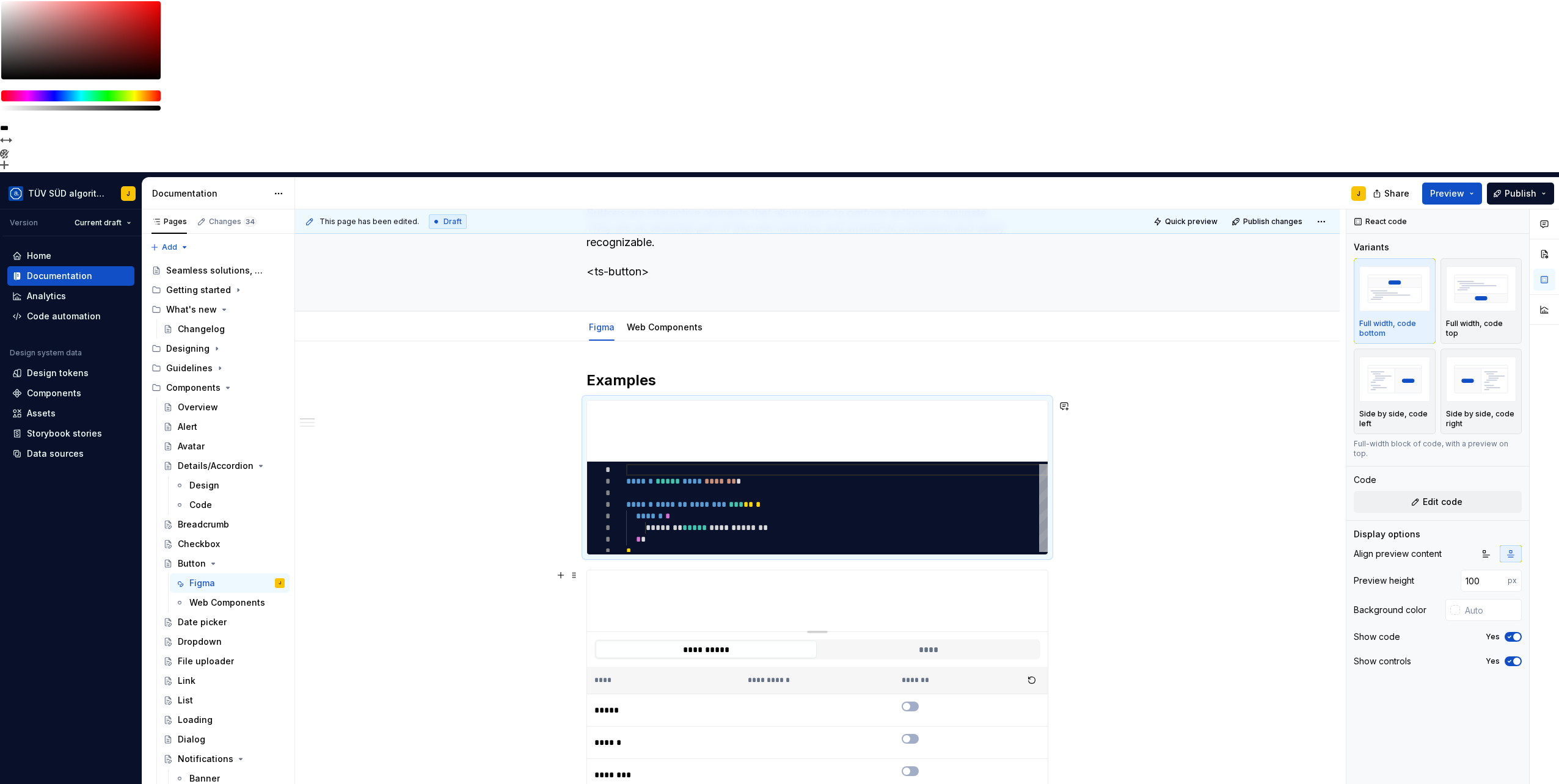
scroll to position [203, 0]
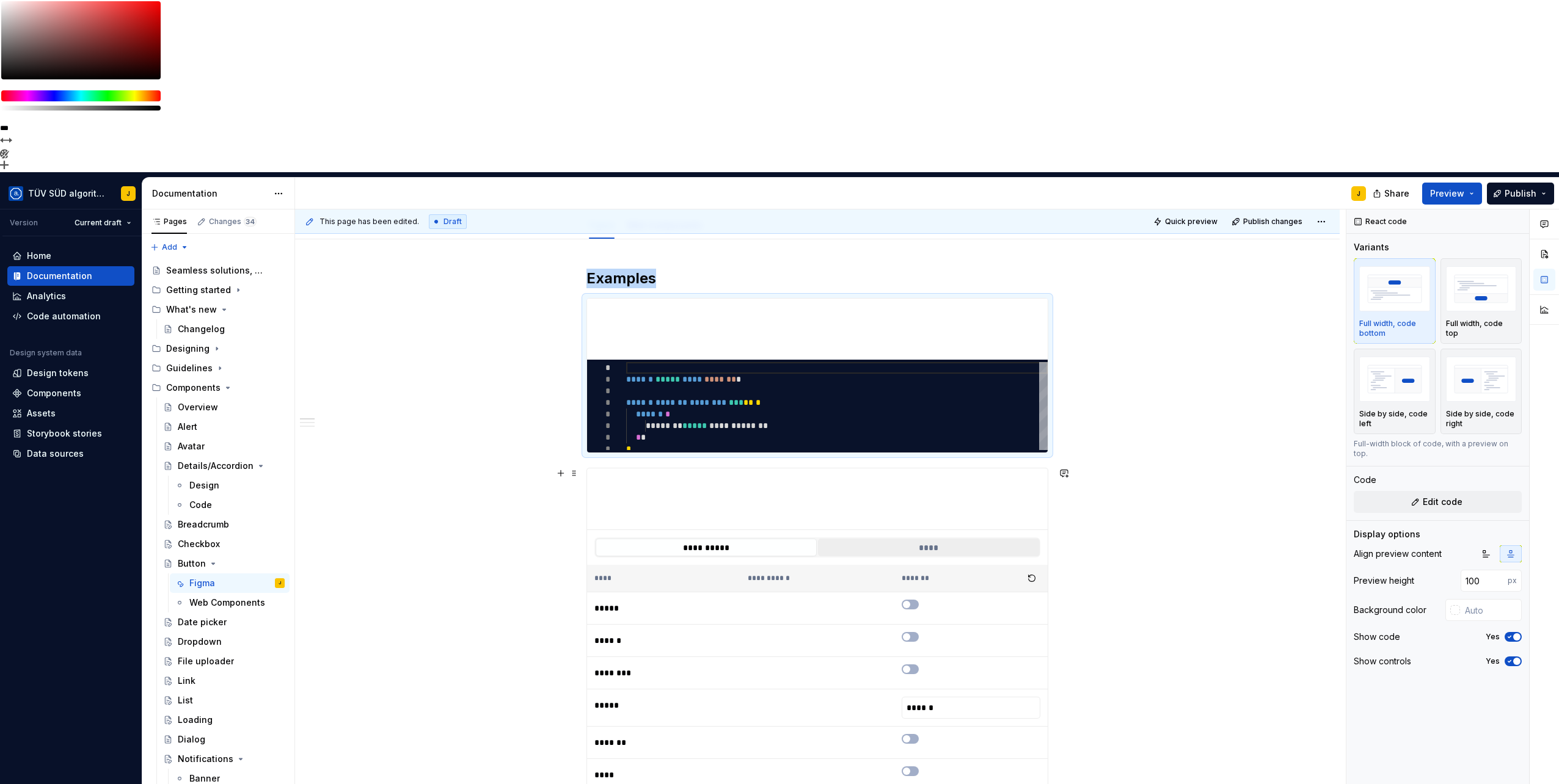
click at [938, 539] on button "****" at bounding box center [928, 548] width 221 height 18
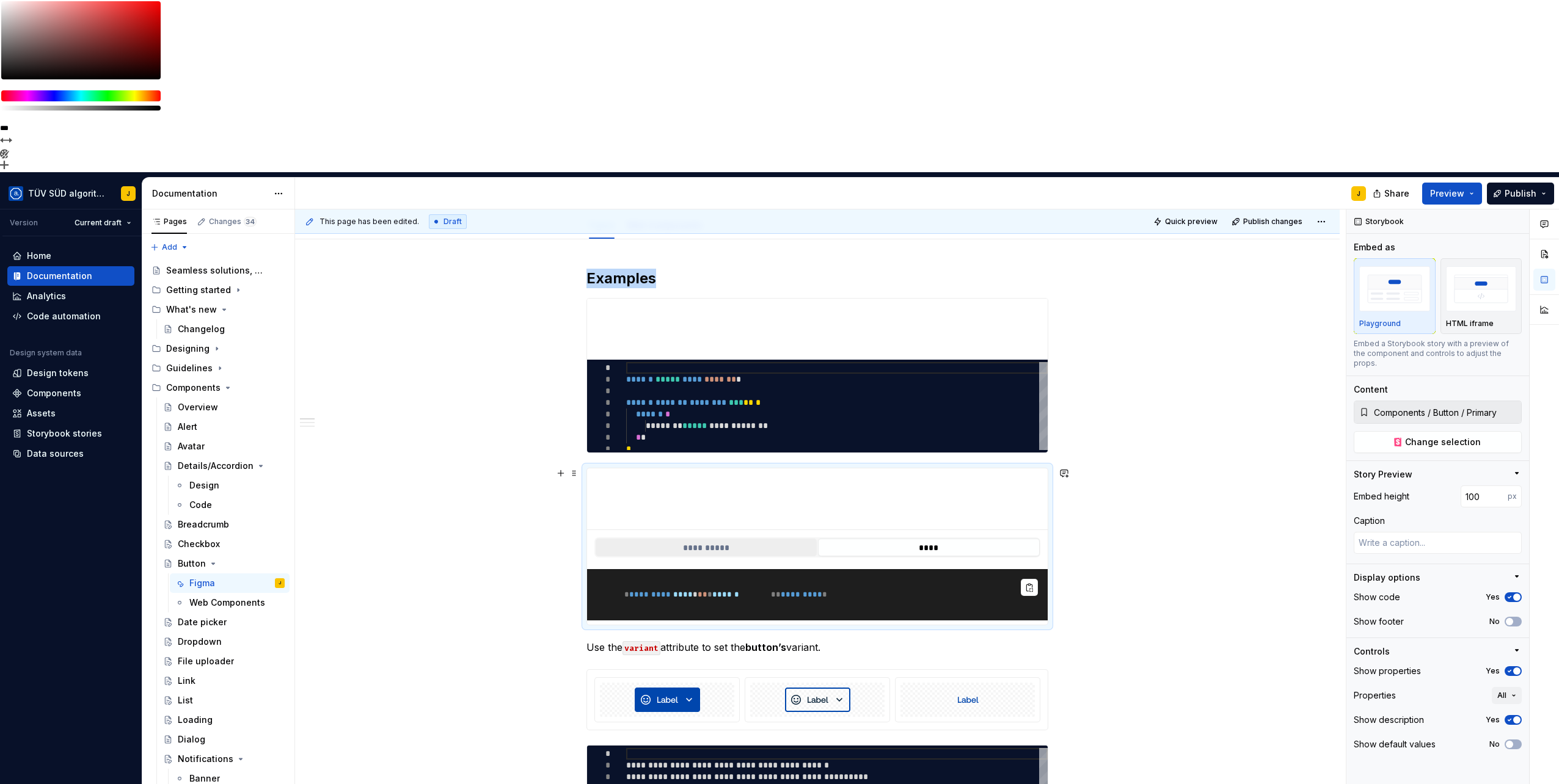
click at [756, 539] on button "**********" at bounding box center [706, 548] width 221 height 18
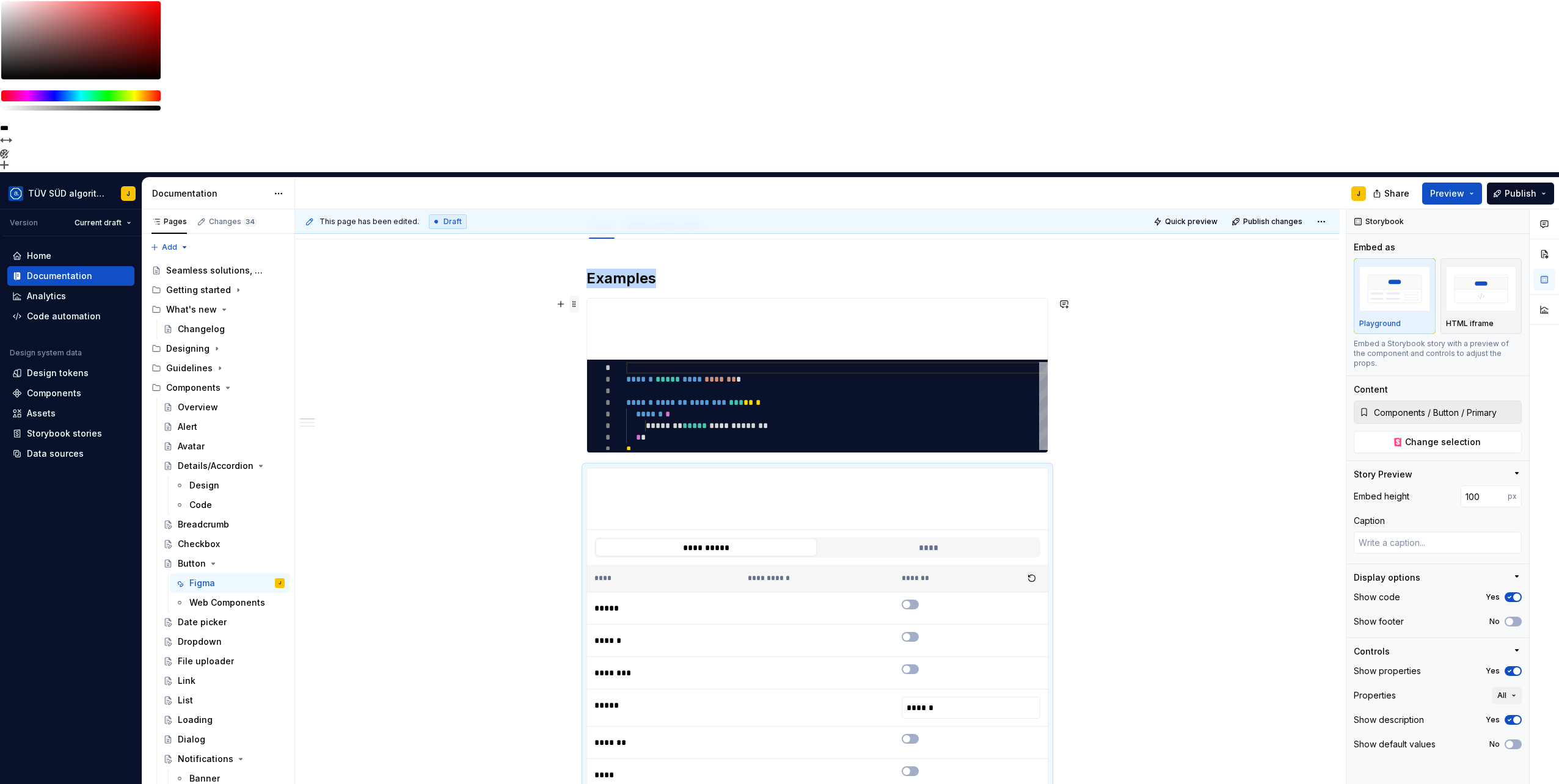
click at [573, 296] on span at bounding box center [574, 304] width 10 height 17
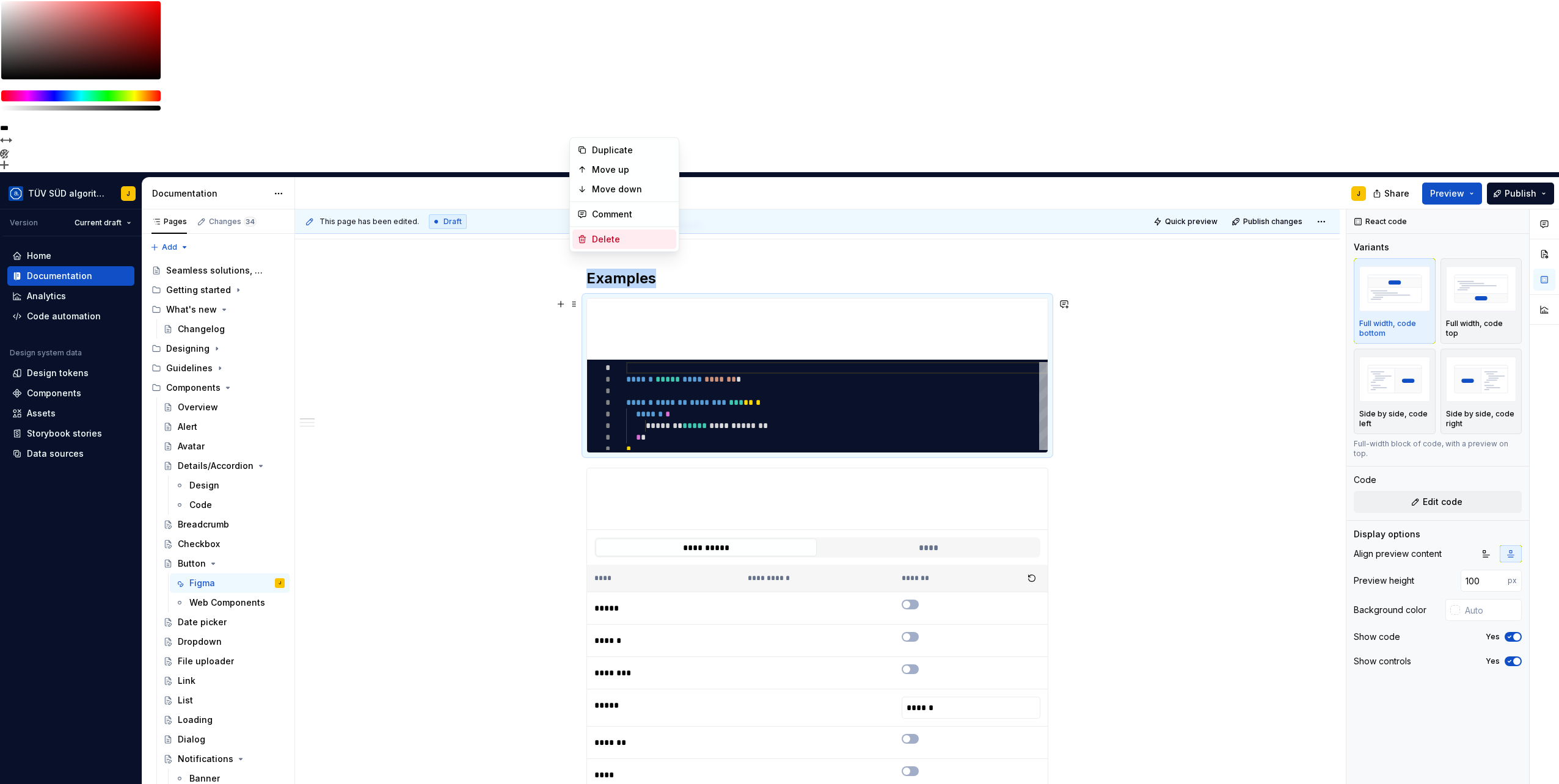
click at [604, 236] on div "Delete" at bounding box center [631, 239] width 80 height 12
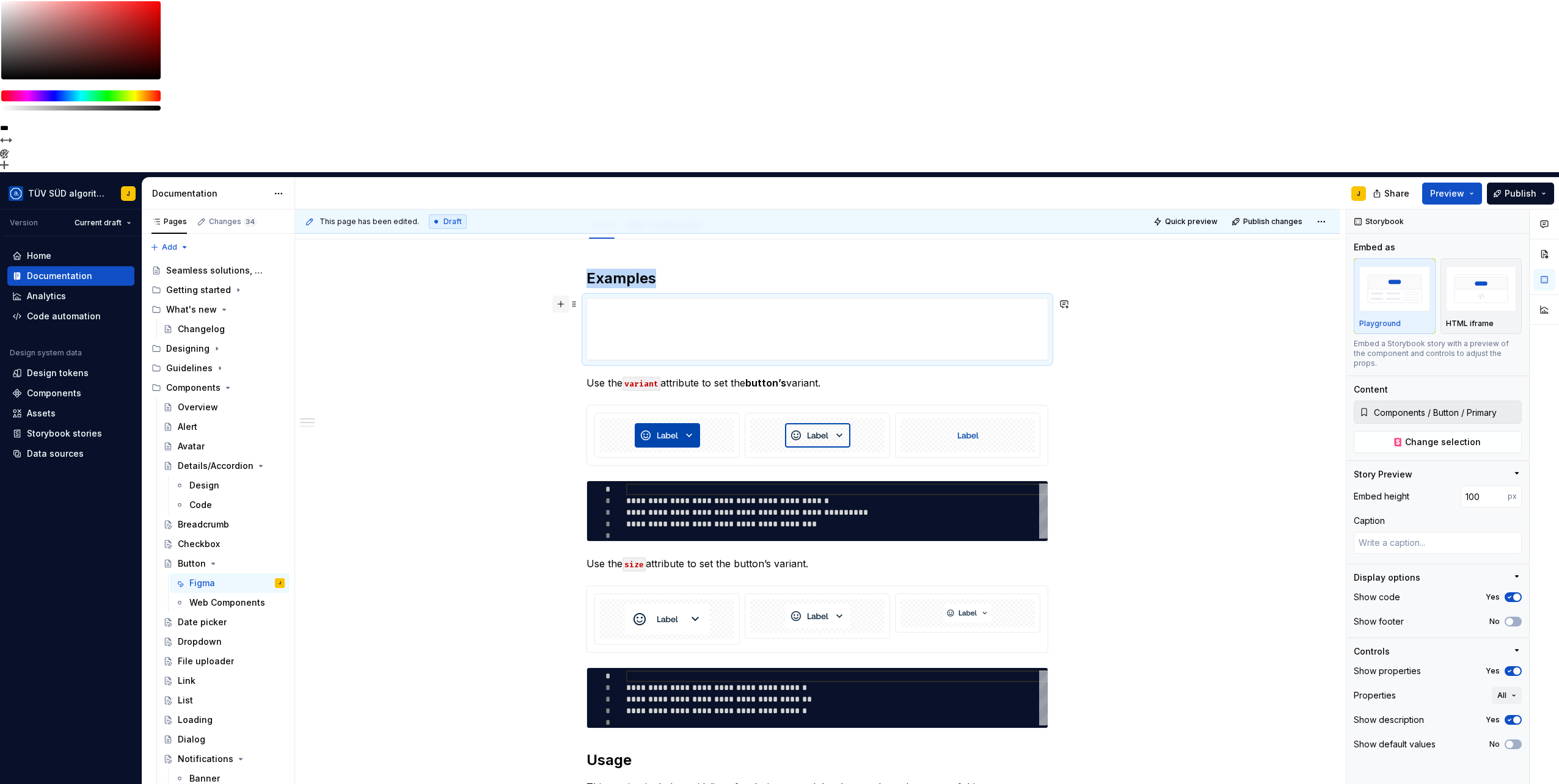
click at [559, 296] on button "button" at bounding box center [560, 304] width 17 height 17
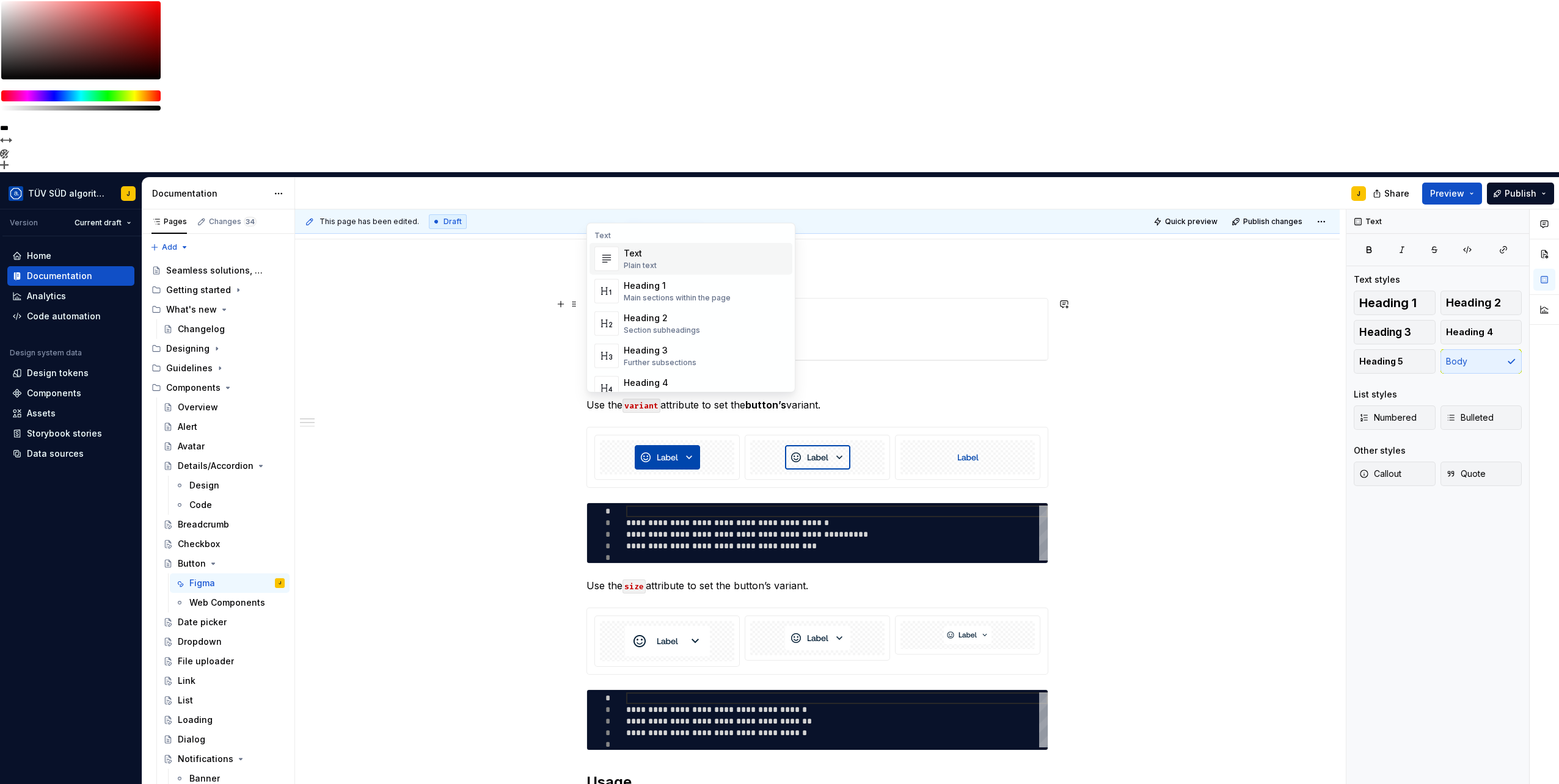
click at [534, 243] on div "**********" at bounding box center [821, 583] width 1051 height 748
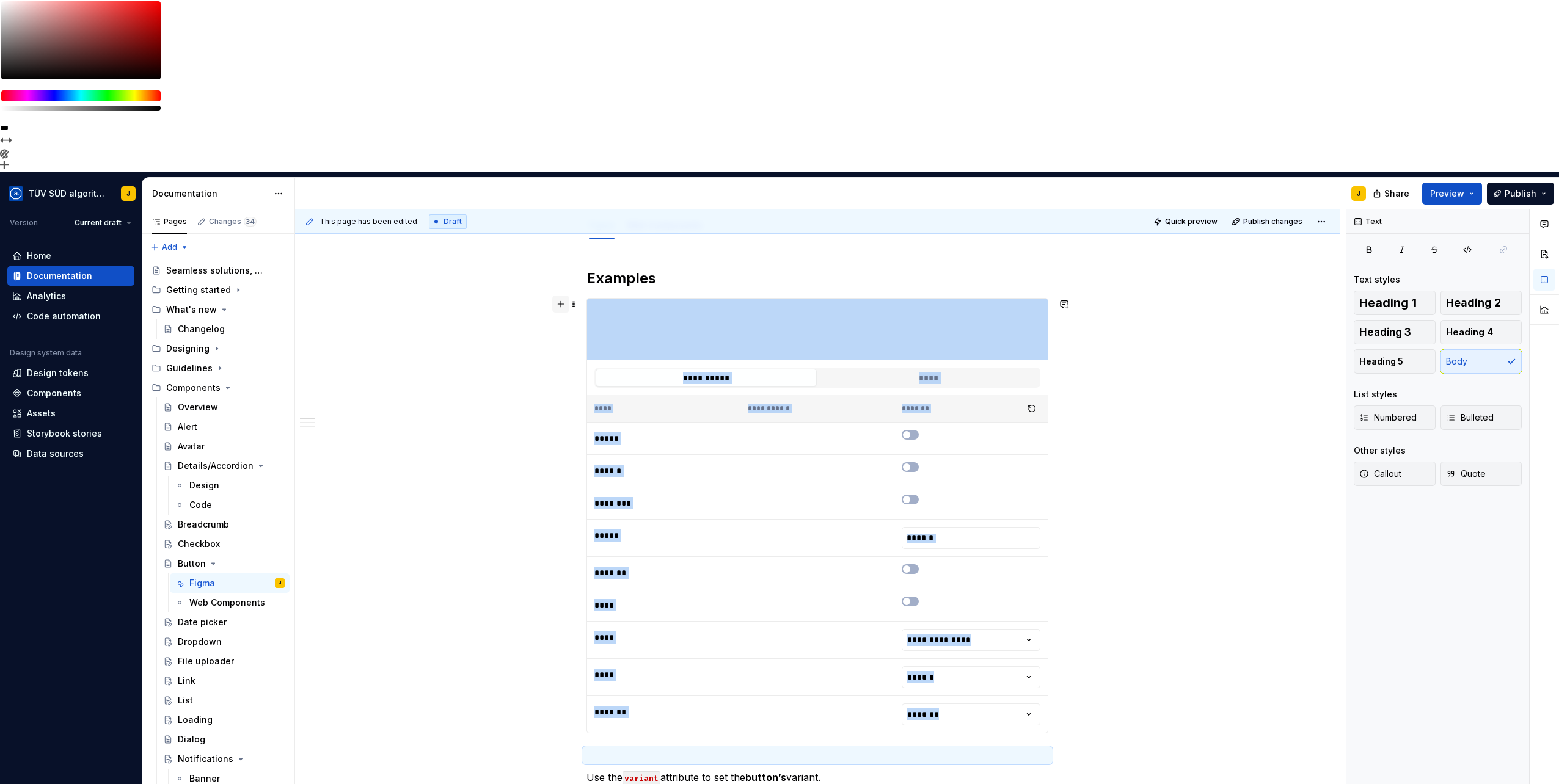
click at [561, 296] on button "button" at bounding box center [560, 304] width 17 height 17
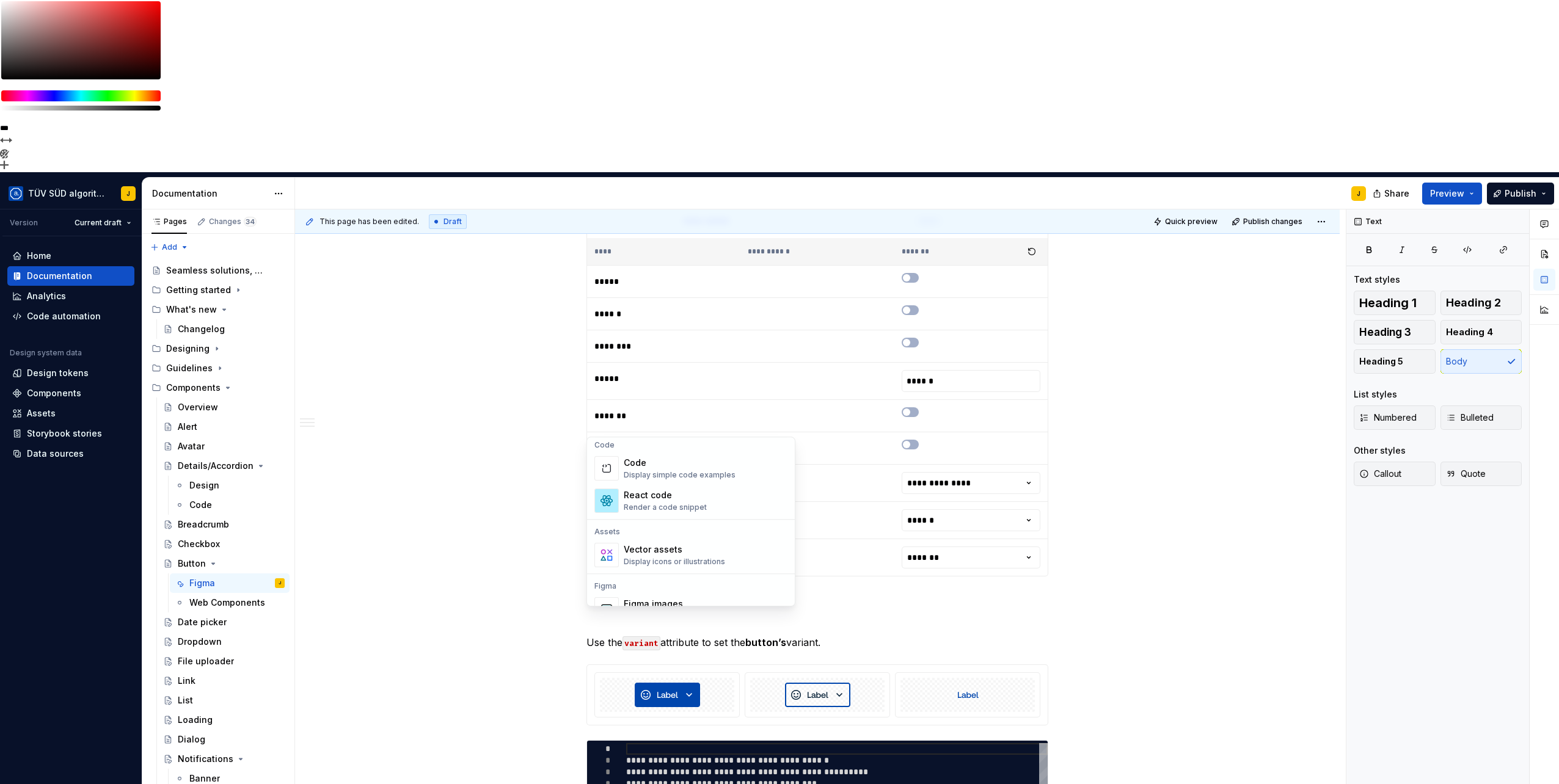
scroll to position [908, 0]
click at [633, 565] on div "Code" at bounding box center [679, 564] width 112 height 12
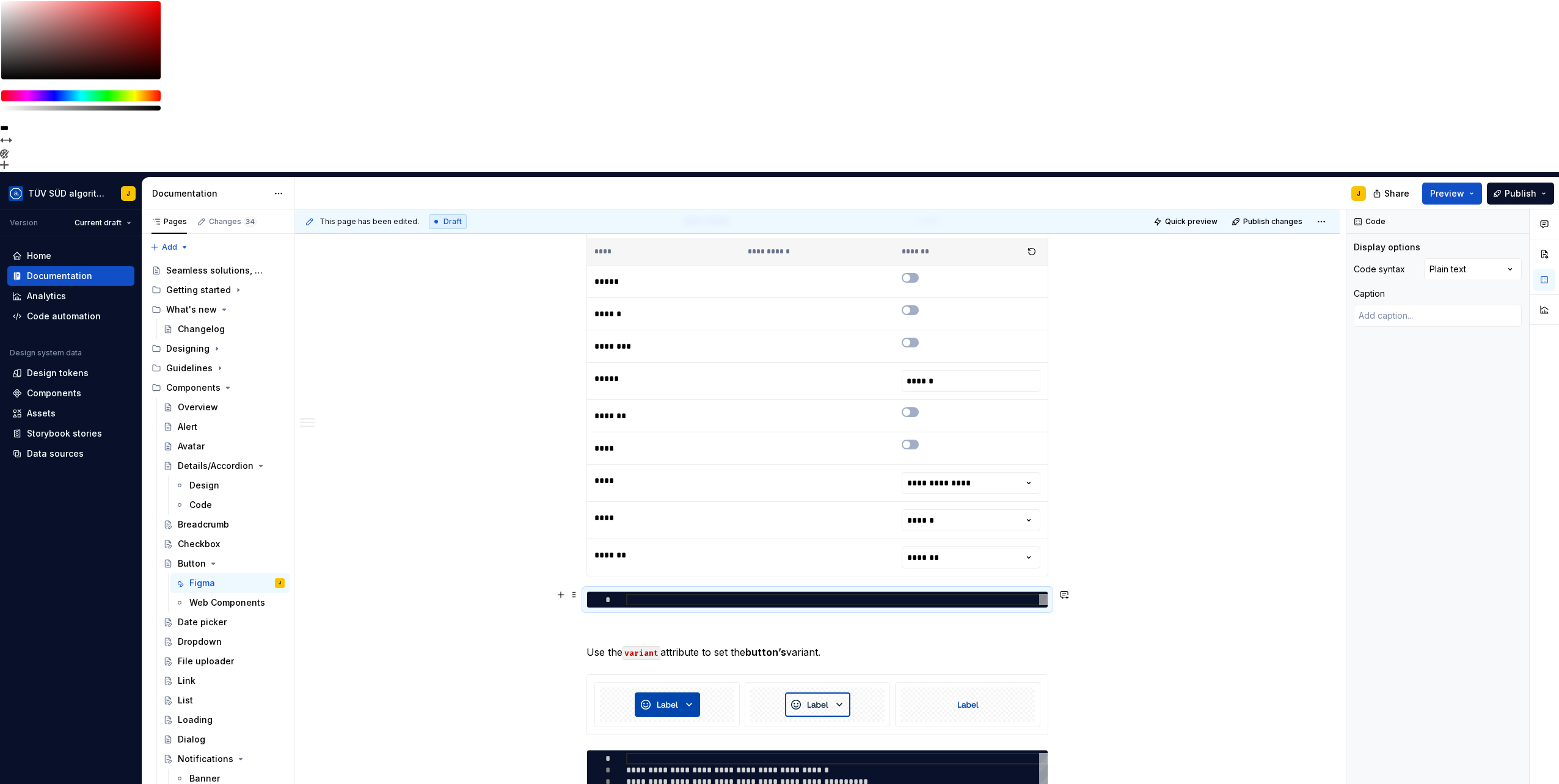
click at [714, 594] on div at bounding box center [837, 600] width 421 height 11
type textarea "*"
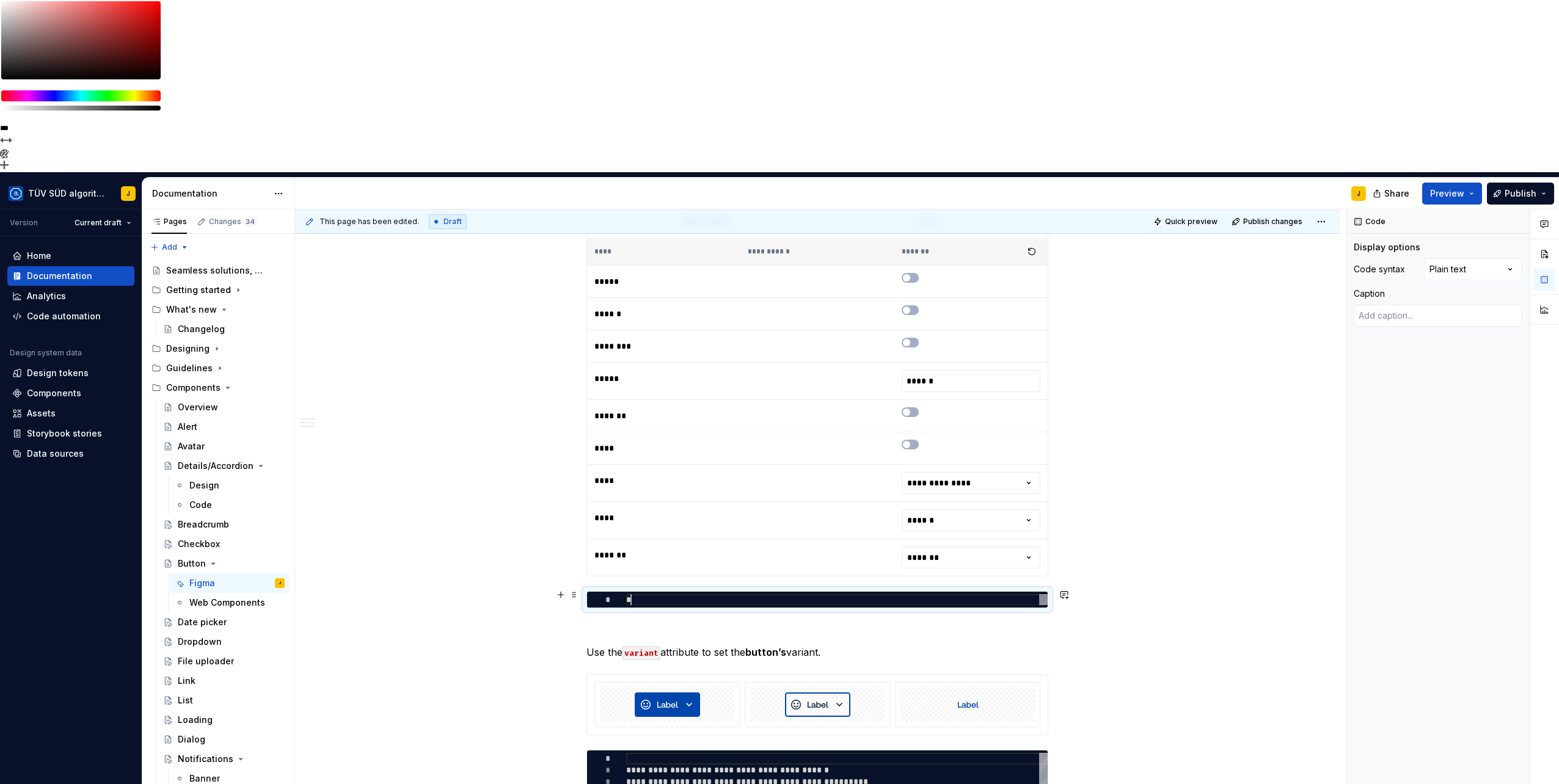
type textarea "**"
type textarea "*"
type textarea "***"
type textarea "*"
type textarea "*****"
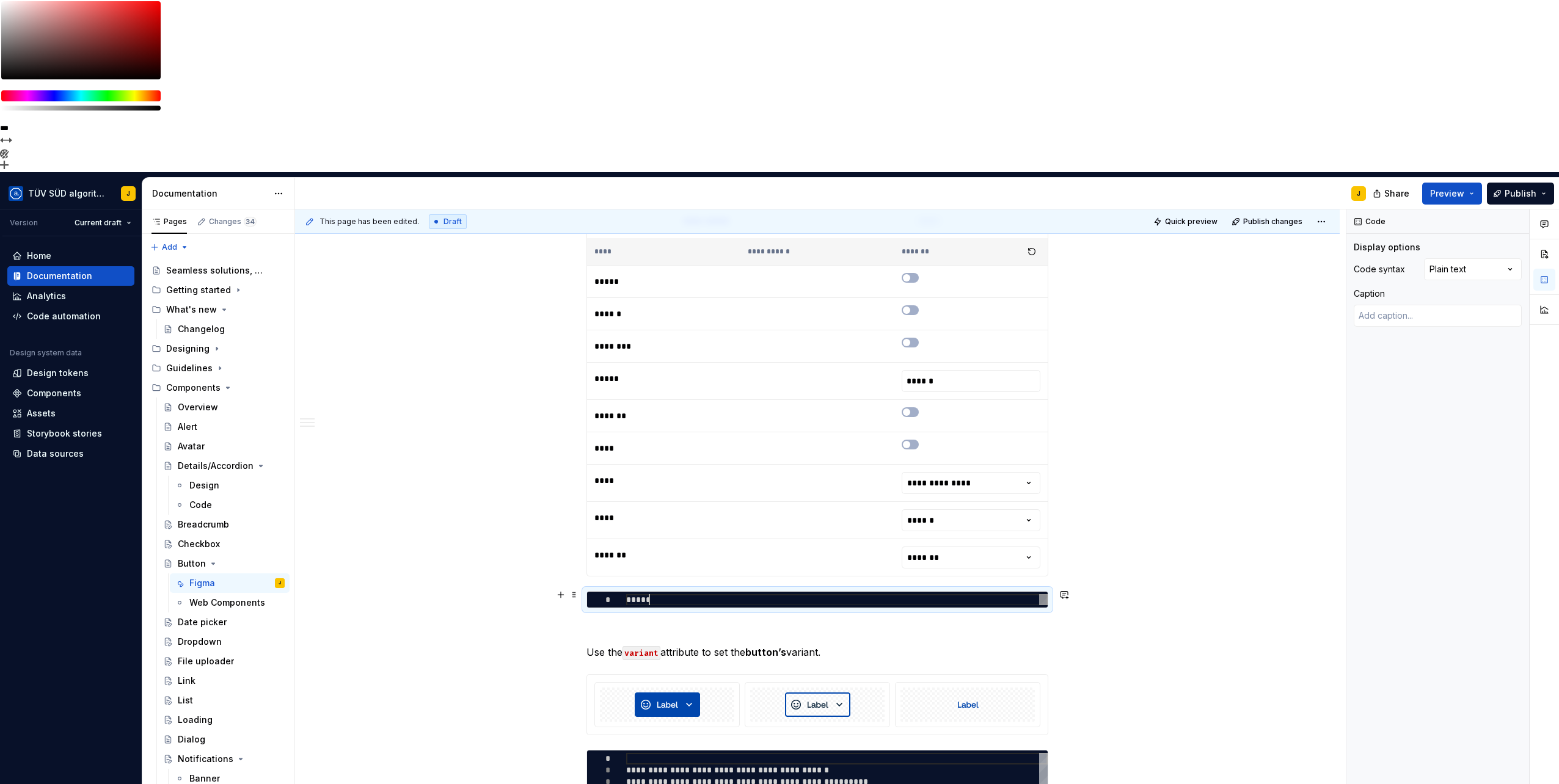
type textarea "*"
type textarea "******"
type textarea "*"
type textarea "*******"
type textarea "*"
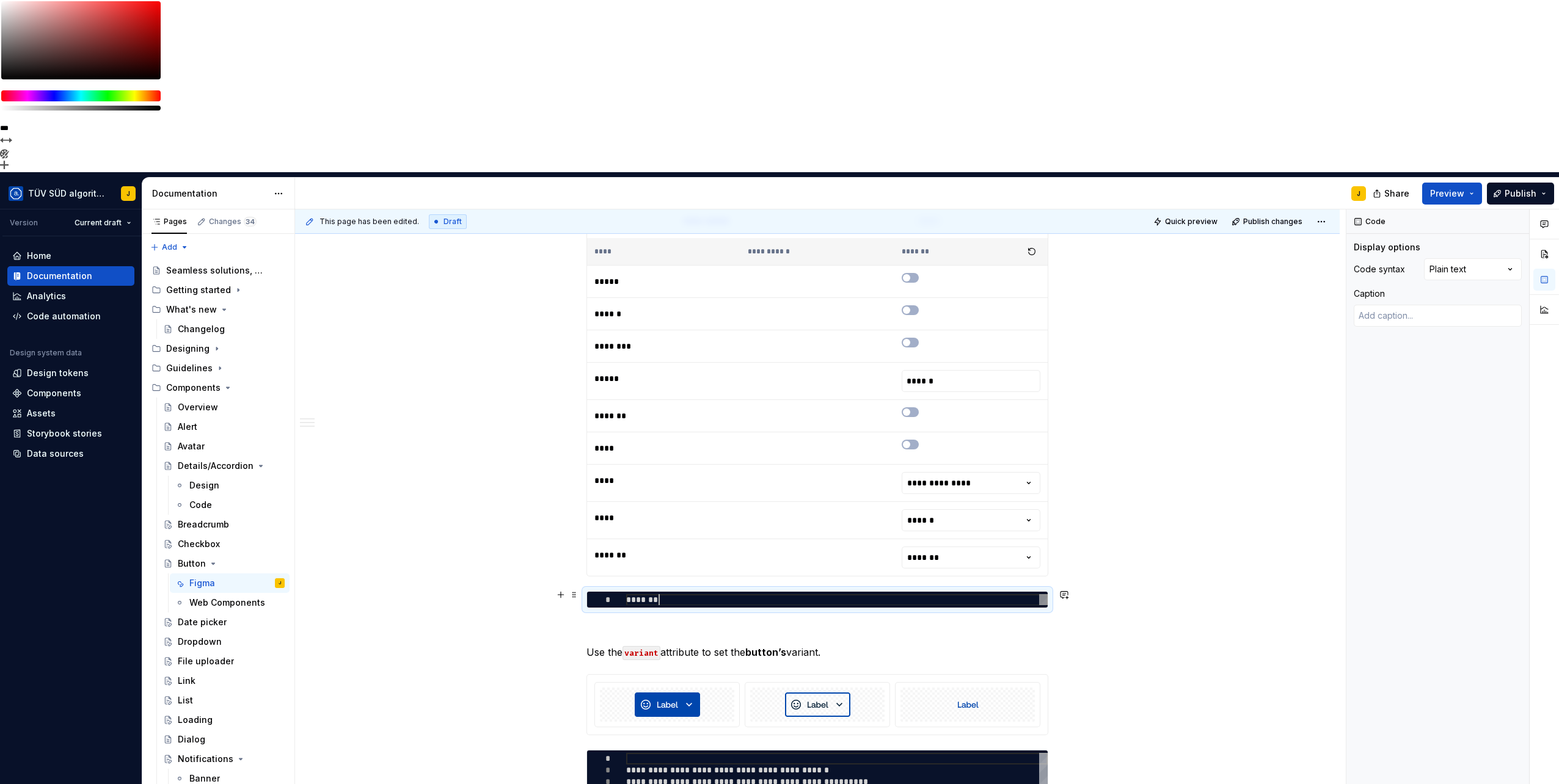
type textarea "********"
type textarea "*"
type textarea "*********"
type textarea "*"
type textarea "********"
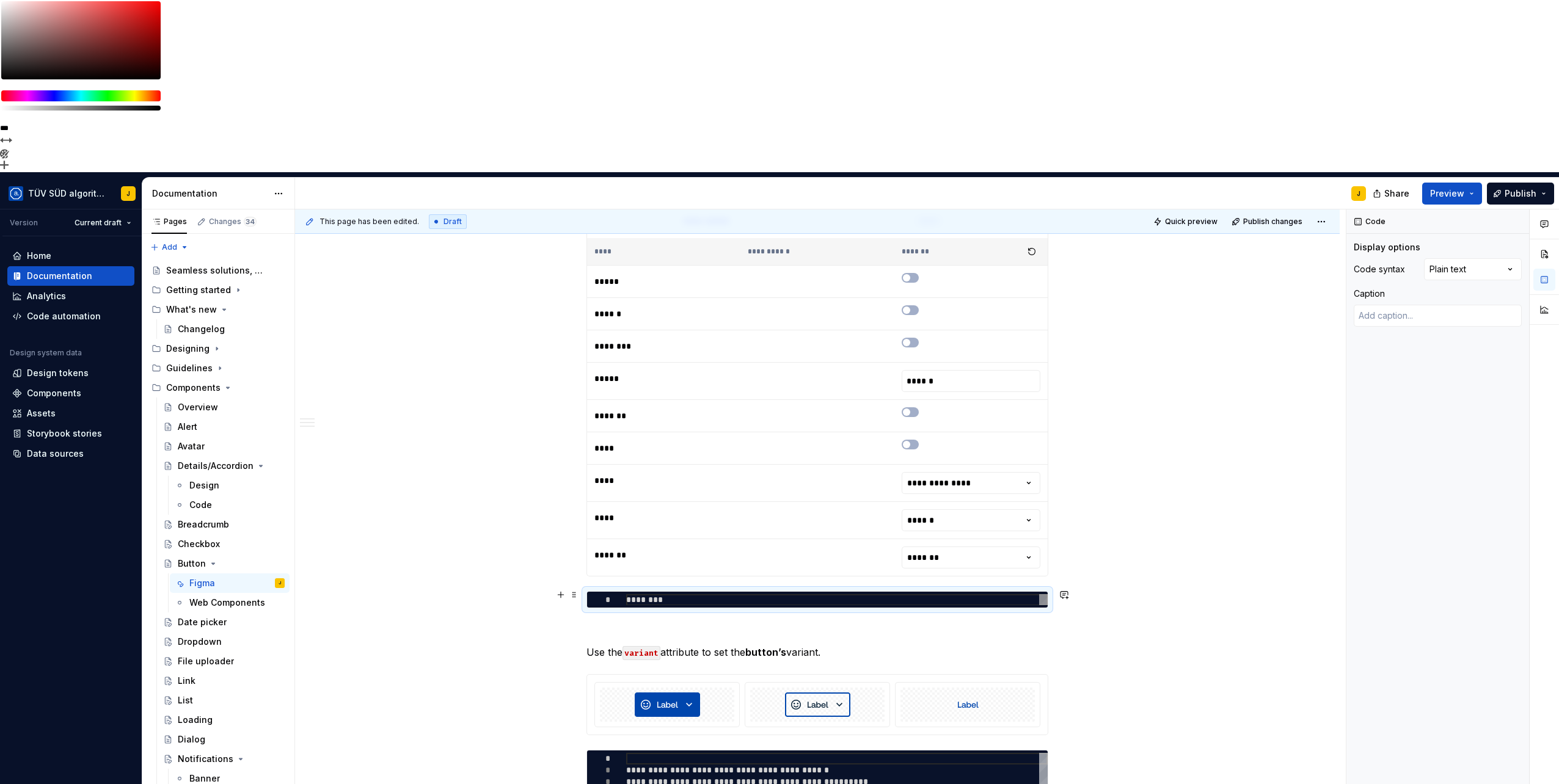
type textarea "*"
type textarea "*******"
type textarea "*"
type textarea "******"
type textarea "*"
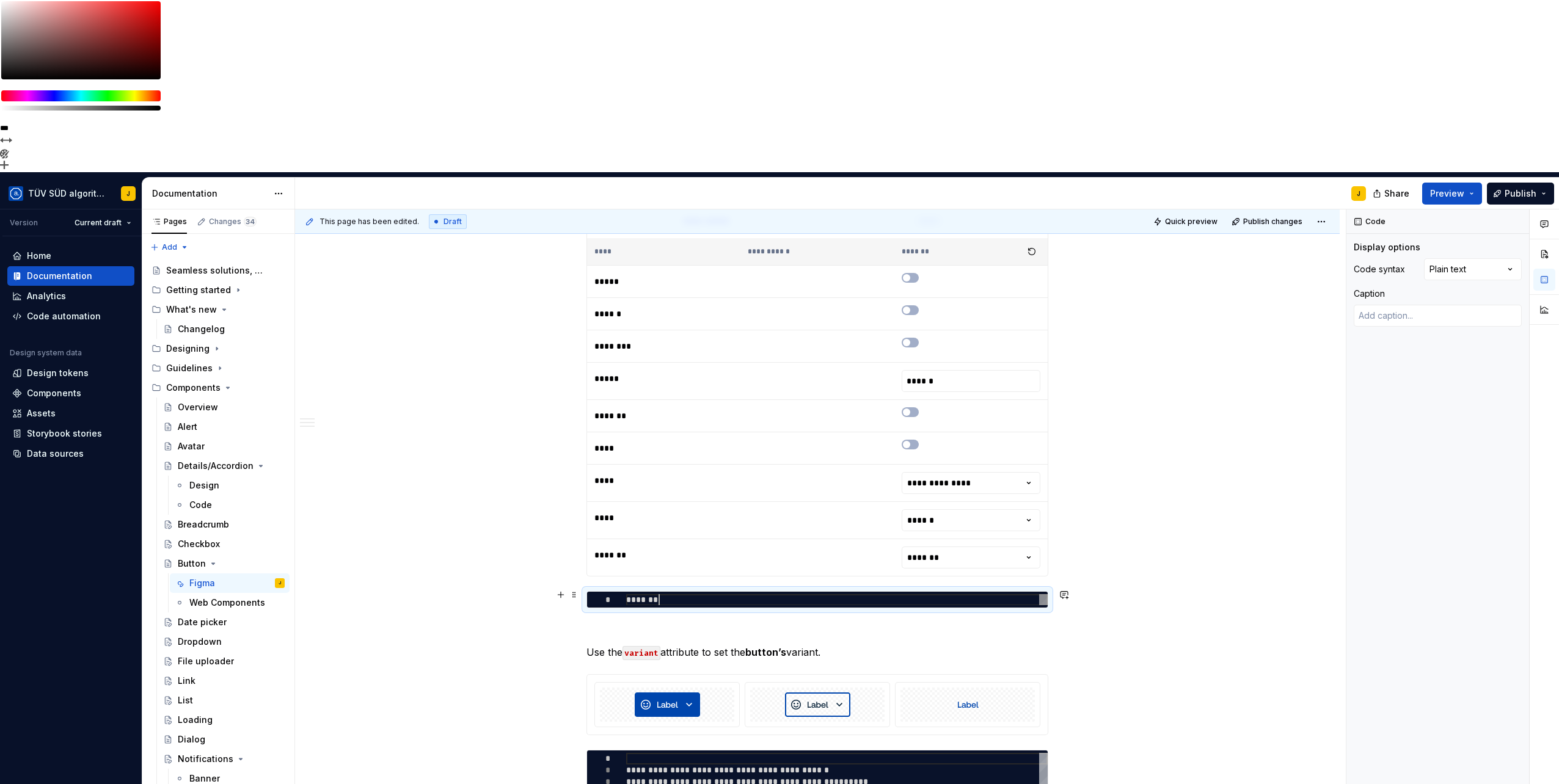
type textarea "*****"
type textarea "*"
type textarea "****"
type textarea "*"
type textarea "***"
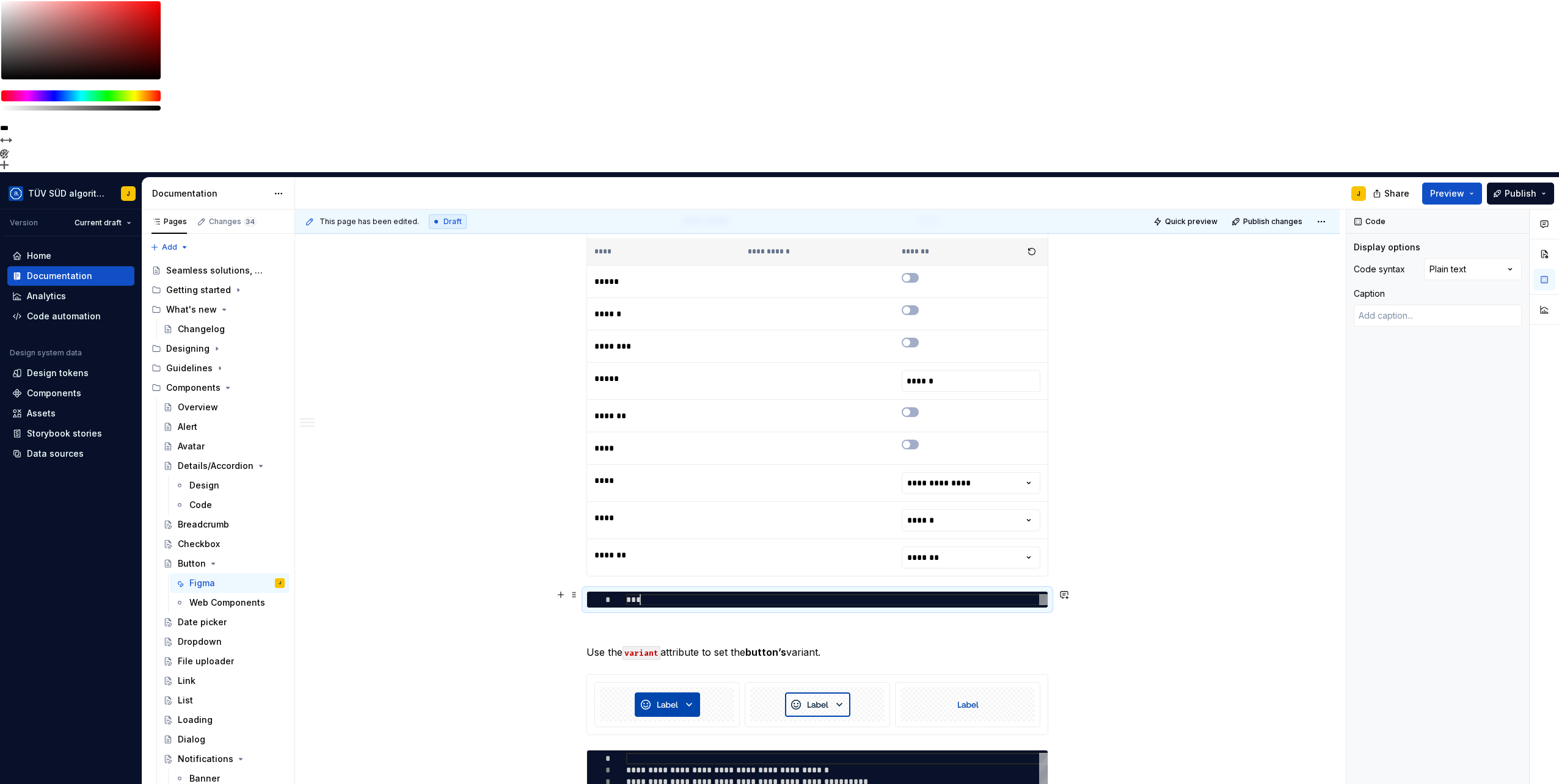
type textarea "*"
type textarea "**"
type textarea "*"
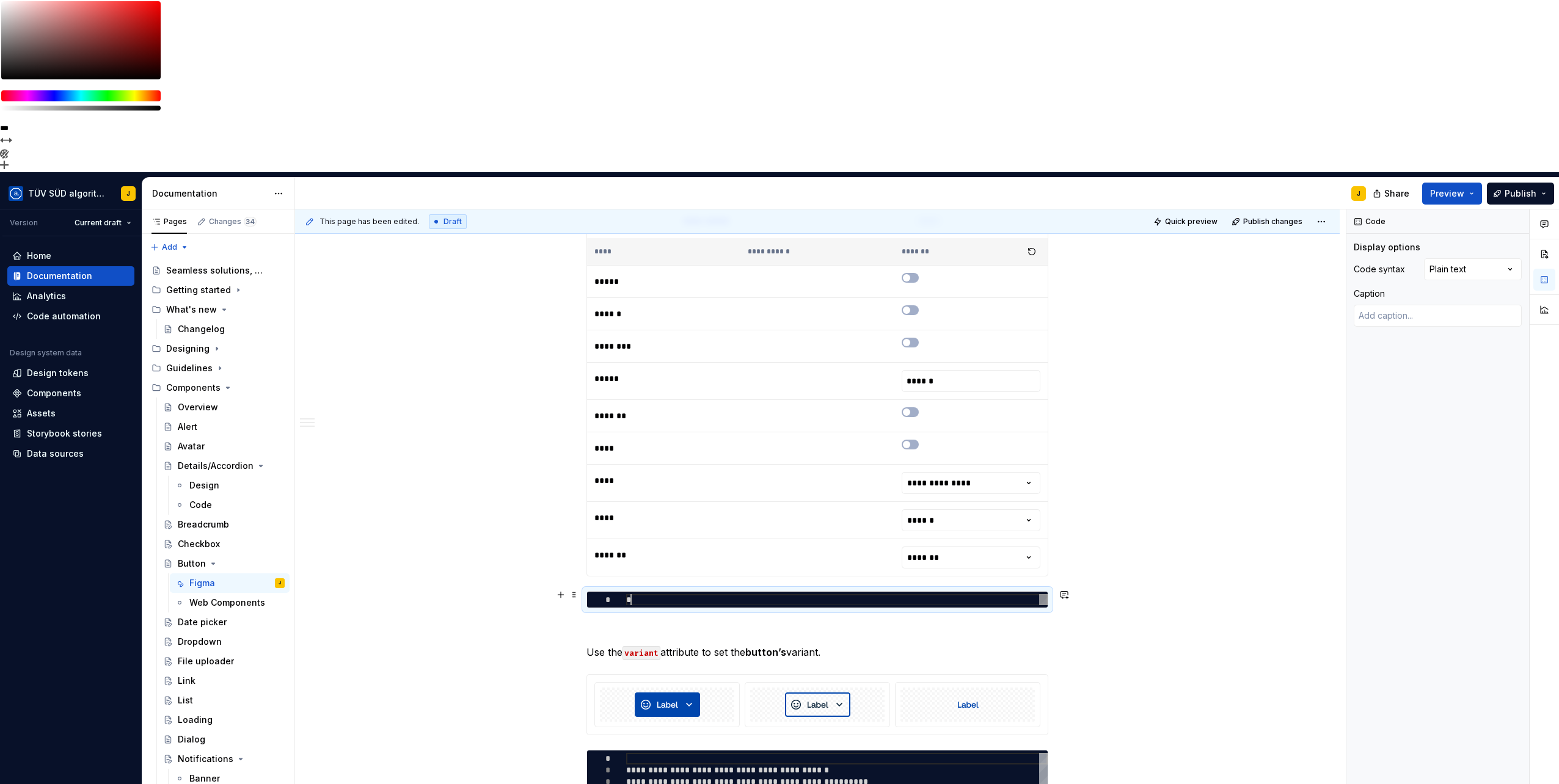
type textarea "*"
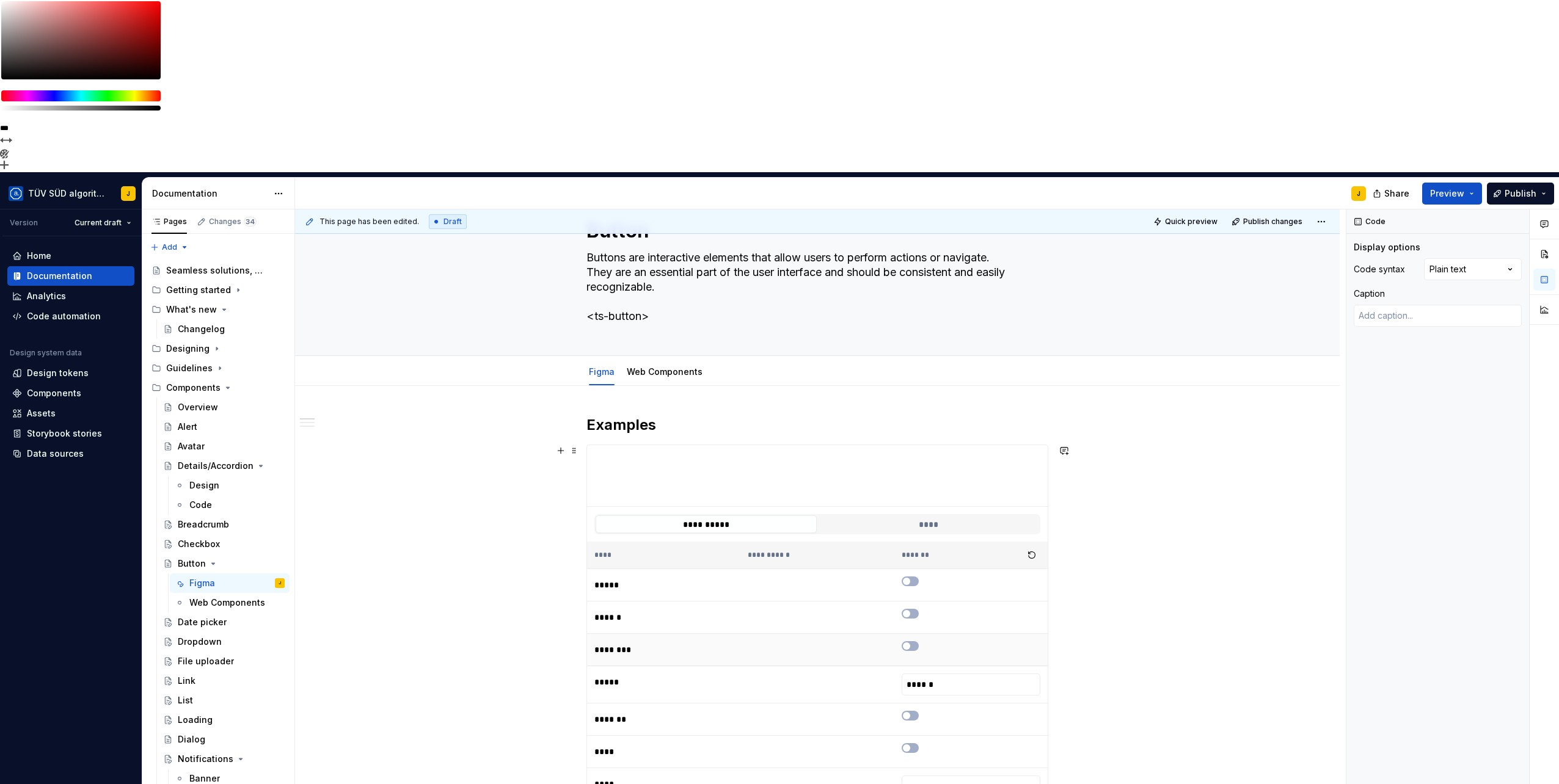
scroll to position [55, 0]
click at [589, 417] on h2 "Examples" at bounding box center [817, 426] width 462 height 20
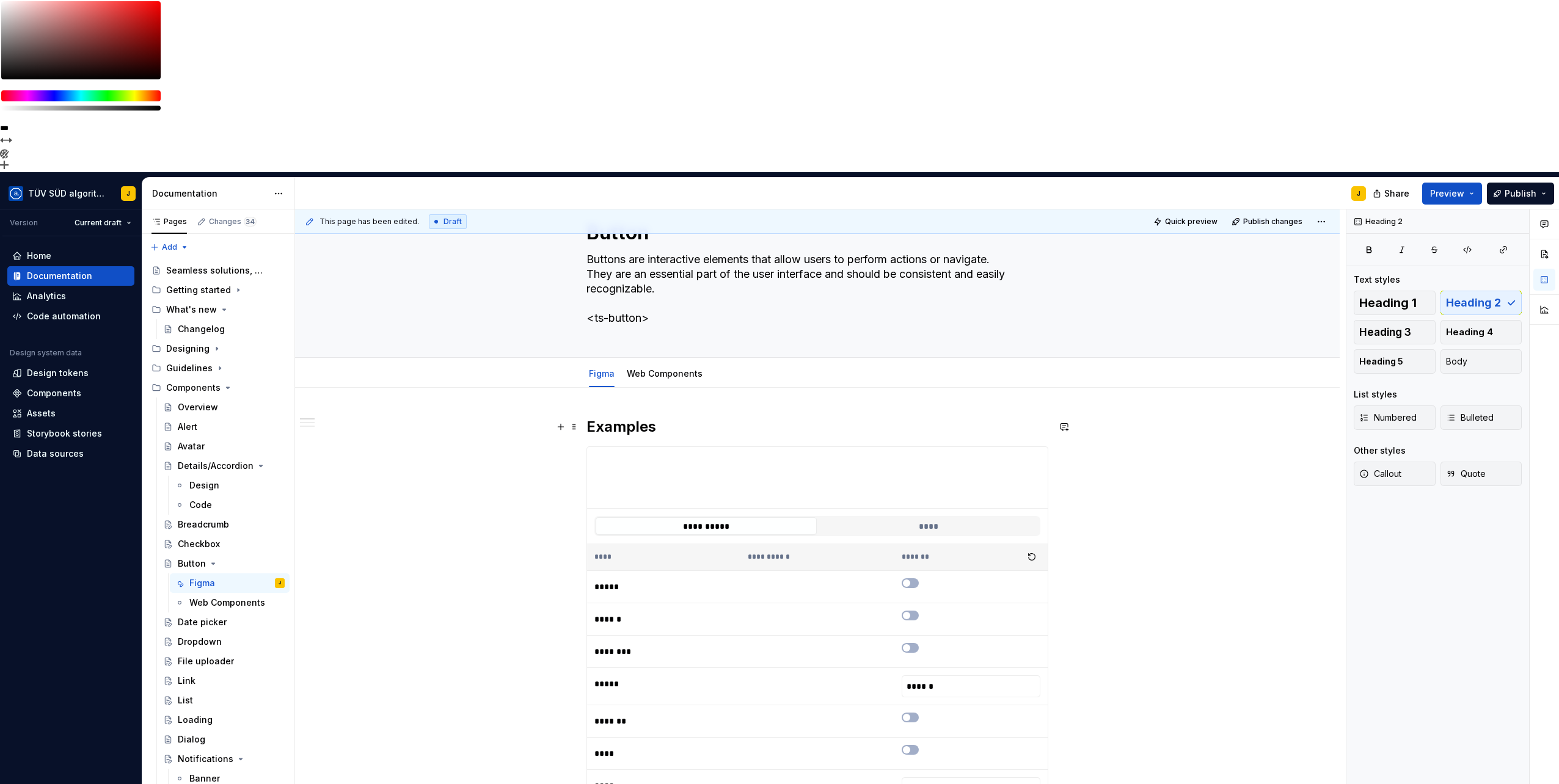
click at [589, 417] on h2 "Examples" at bounding box center [817, 426] width 462 height 20
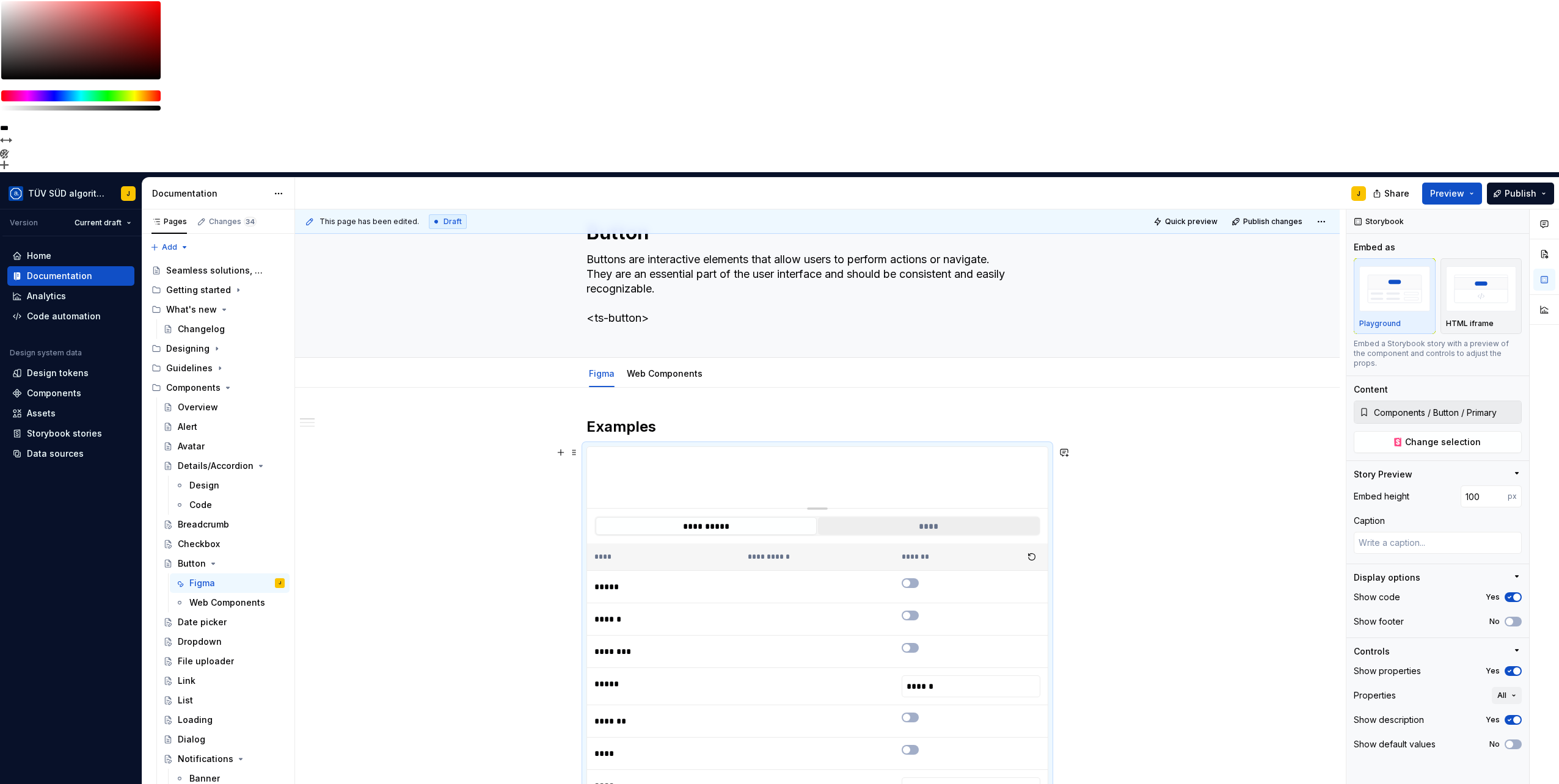
click at [875, 517] on button "****" at bounding box center [928, 526] width 221 height 18
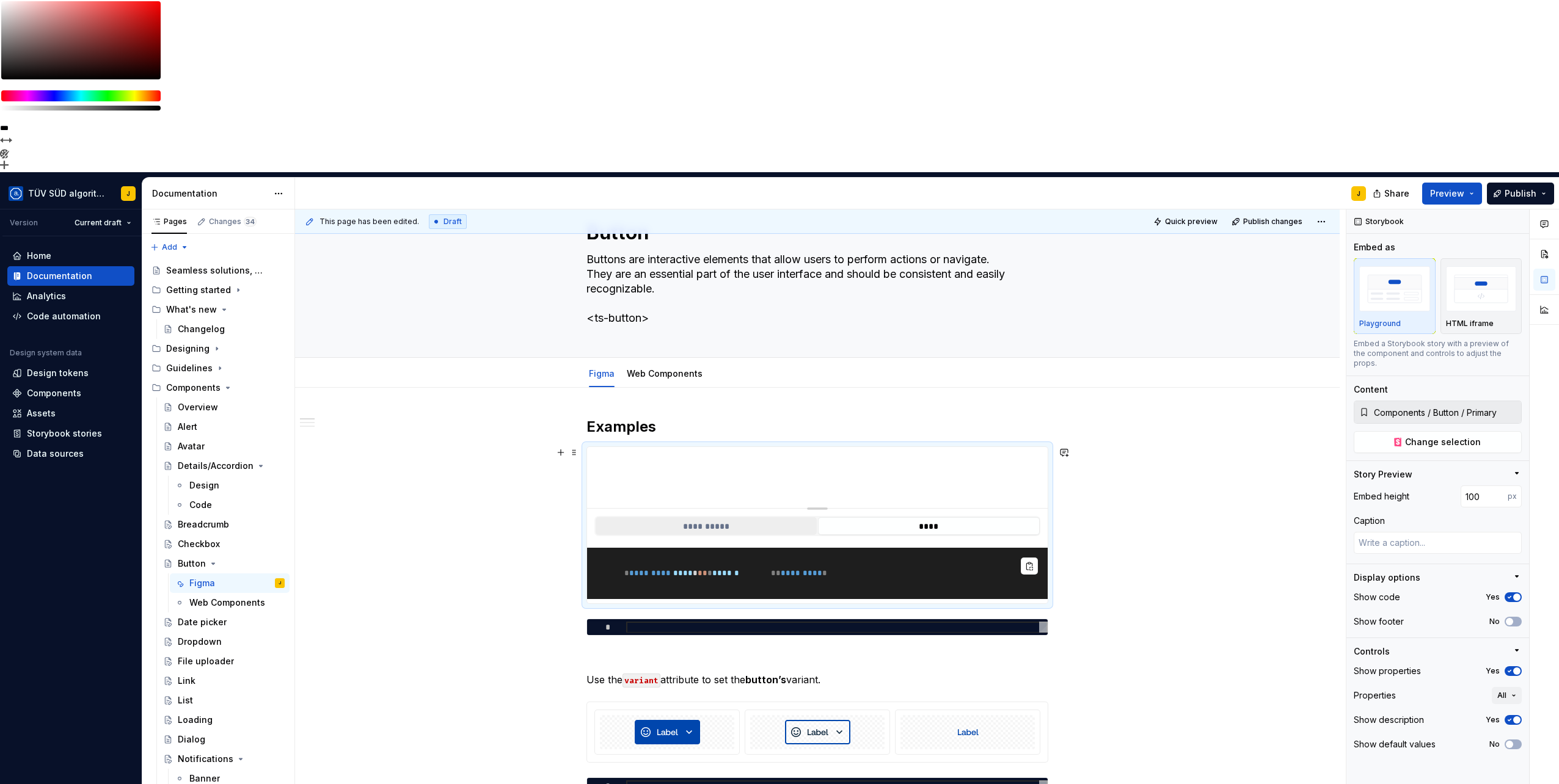
click at [728, 517] on button "**********" at bounding box center [706, 526] width 221 height 18
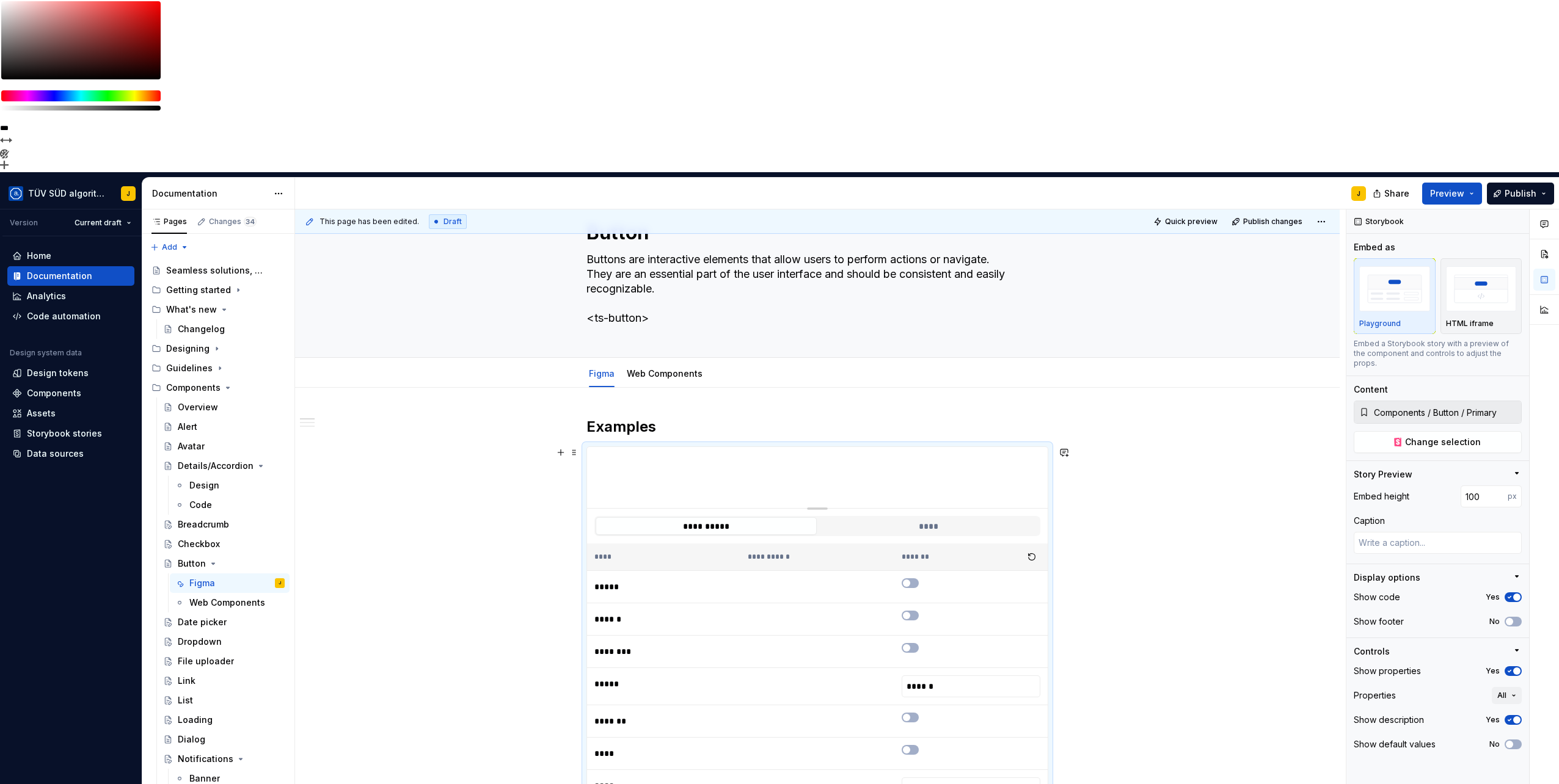
click at [940, 548] on div "*******" at bounding box center [971, 556] width 139 height 17
click at [1035, 548] on button "button" at bounding box center [1032, 556] width 17 height 17
click at [911, 571] on button "button" at bounding box center [910, 576] width 17 height 10
click at [914, 571] on td at bounding box center [970, 587] width 153 height 33
click at [916, 578] on button "button" at bounding box center [910, 583] width 17 height 10
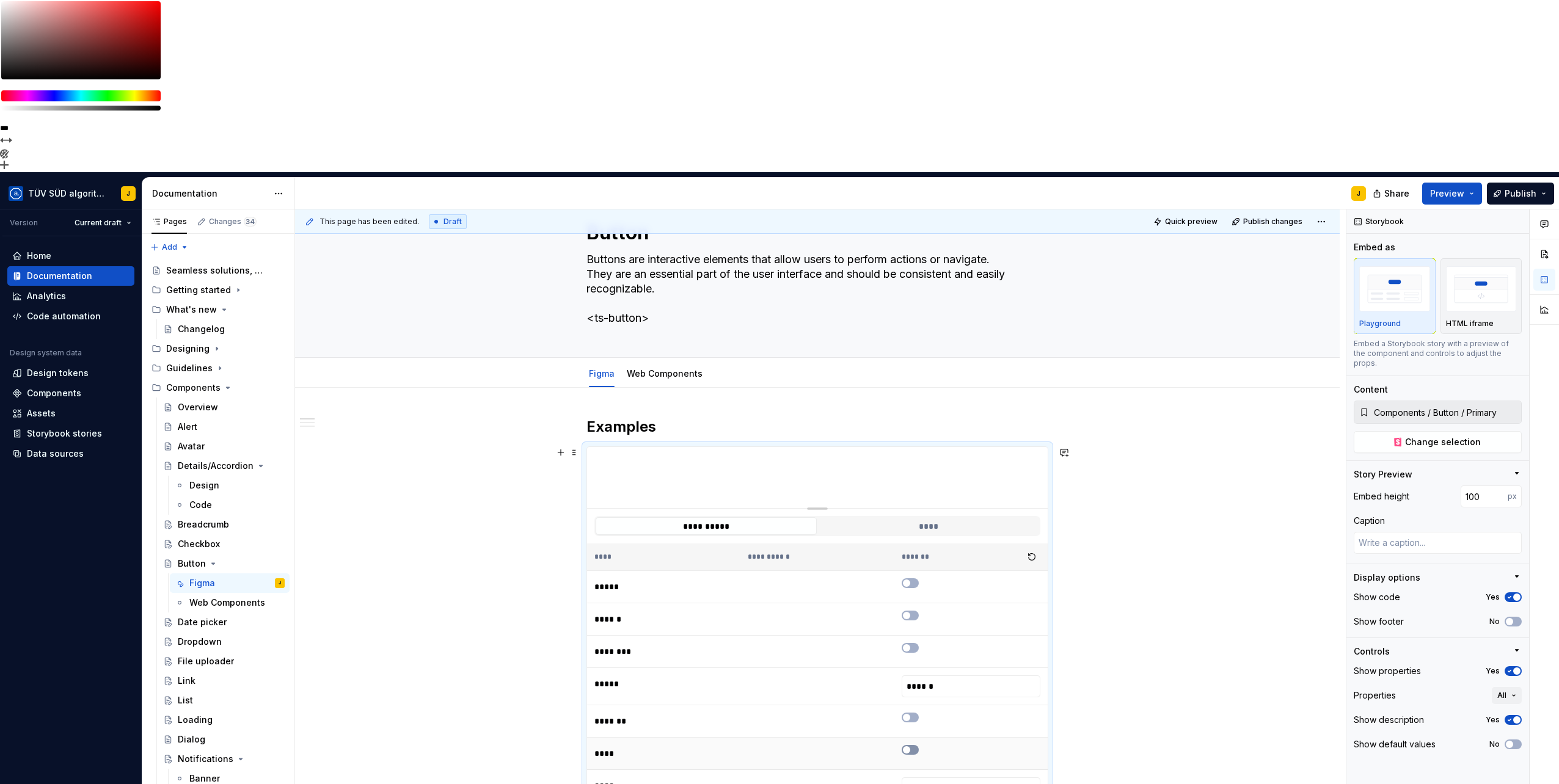
click at [912, 745] on button "button" at bounding box center [910, 750] width 17 height 10
click at [913, 746] on span "button" at bounding box center [913, 750] width 7 height 7
type textarea "*"
click at [944, 676] on input "******" at bounding box center [970, 686] width 138 height 22
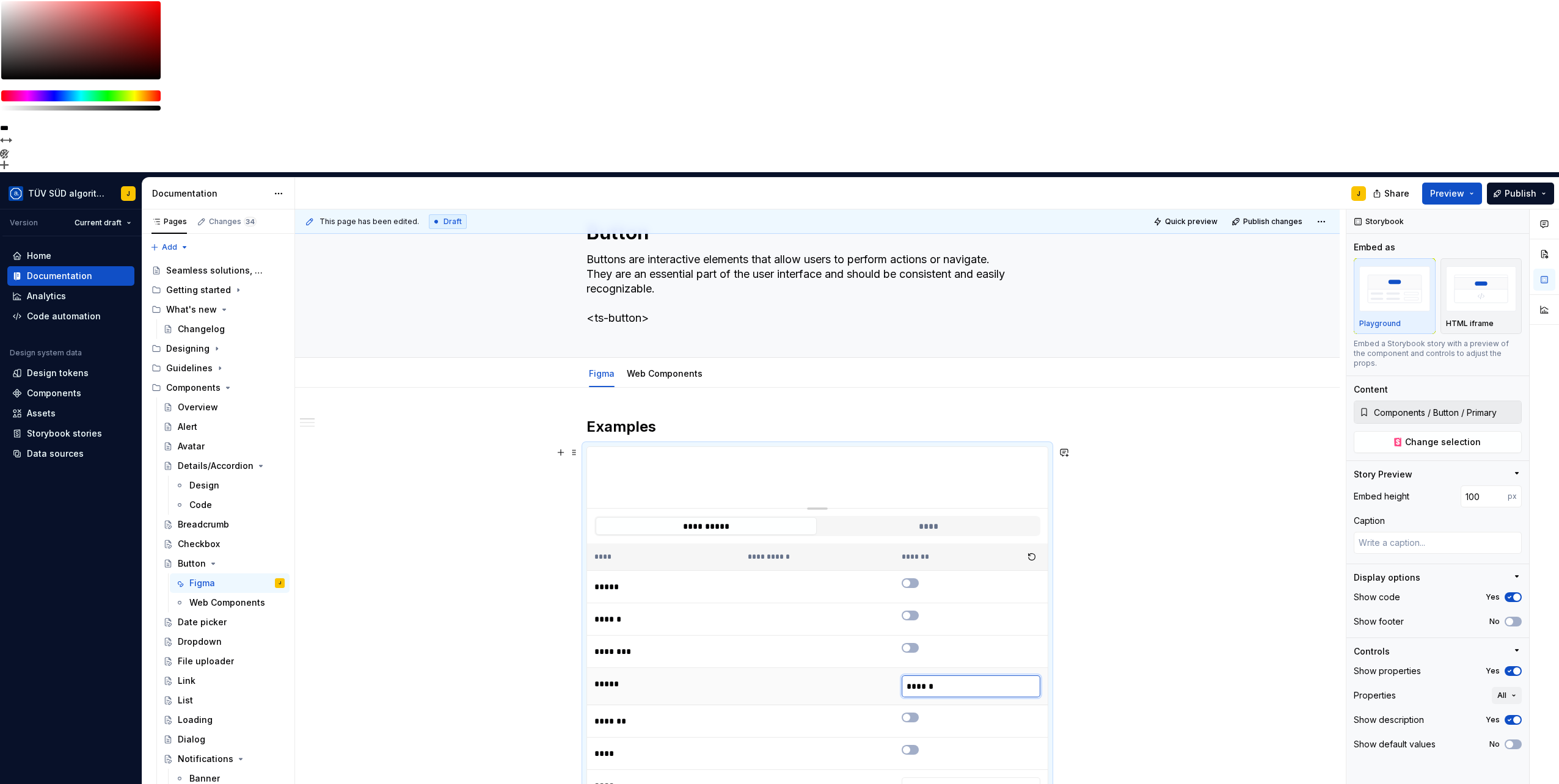
type input "*"
type textarea "*"
type input "***"
type textarea "*"
type input "****"
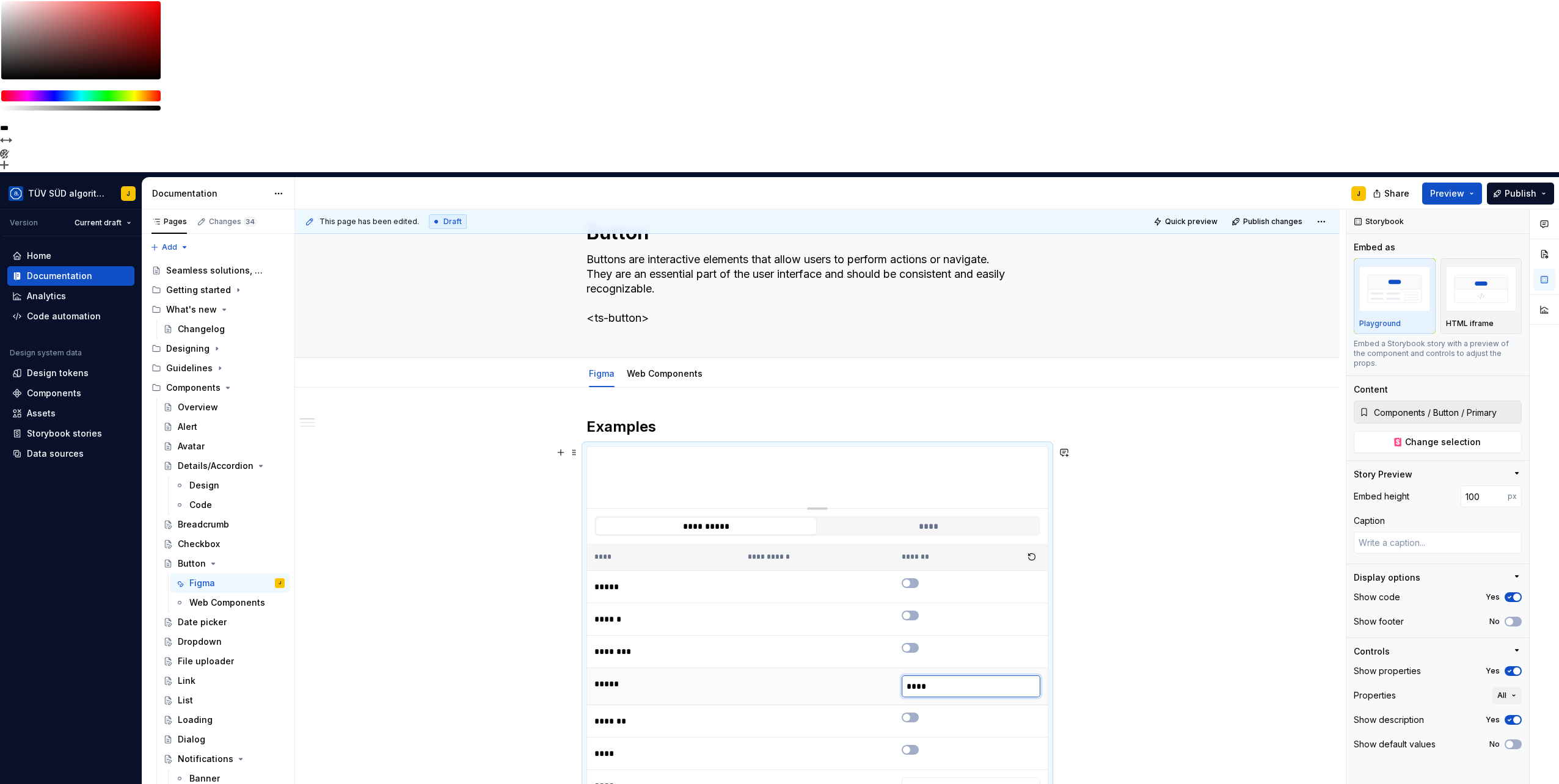
type textarea "*"
type input "*****"
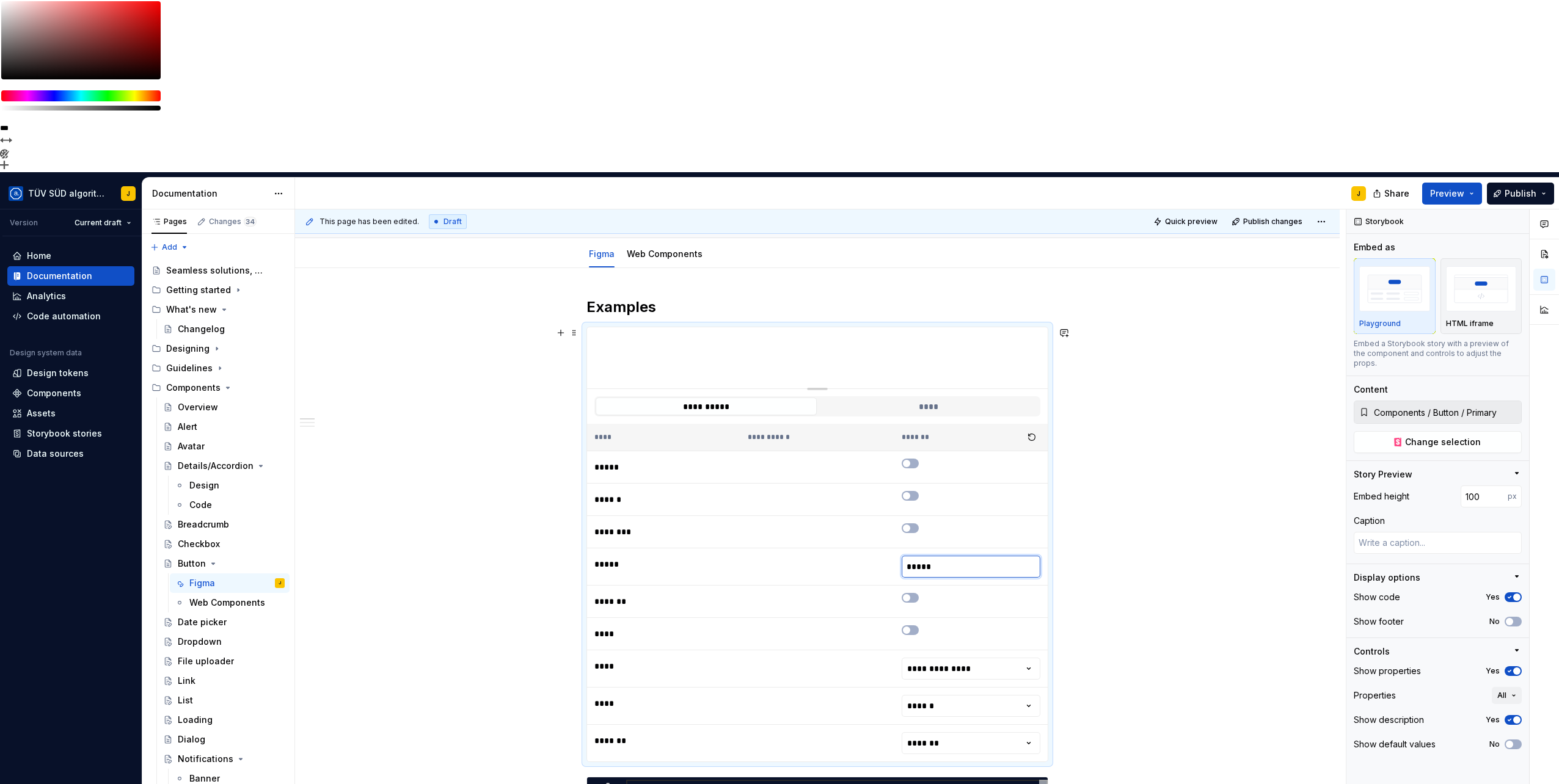
scroll to position [360, 0]
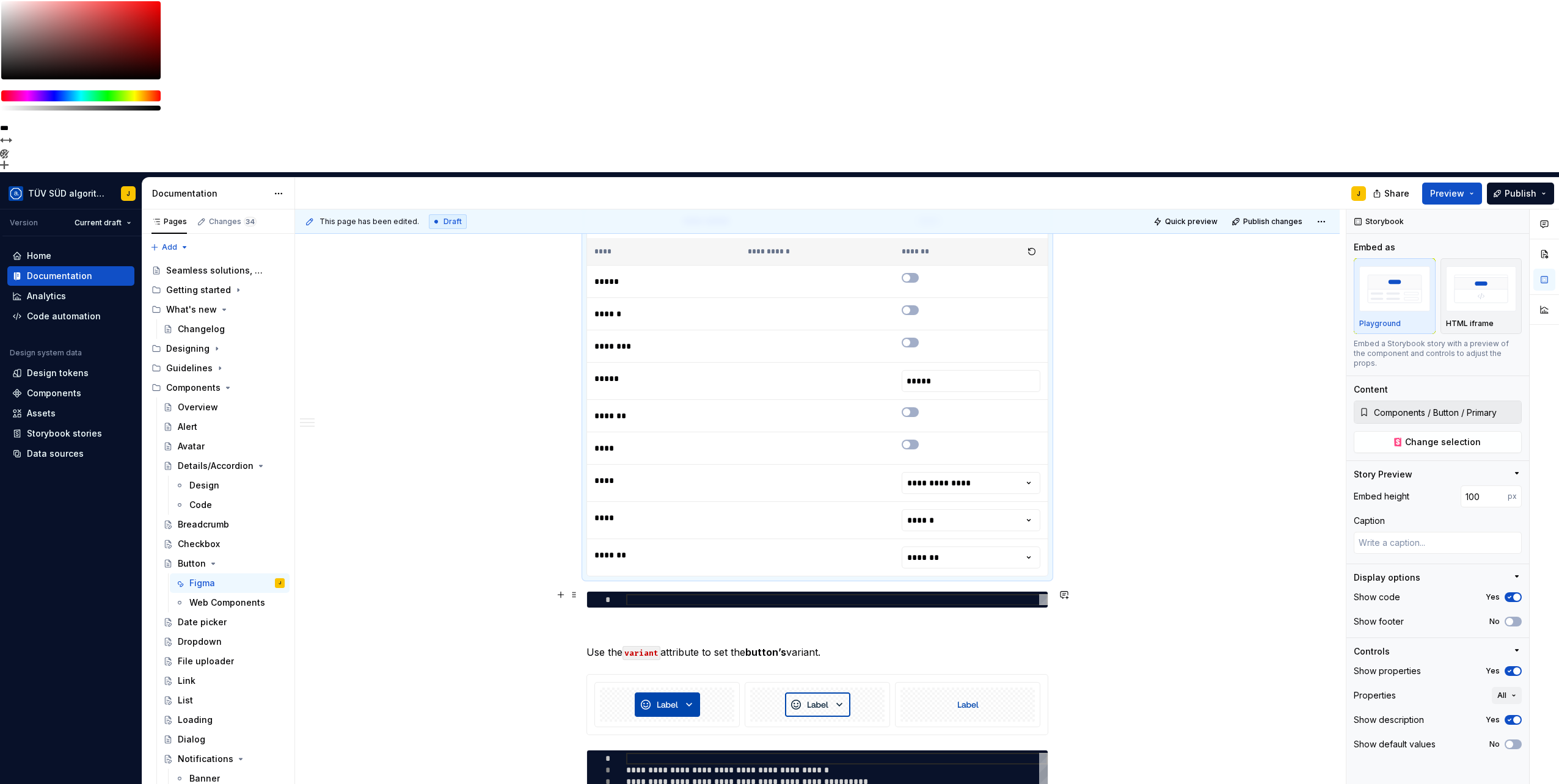
click at [699, 592] on div "**********" at bounding box center [817, 599] width 460 height 16
type textarea "*"
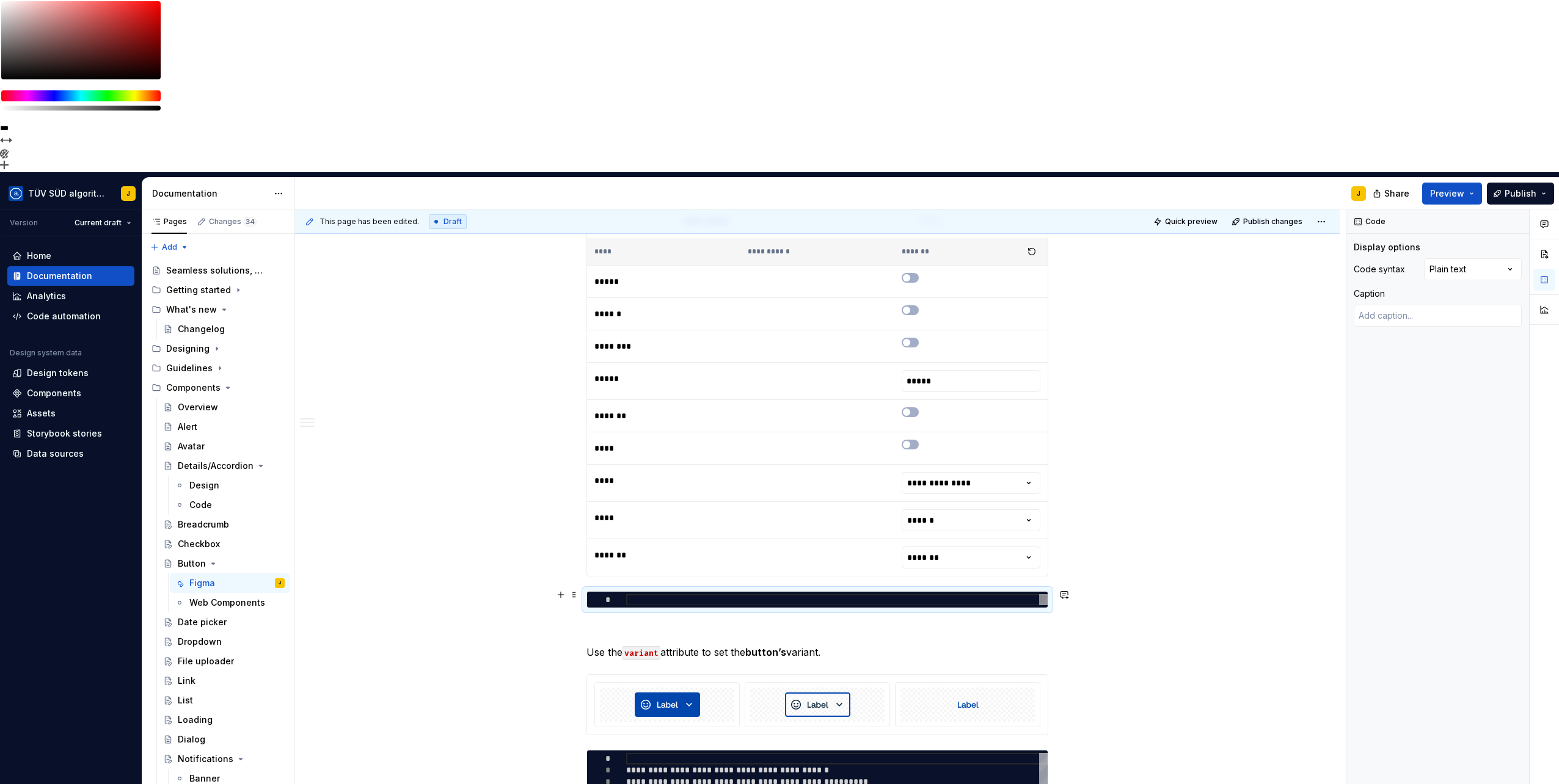
click at [703, 594] on div at bounding box center [837, 600] width 421 height 11
click at [560, 586] on button "button" at bounding box center [560, 595] width 17 height 17
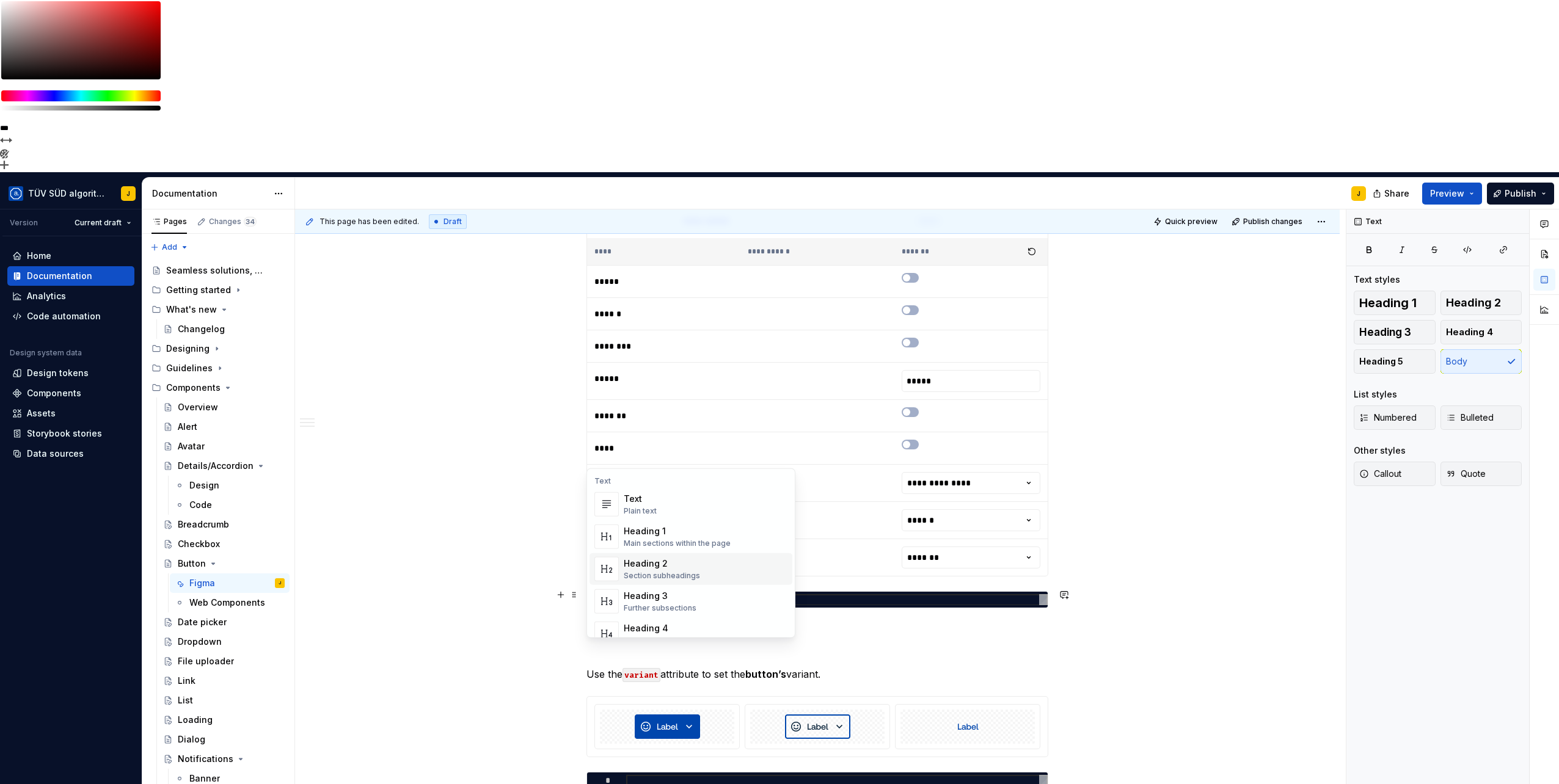
click at [665, 562] on div "Heading 2" at bounding box center [662, 563] width 77 height 12
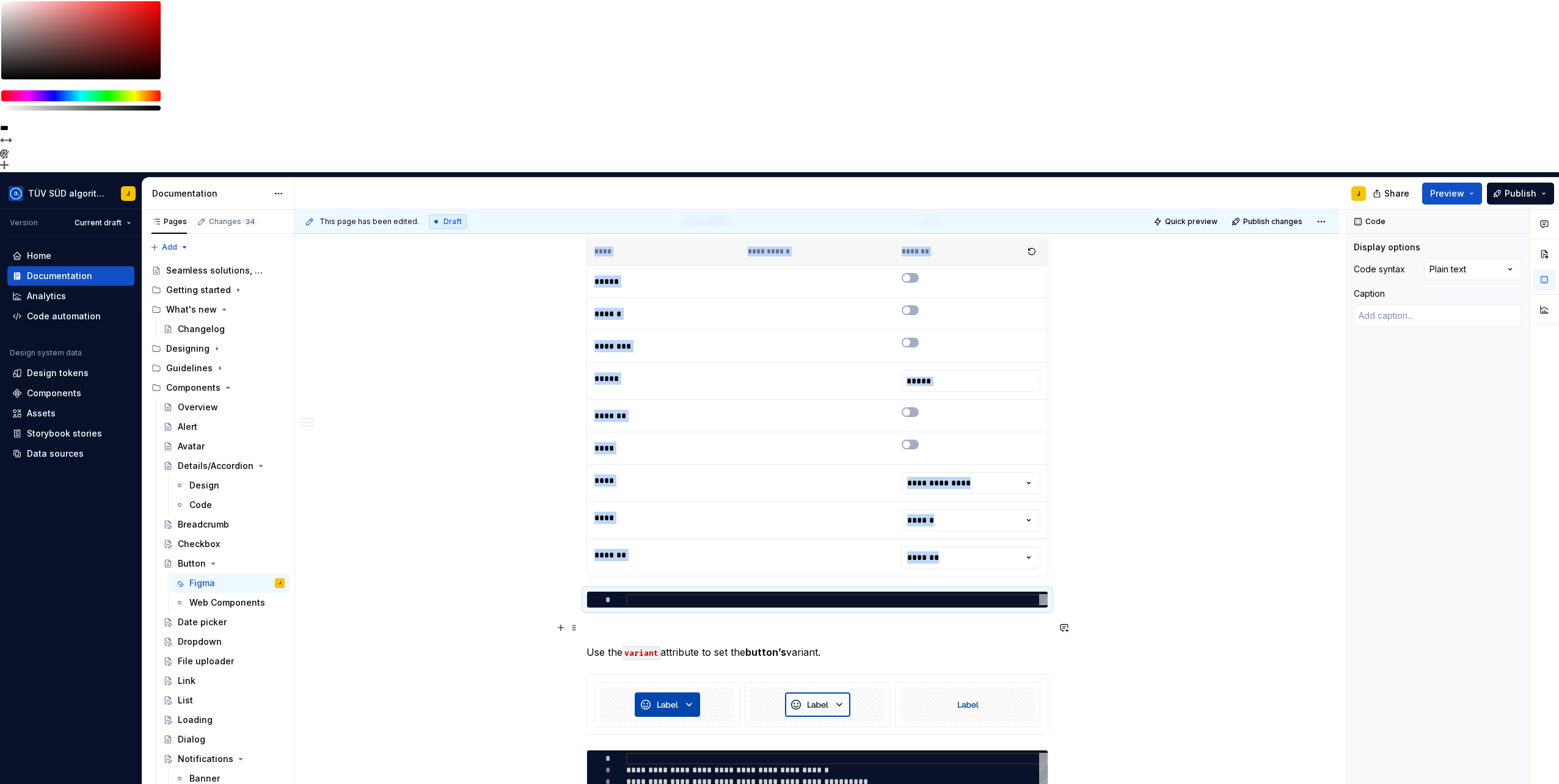
click at [611, 623] on p at bounding box center [817, 630] width 462 height 15
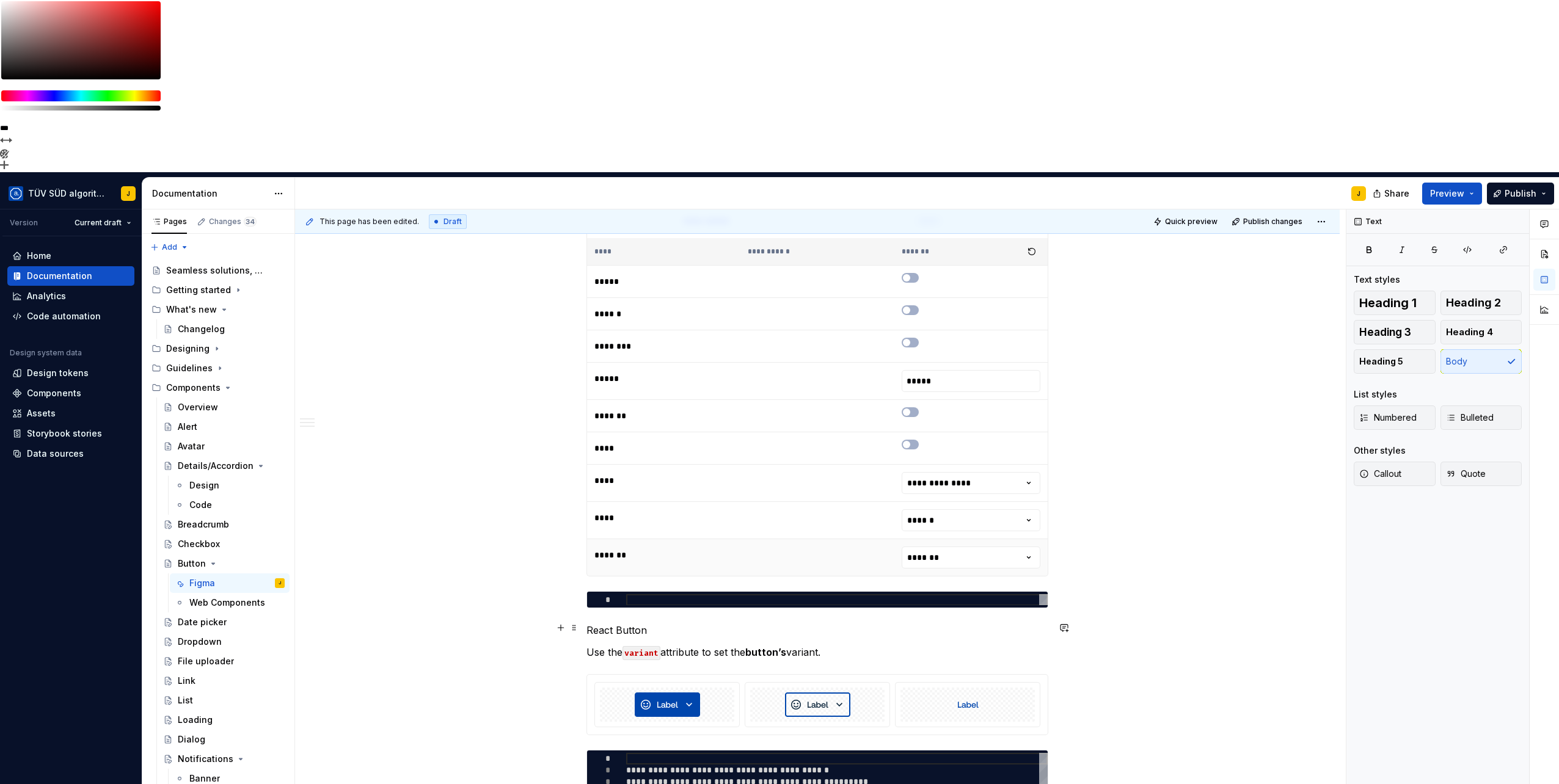
click at [483, 449] on div "**********" at bounding box center [821, 583] width 1051 height 748
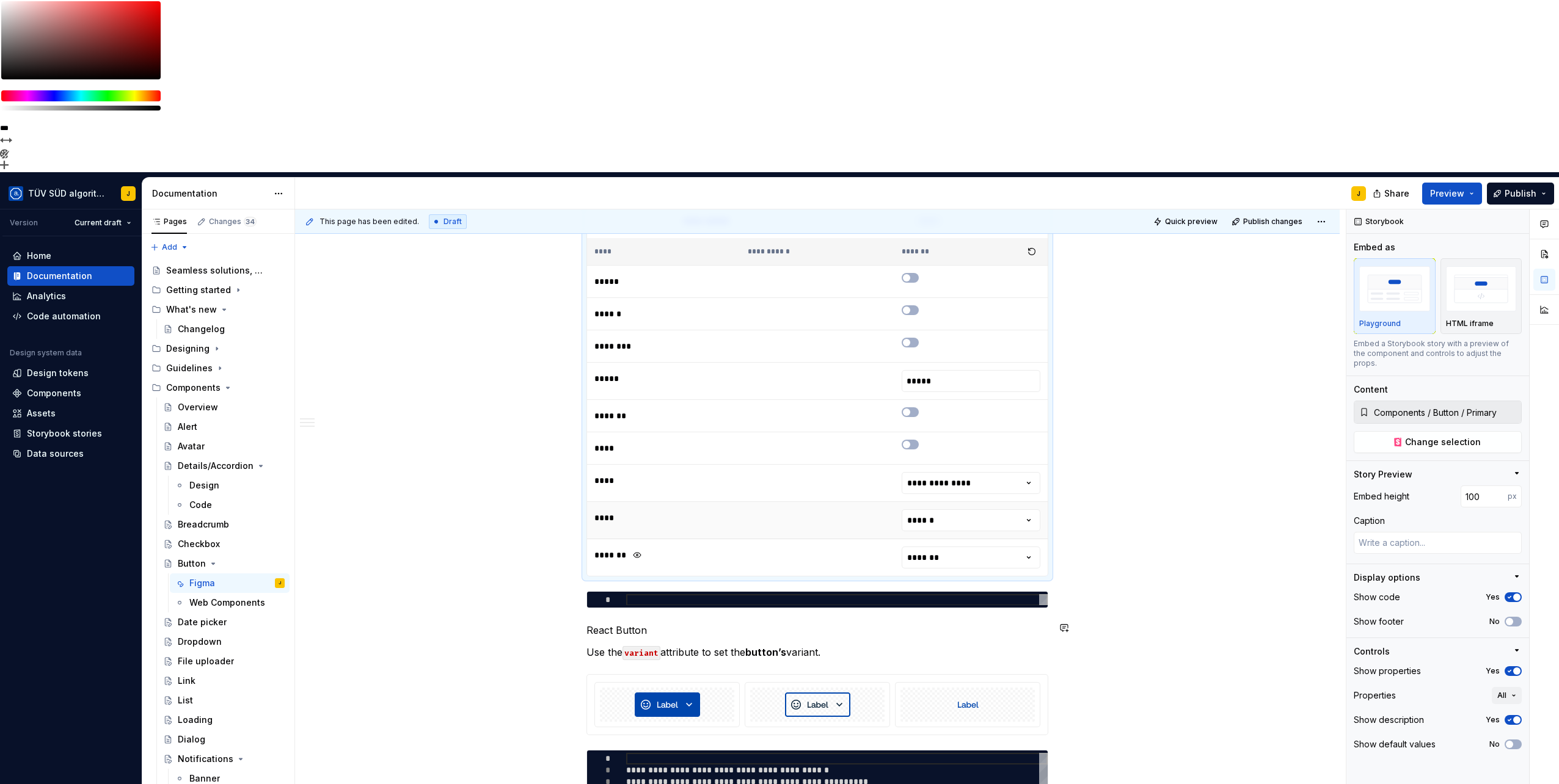
scroll to position [291, 0]
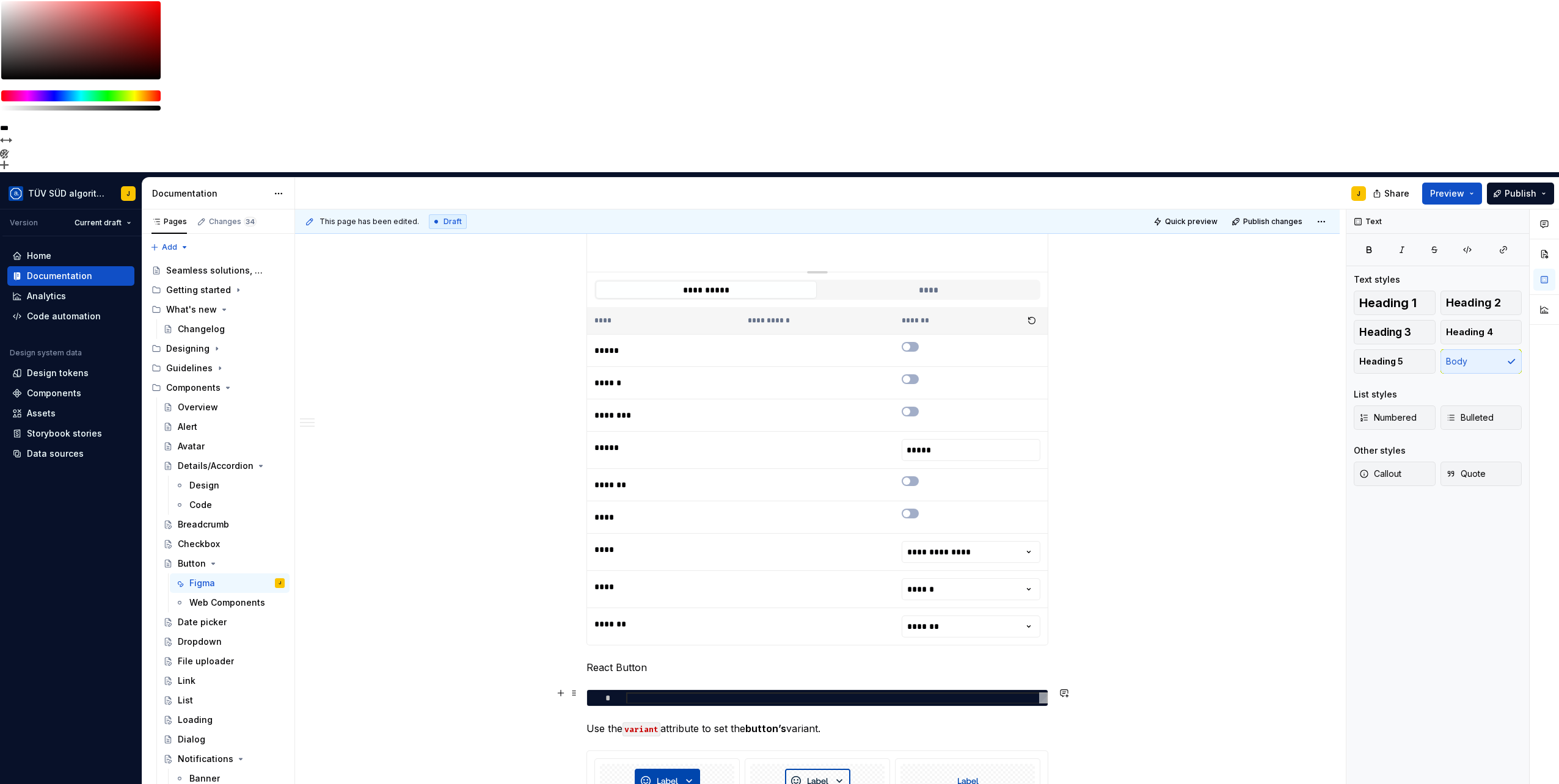
click at [662, 692] on div at bounding box center [837, 698] width 421 height 11
type textarea "*"
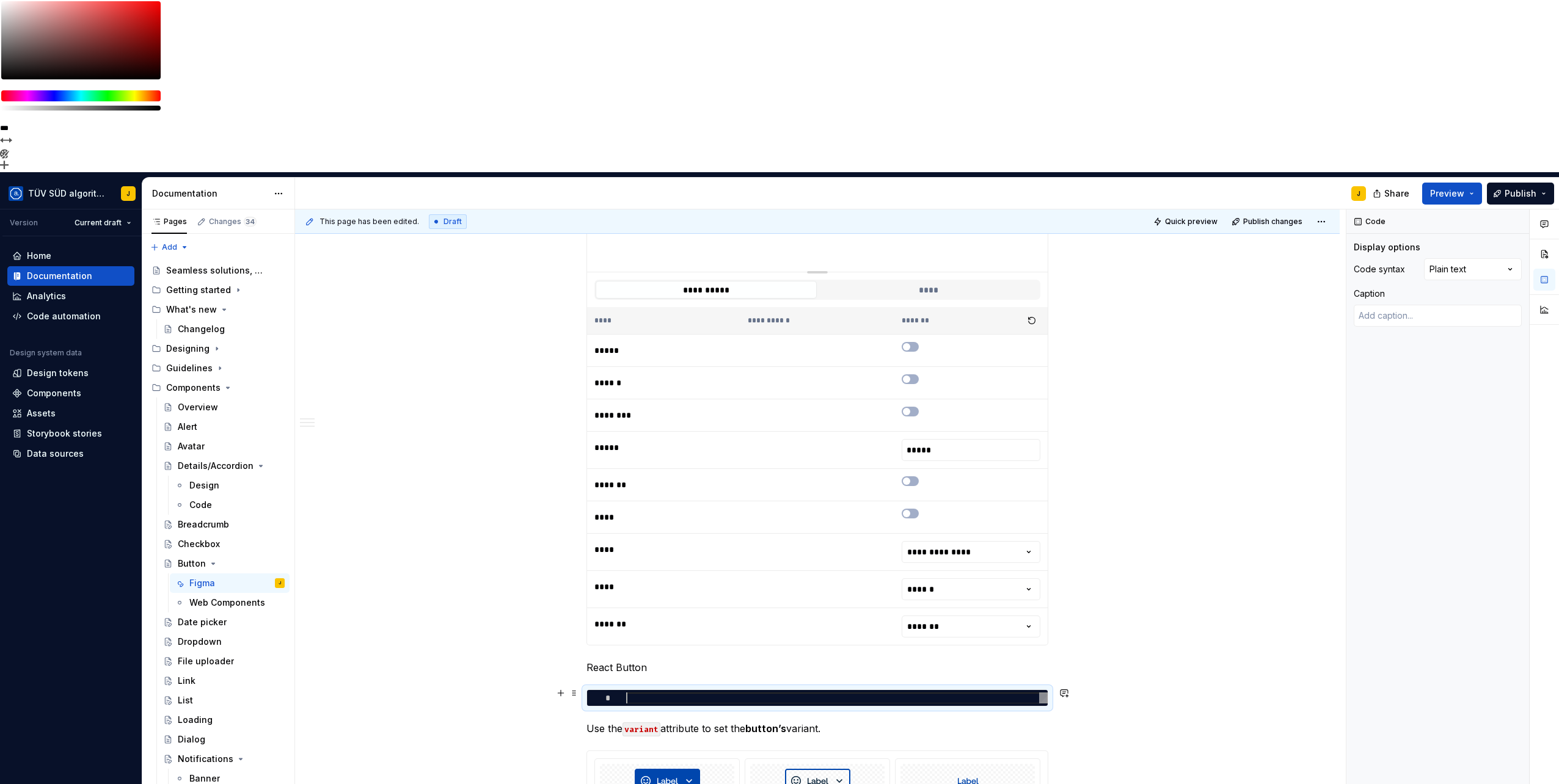
type textarea "****"
type textarea "*"
type textarea "*****"
type textarea "*"
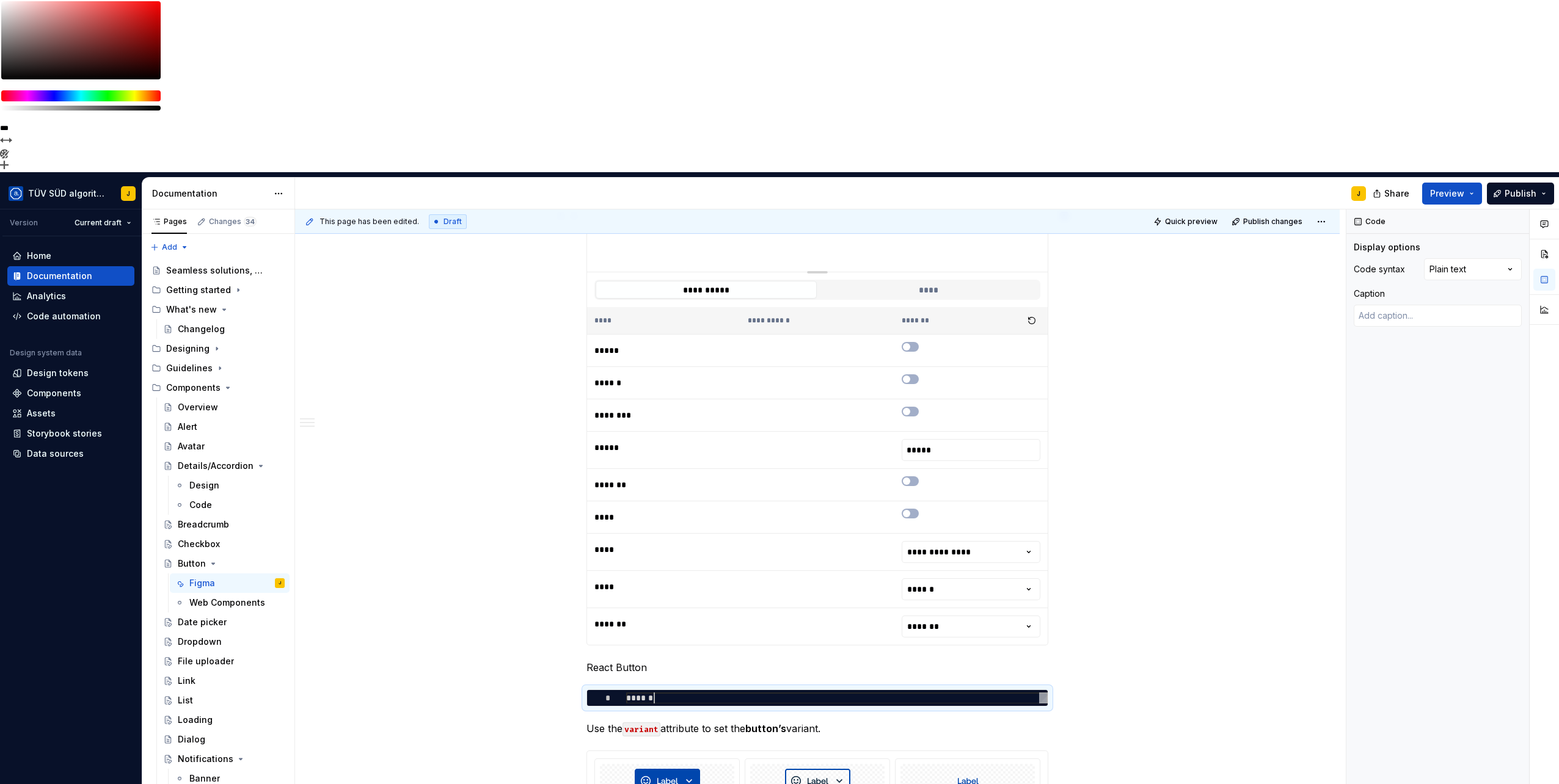
type textarea "******"
drag, startPoint x: 1289, startPoint y: 449, endPoint x: 1219, endPoint y: 476, distance: 75.0
click at [1474, 182] on button "Preview" at bounding box center [1452, 193] width 60 height 22
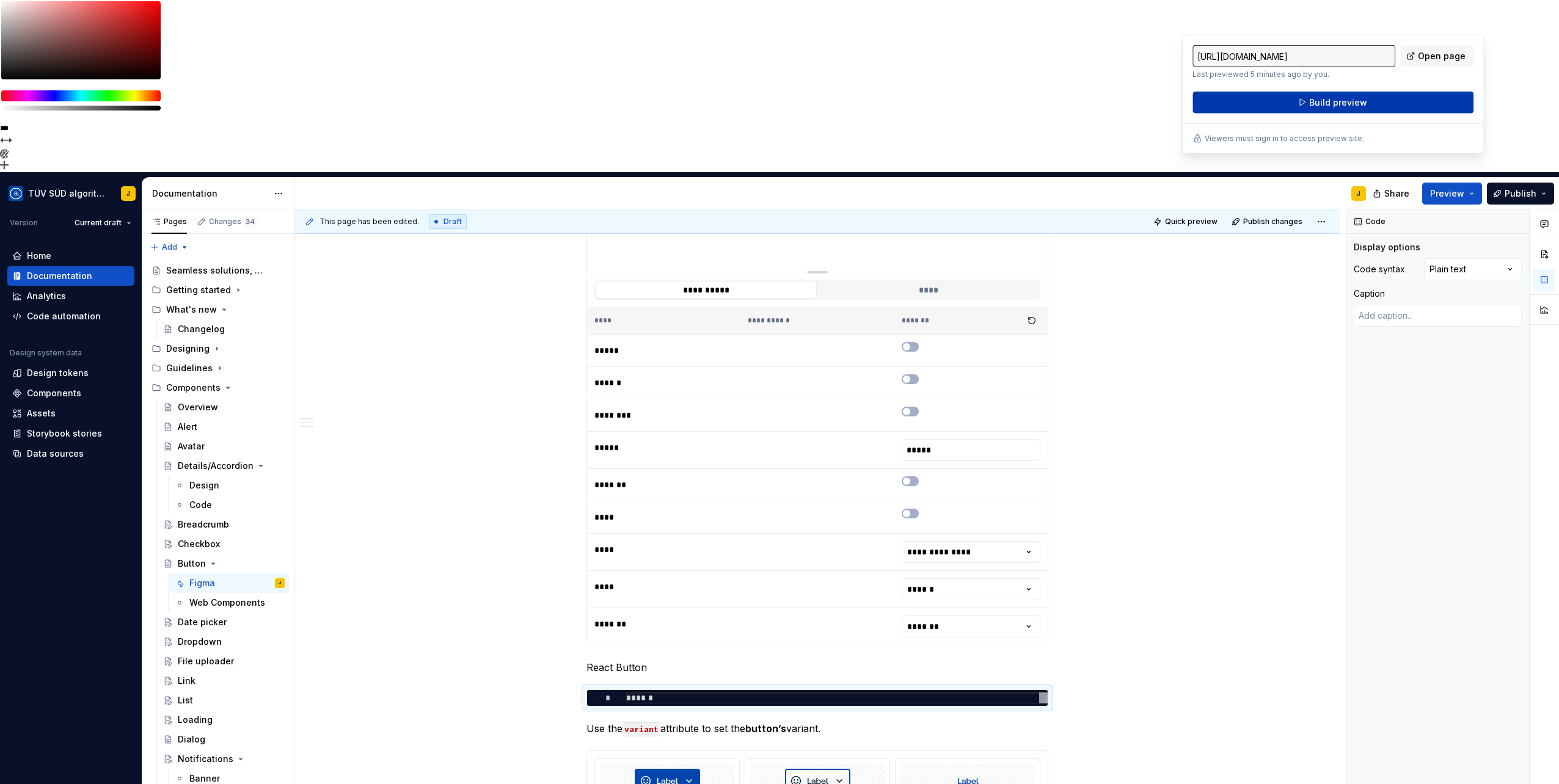
click at [1331, 105] on span "Build preview" at bounding box center [1338, 102] width 58 height 12
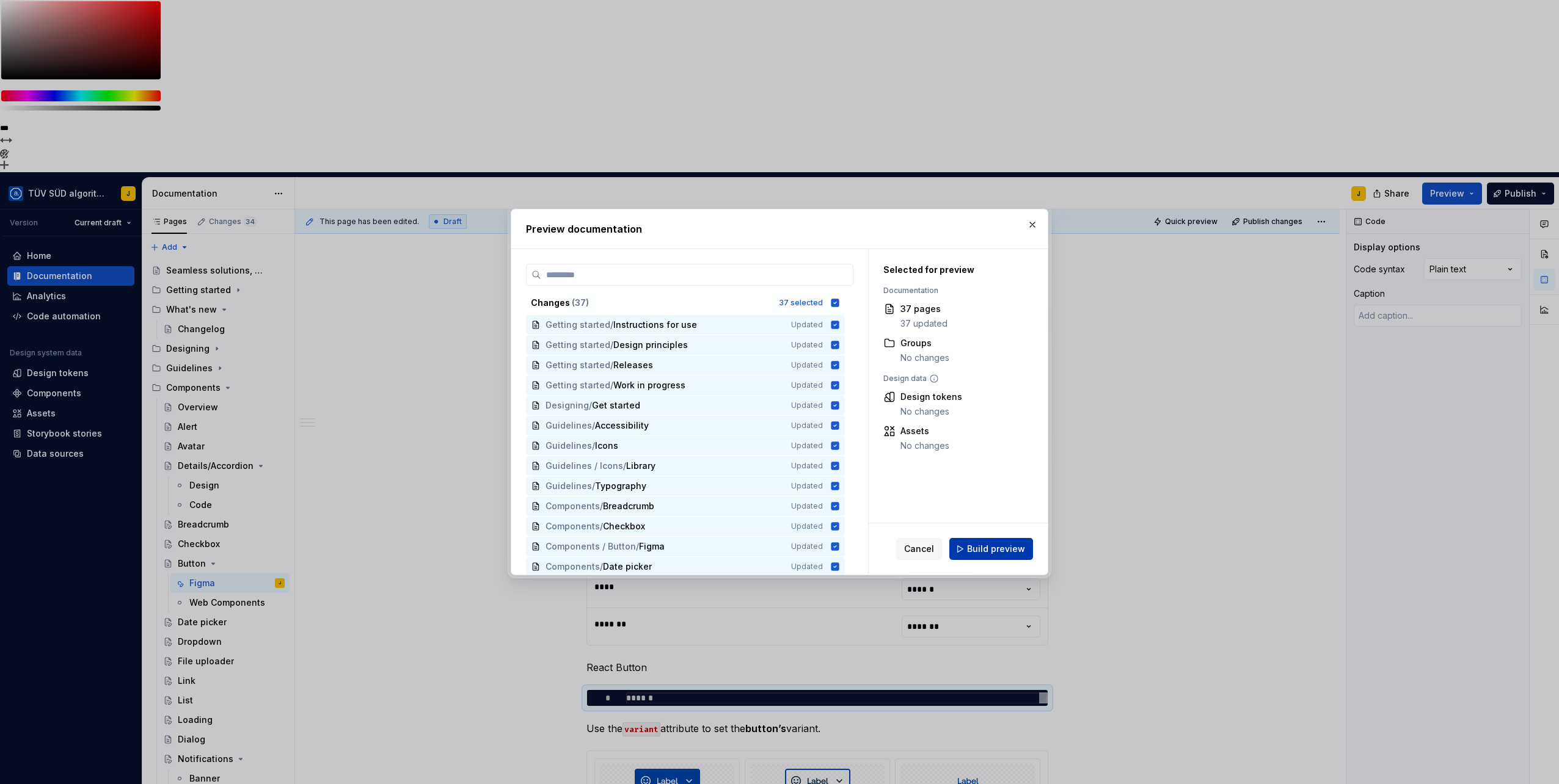
click at [982, 549] on span "Build preview" at bounding box center [995, 549] width 58 height 12
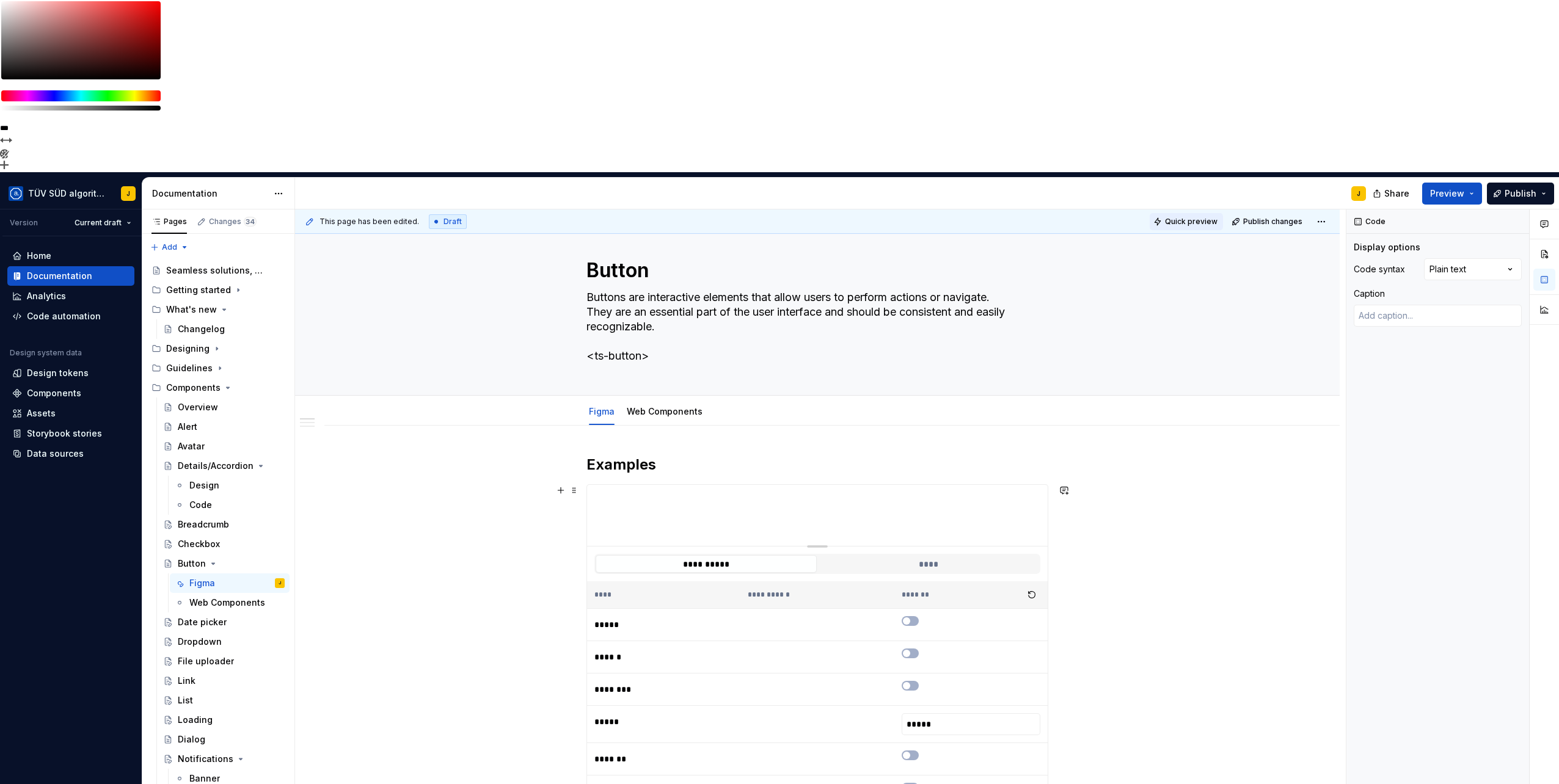
scroll to position [0, 0]
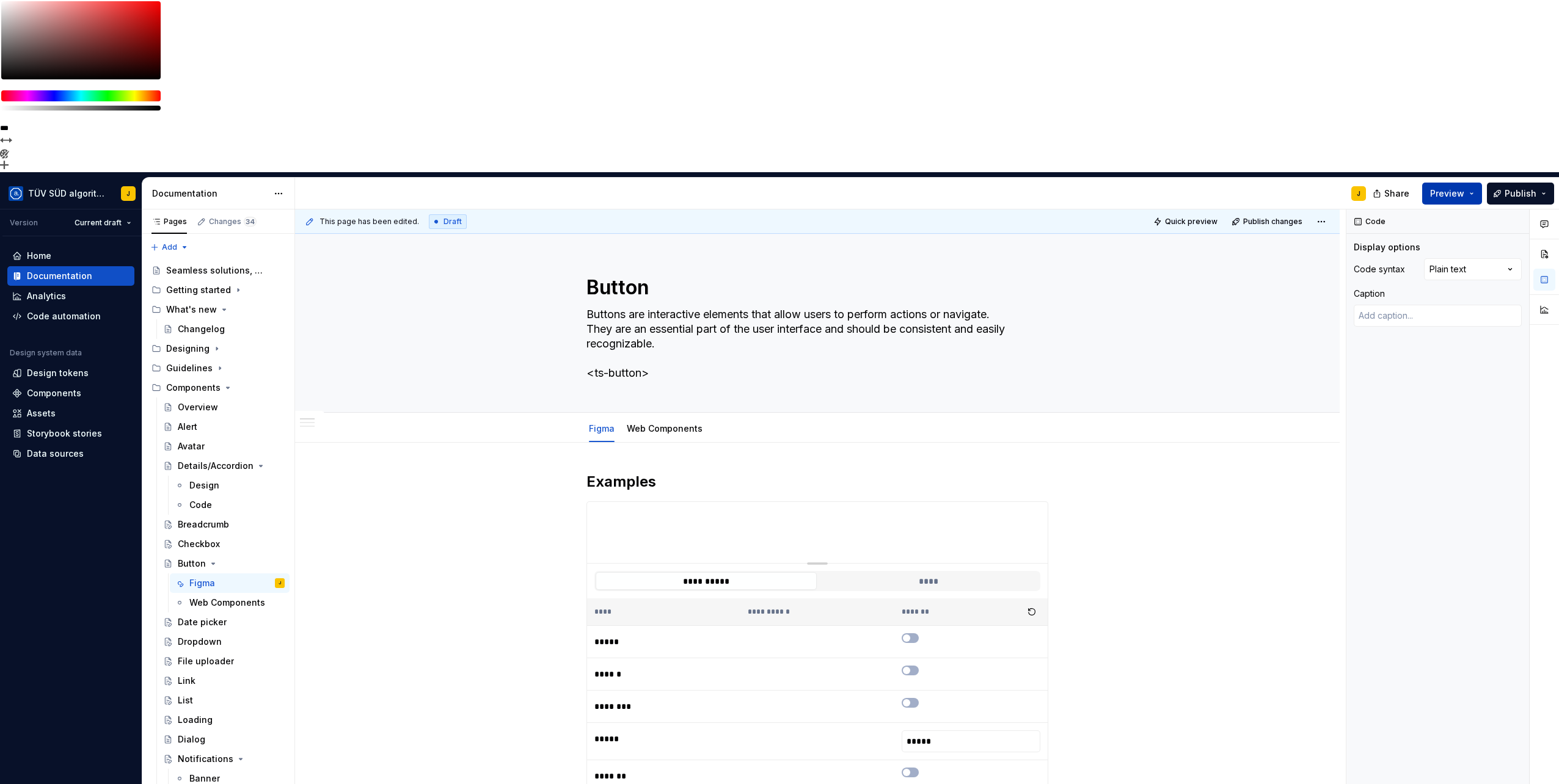
click at [1475, 182] on button "Preview" at bounding box center [1452, 193] width 60 height 22
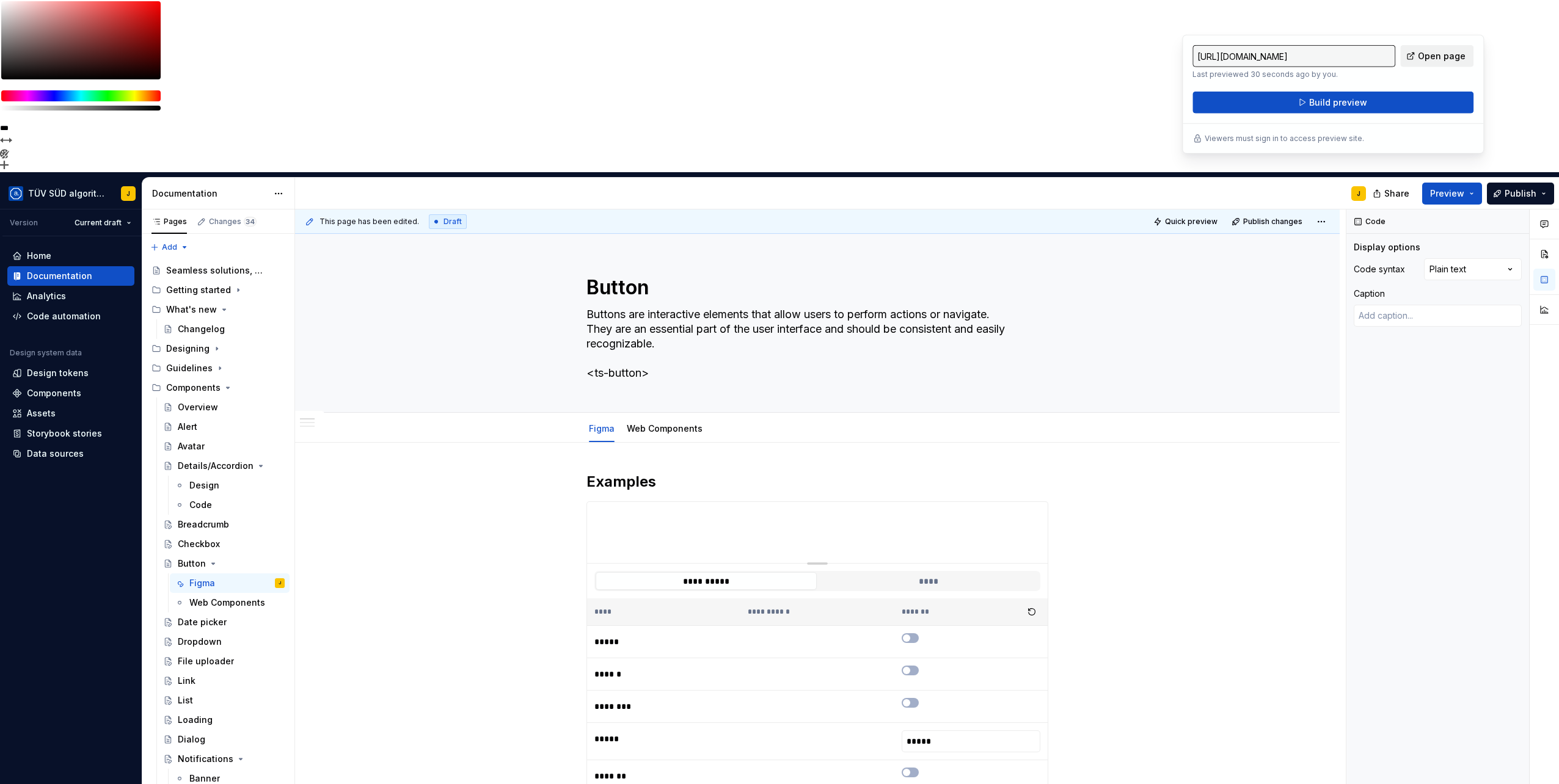
drag, startPoint x: 1475, startPoint y: 20, endPoint x: 1437, endPoint y: 55, distance: 51.7
click at [1437, 55] on span "Open page" at bounding box center [1441, 56] width 48 height 12
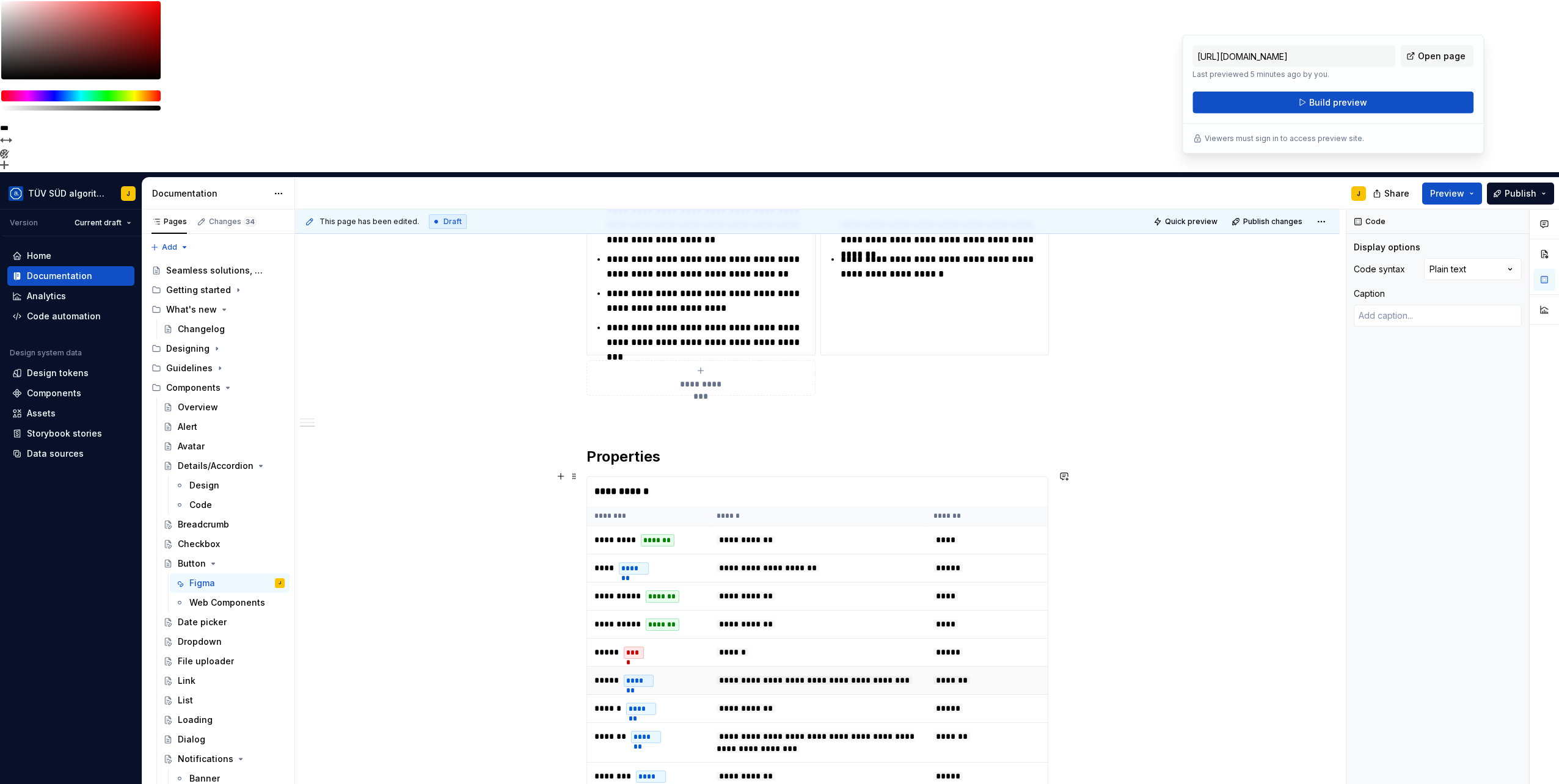
scroll to position [1425, 0]
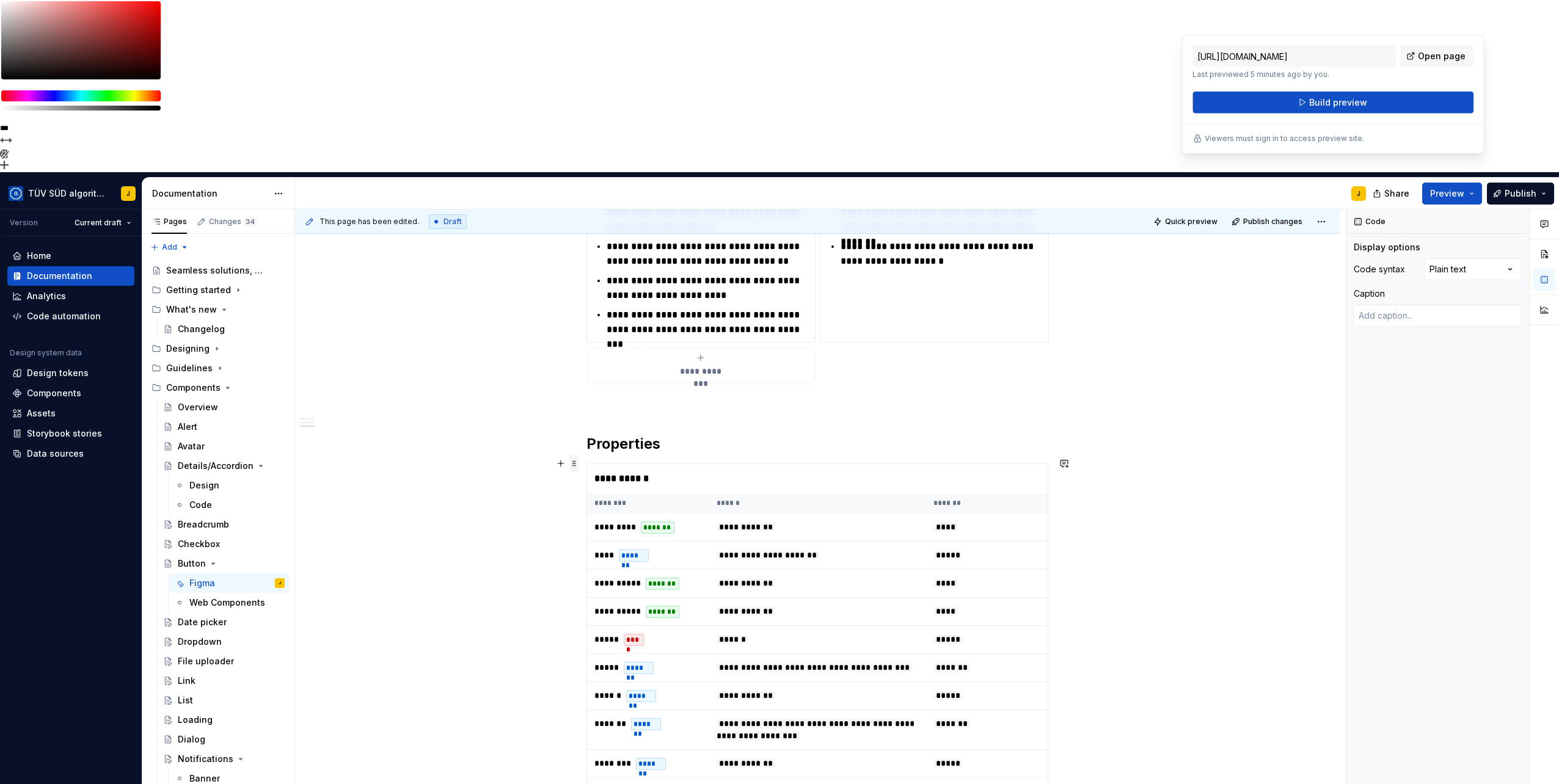
click at [575, 455] on span at bounding box center [574, 463] width 10 height 17
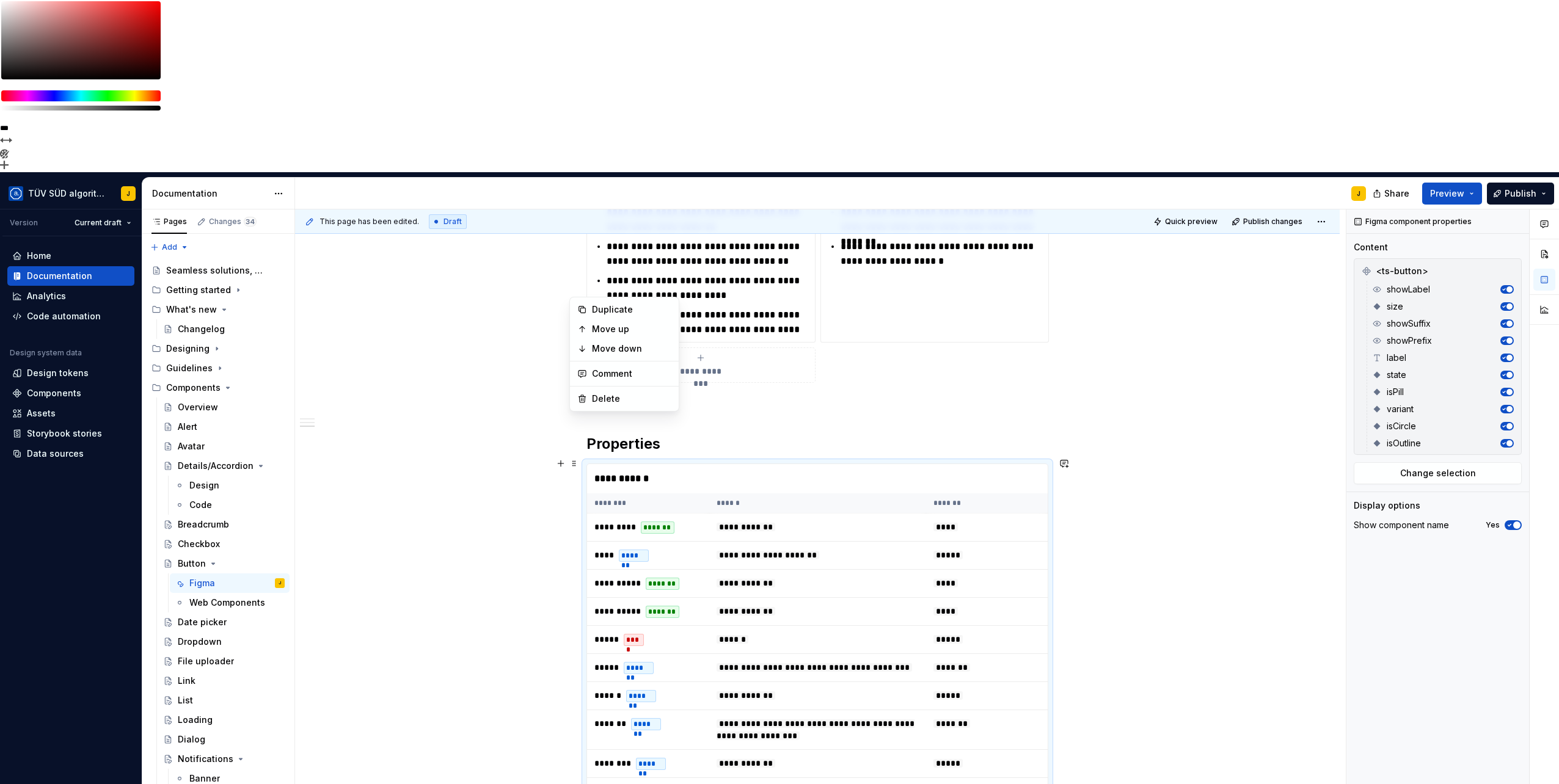
click at [516, 428] on div "**********" at bounding box center [817, 74] width 1044 height 2112
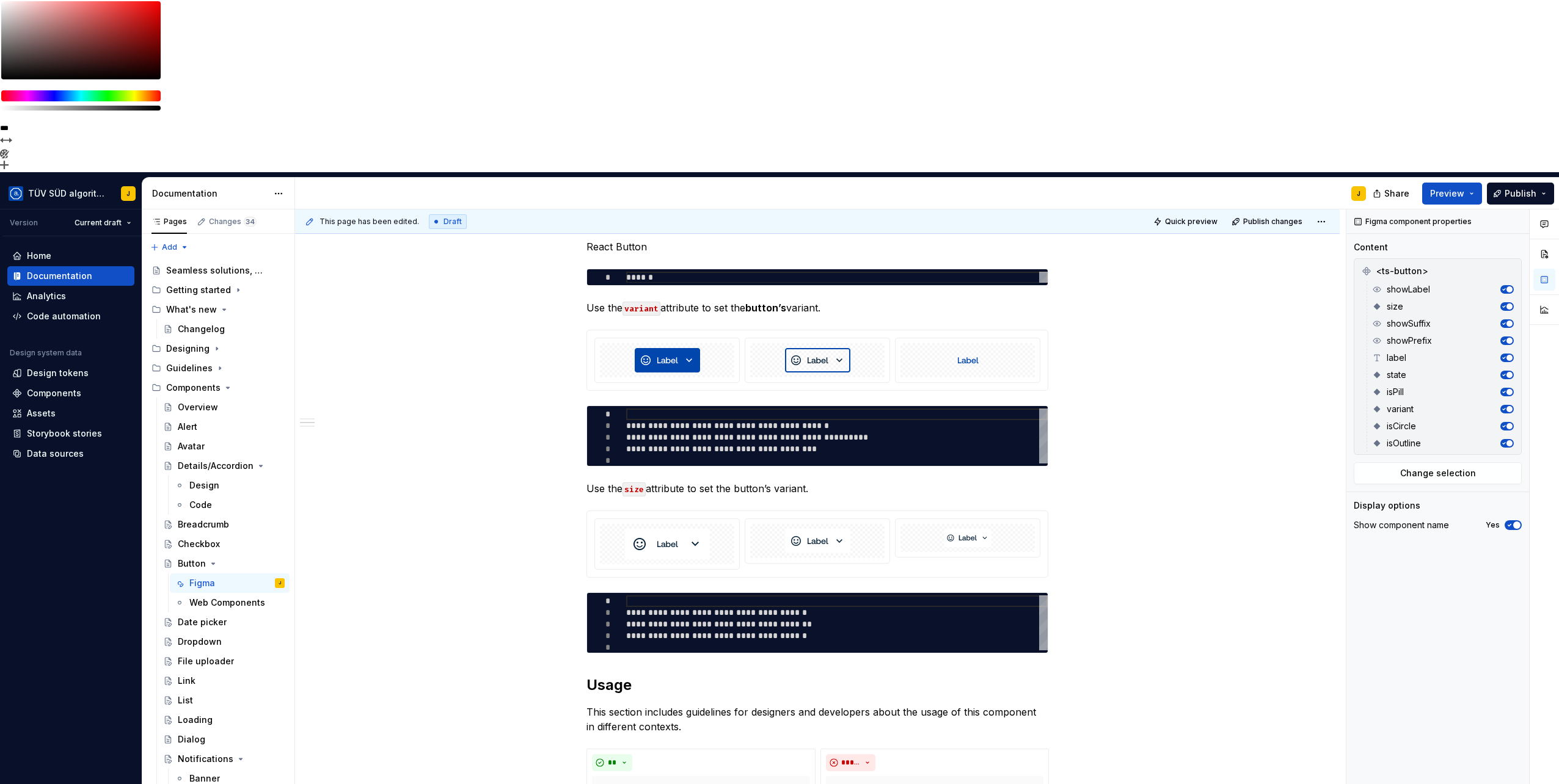
scroll to position [0, 0]
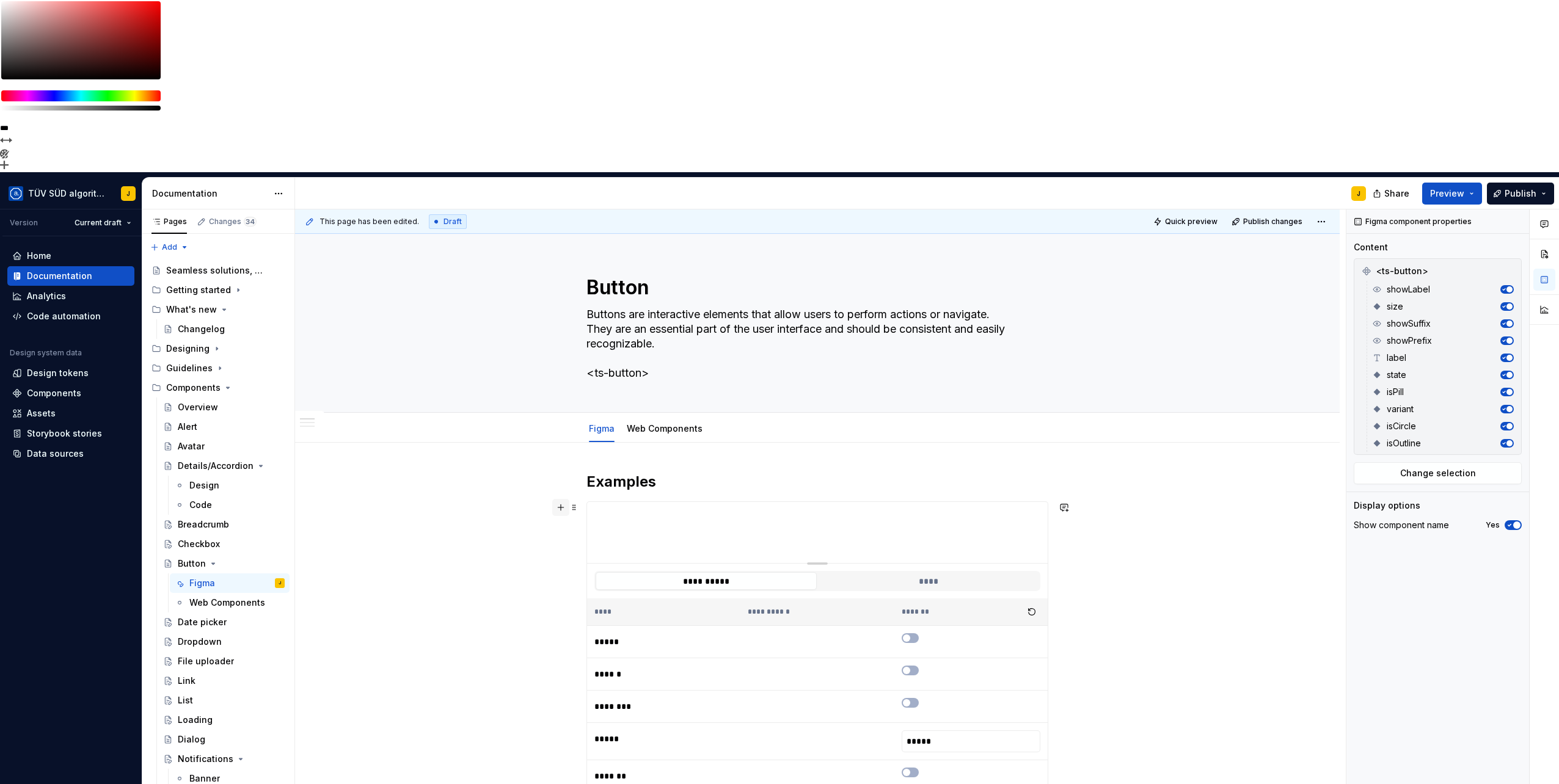
click at [561, 499] on button "button" at bounding box center [560, 507] width 17 height 17
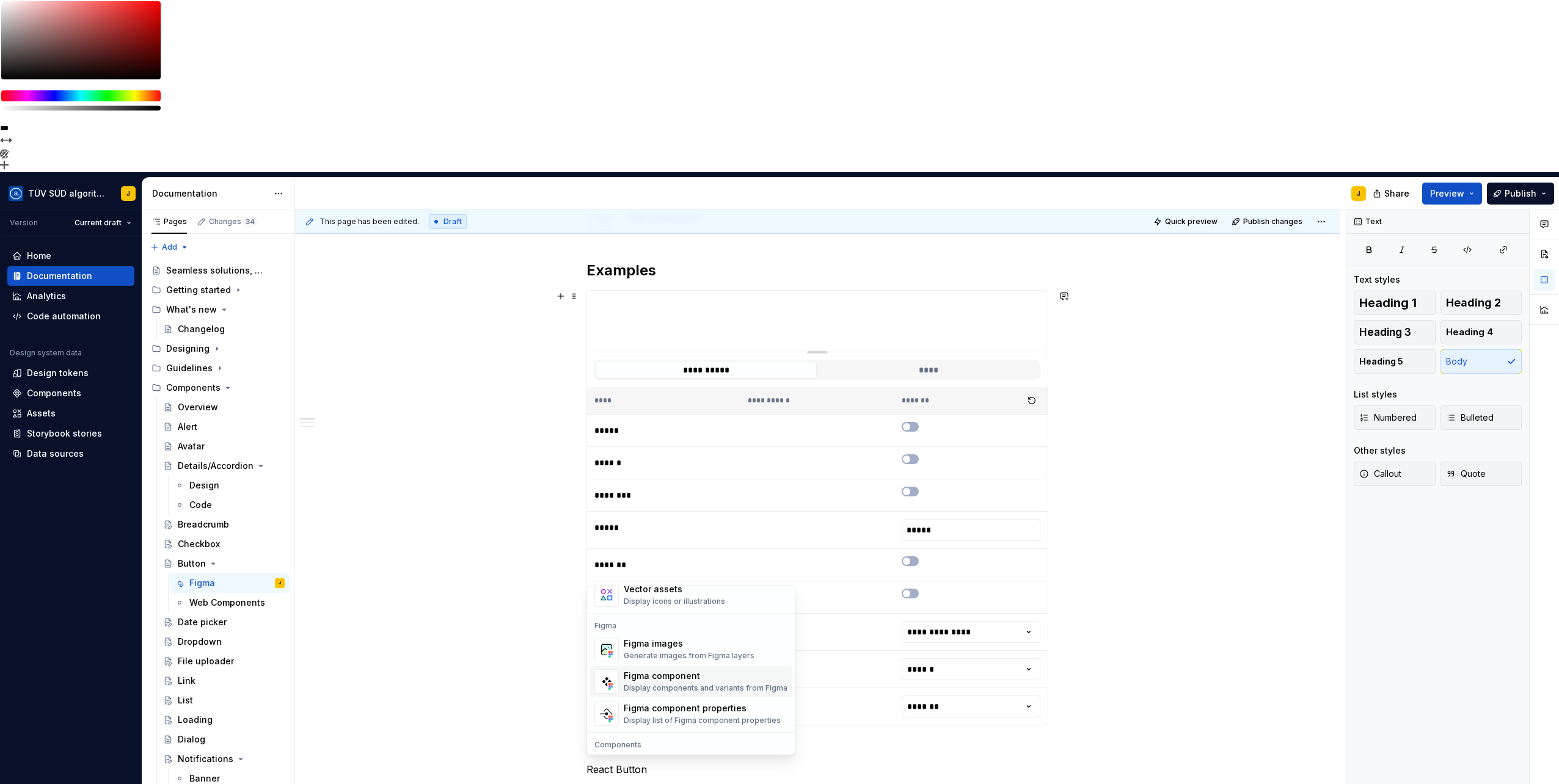
scroll to position [1214, 0]
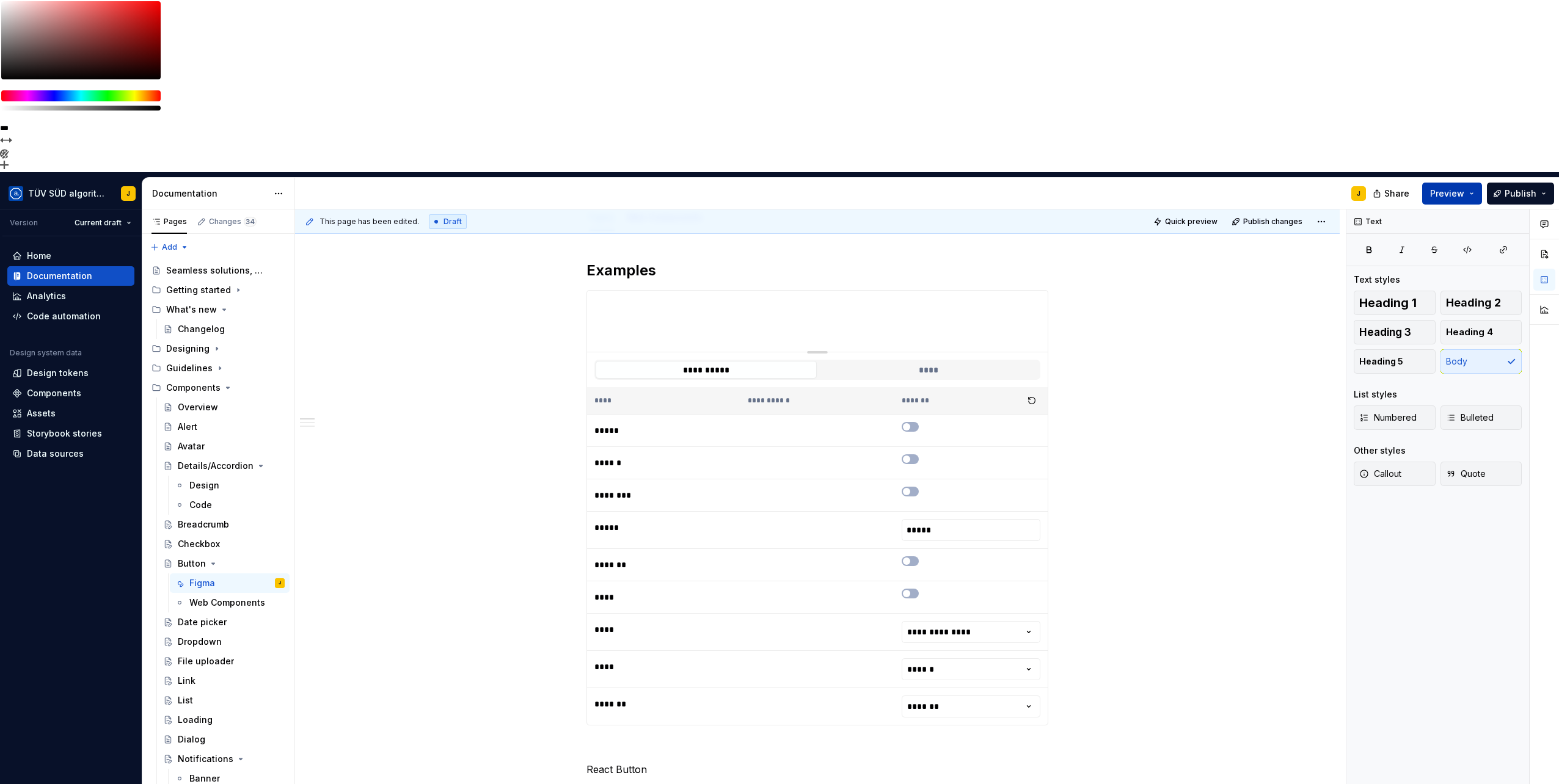
click at [1475, 182] on button "Preview" at bounding box center [1452, 193] width 60 height 22
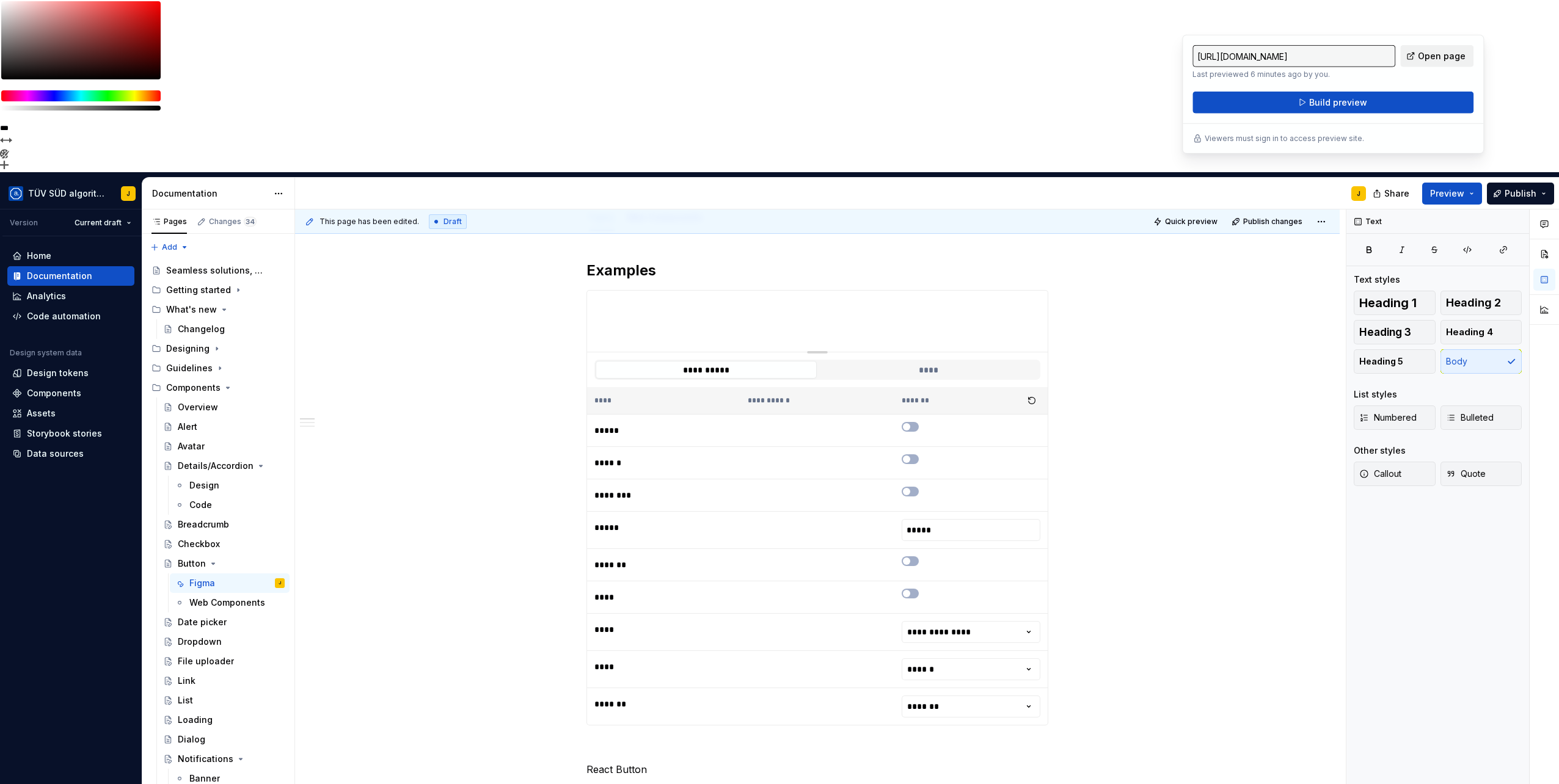
click at [1449, 60] on span "Open page" at bounding box center [1441, 56] width 48 height 12
click at [89, 25] on html "**********" at bounding box center [779, 392] width 1559 height 784
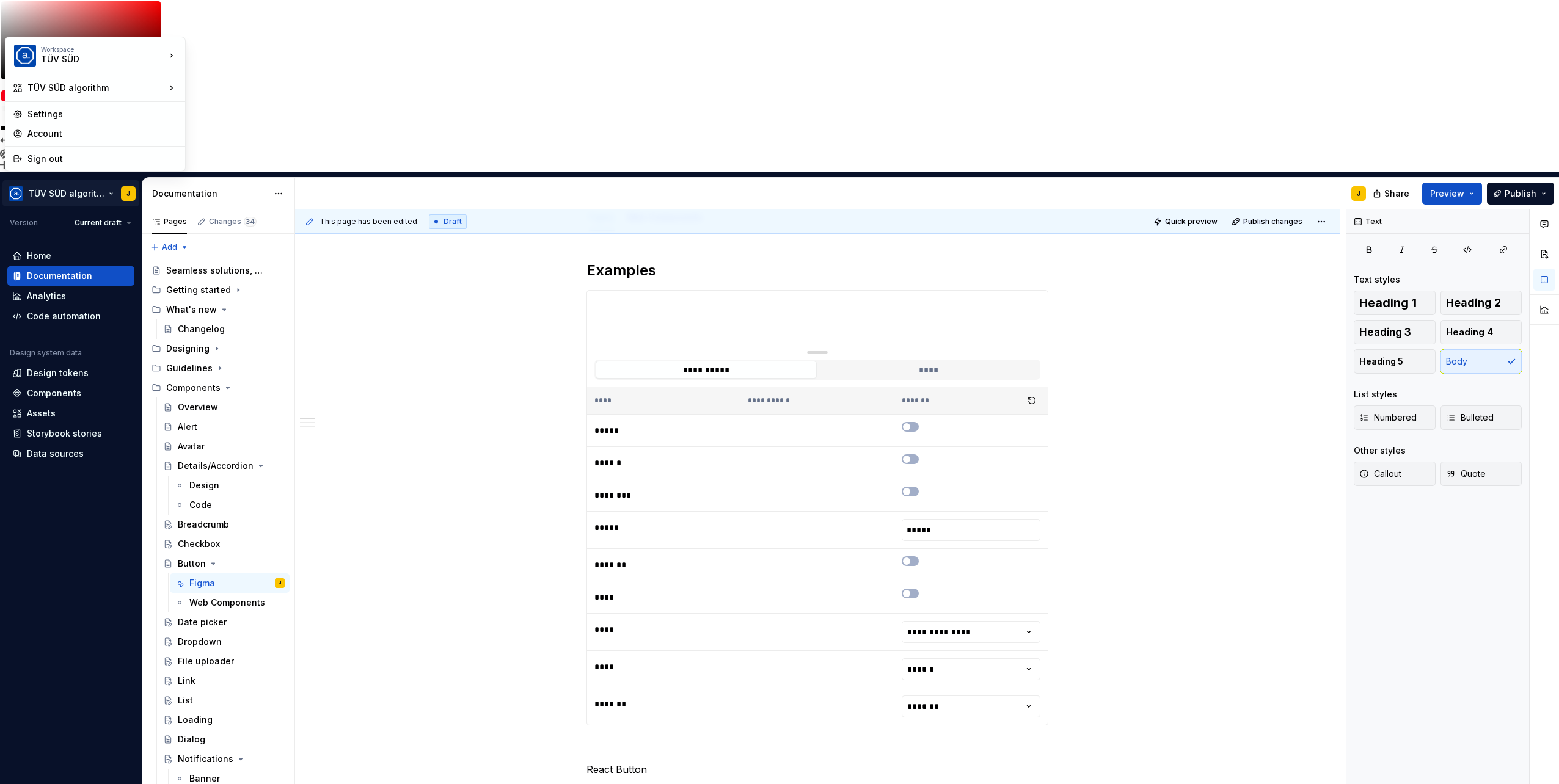
type textarea "*"
click at [46, 113] on div "Settings" at bounding box center [103, 114] width 150 height 12
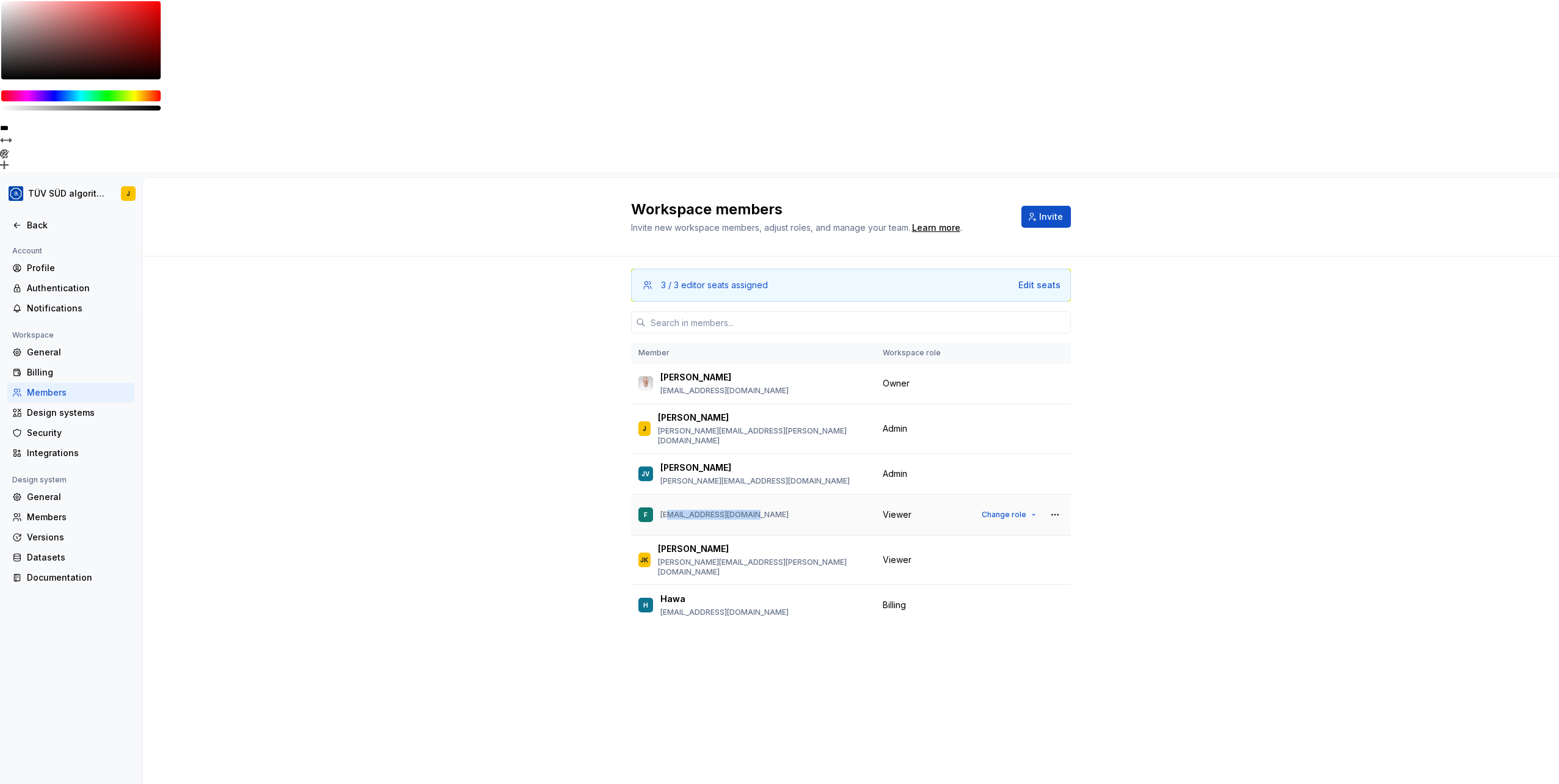
drag, startPoint x: 667, startPoint y: 332, endPoint x: 760, endPoint y: 335, distance: 93.0
click at [760, 502] on div "F [EMAIL_ADDRESS][DOMAIN_NAME]" at bounding box center [753, 514] width 230 height 25
click at [1030, 506] on button "Change role" at bounding box center [1009, 514] width 66 height 17
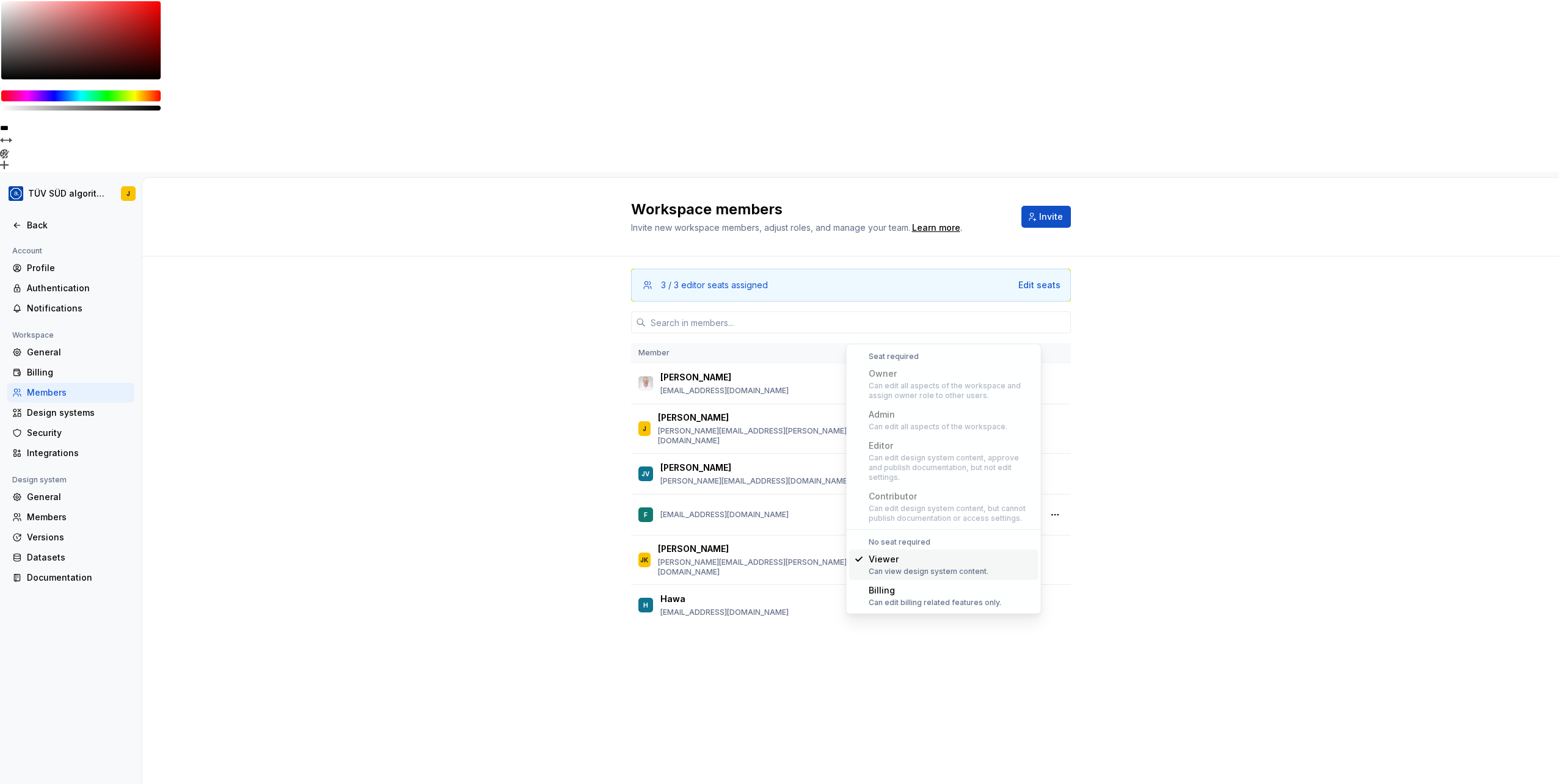
click at [1243, 387] on div "3 / 3 editor seats assigned Edit seats Member Workspace role [PERSON_NAME] [PER…" at bounding box center [851, 463] width 1417 height 415
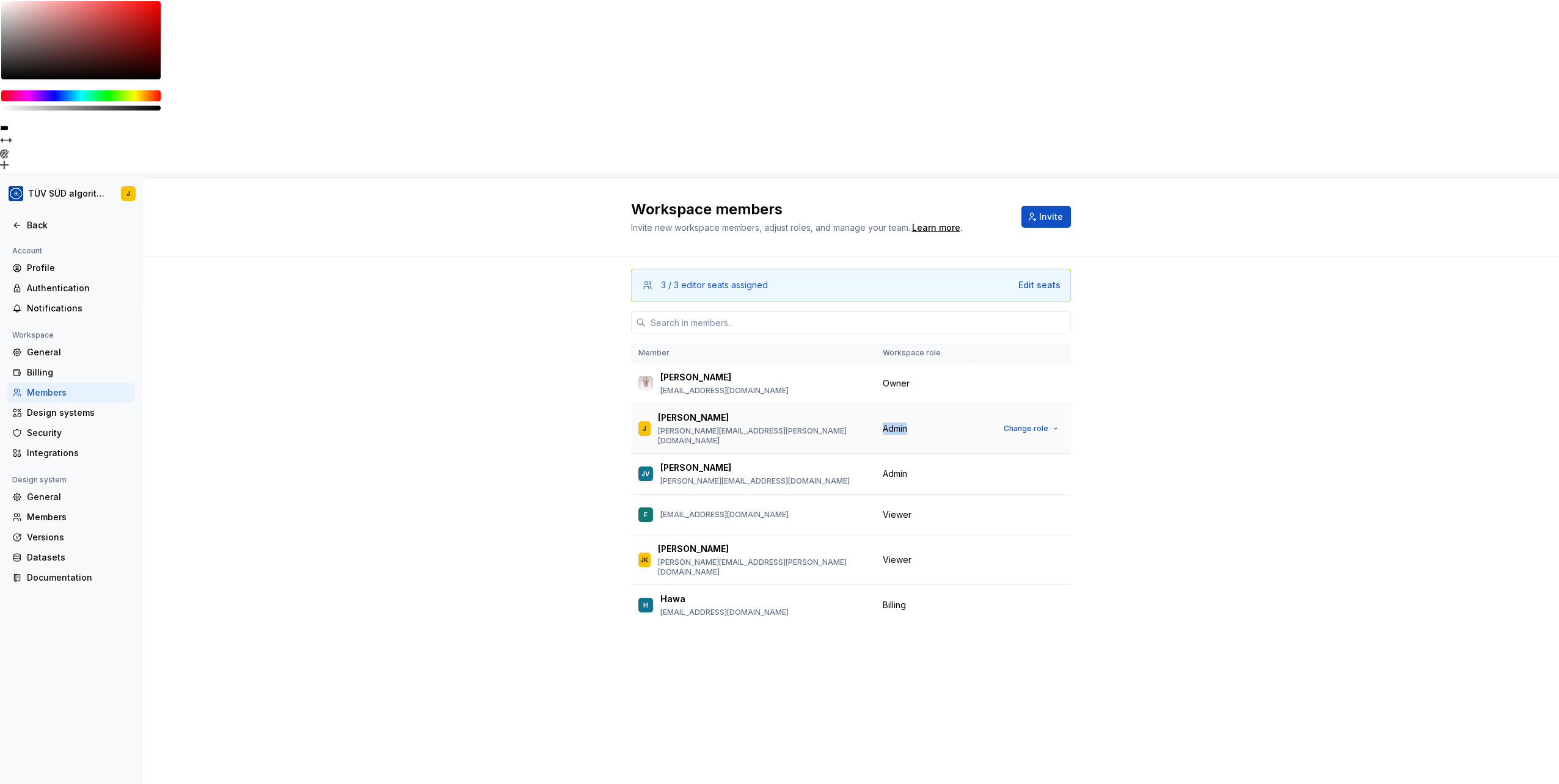
drag, startPoint x: 879, startPoint y: 250, endPoint x: 916, endPoint y: 254, distance: 37.2
click at [916, 404] on td "Admin" at bounding box center [922, 429] width 94 height 50
drag, startPoint x: 916, startPoint y: 254, endPoint x: 1275, endPoint y: 252, distance: 359.0
click at [1275, 256] on div "3 / 3 editor seats assigned Edit seats Member Workspace role [PERSON_NAME] [PER…" at bounding box center [851, 463] width 1417 height 415
